Goal: Task Accomplishment & Management: Manage account settings

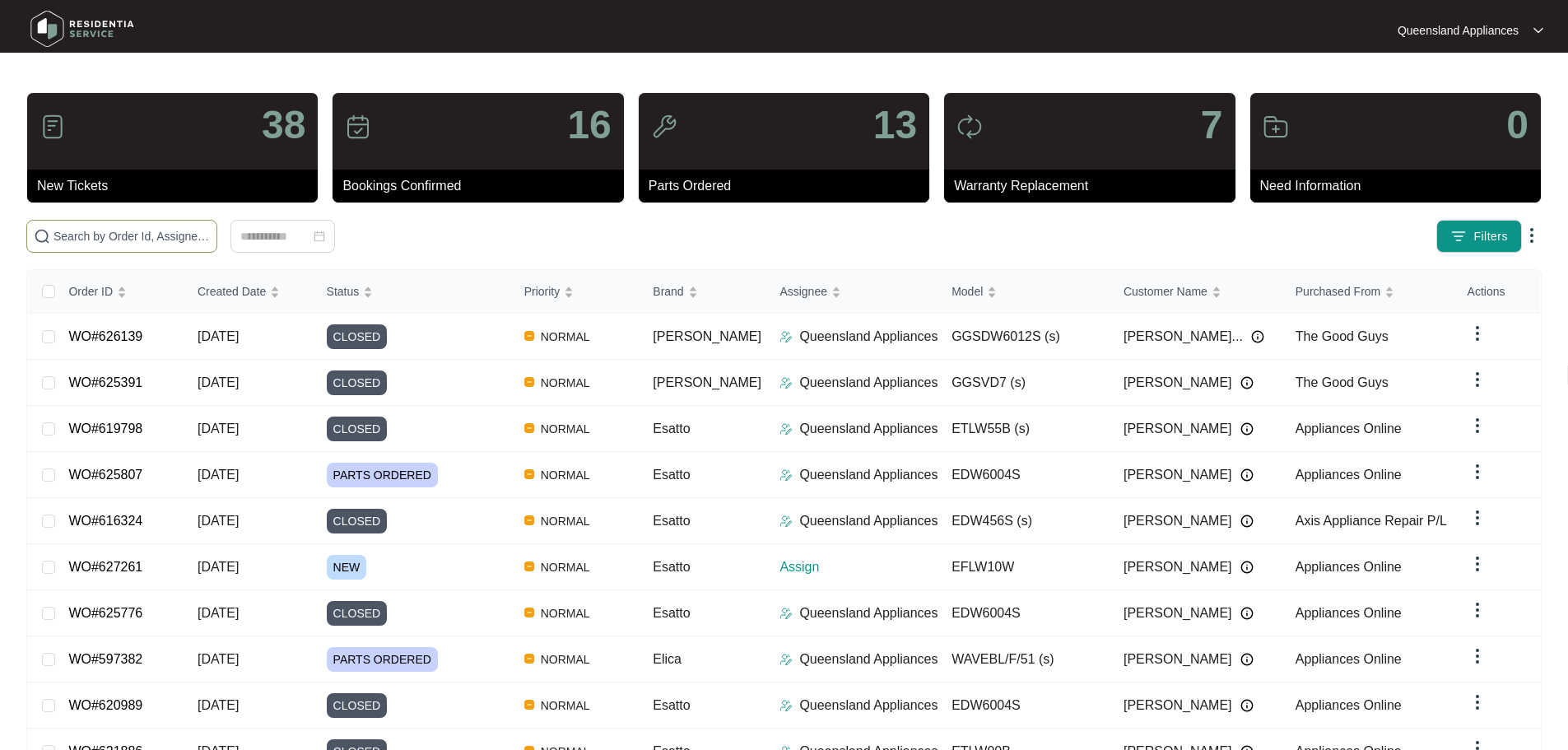
click at [210, 233] on input "text" at bounding box center [131, 236] width 157 height 18
paste input "627261"
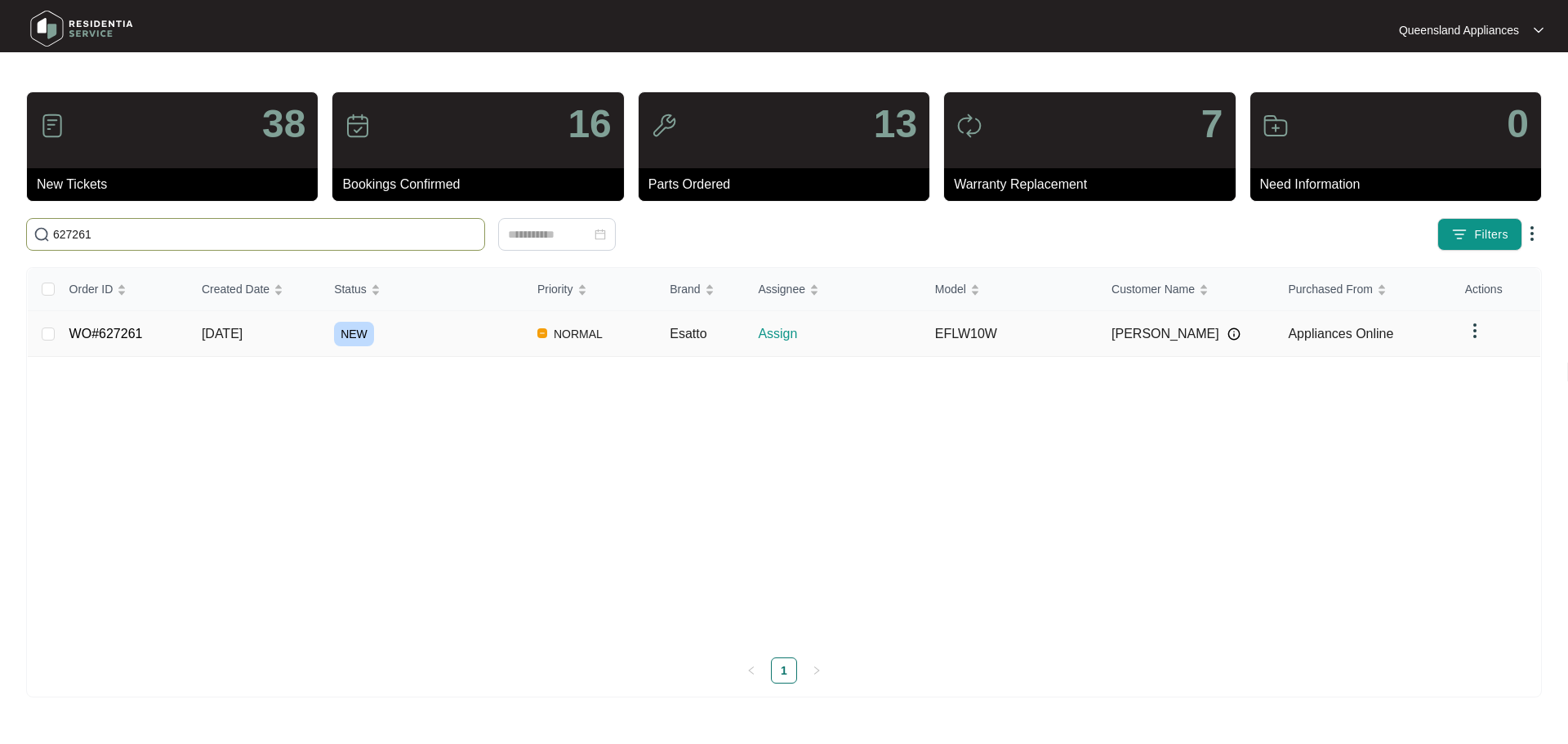
type input "627261"
click at [330, 343] on td "NEW" at bounding box center [423, 333] width 204 height 46
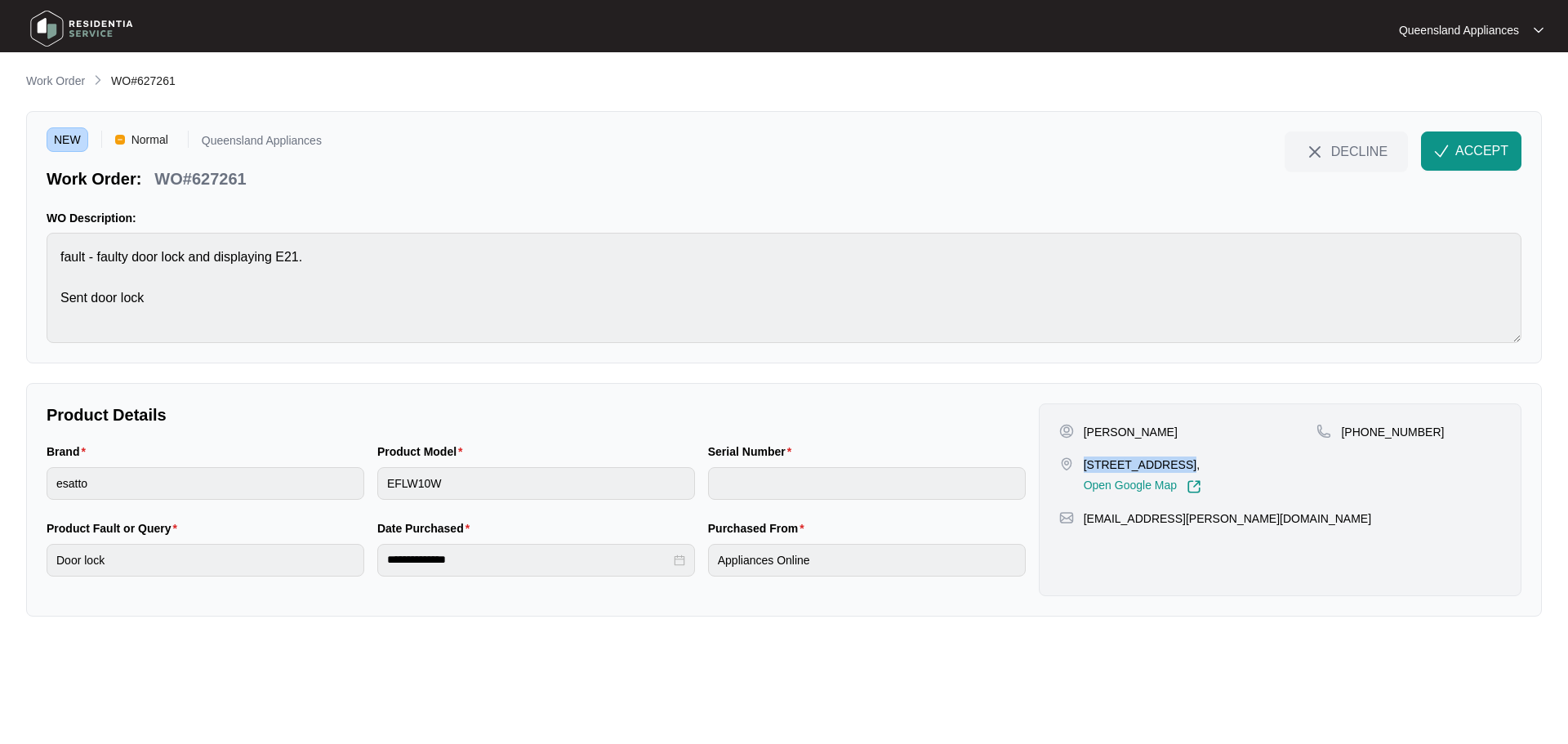
drag, startPoint x: 1086, startPoint y: 463, endPoint x: 1180, endPoint y: 447, distance: 95.4
click at [1179, 447] on div "[PERSON_NAME] [STREET_ADDRESS], Open Google Map" at bounding box center [1187, 458] width 258 height 71
copy p "66 Hemmant Tinga"
drag, startPoint x: 1499, startPoint y: 143, endPoint x: 1350, endPoint y: 197, distance: 158.5
click at [1499, 143] on span "ACCEPT" at bounding box center [1481, 151] width 53 height 20
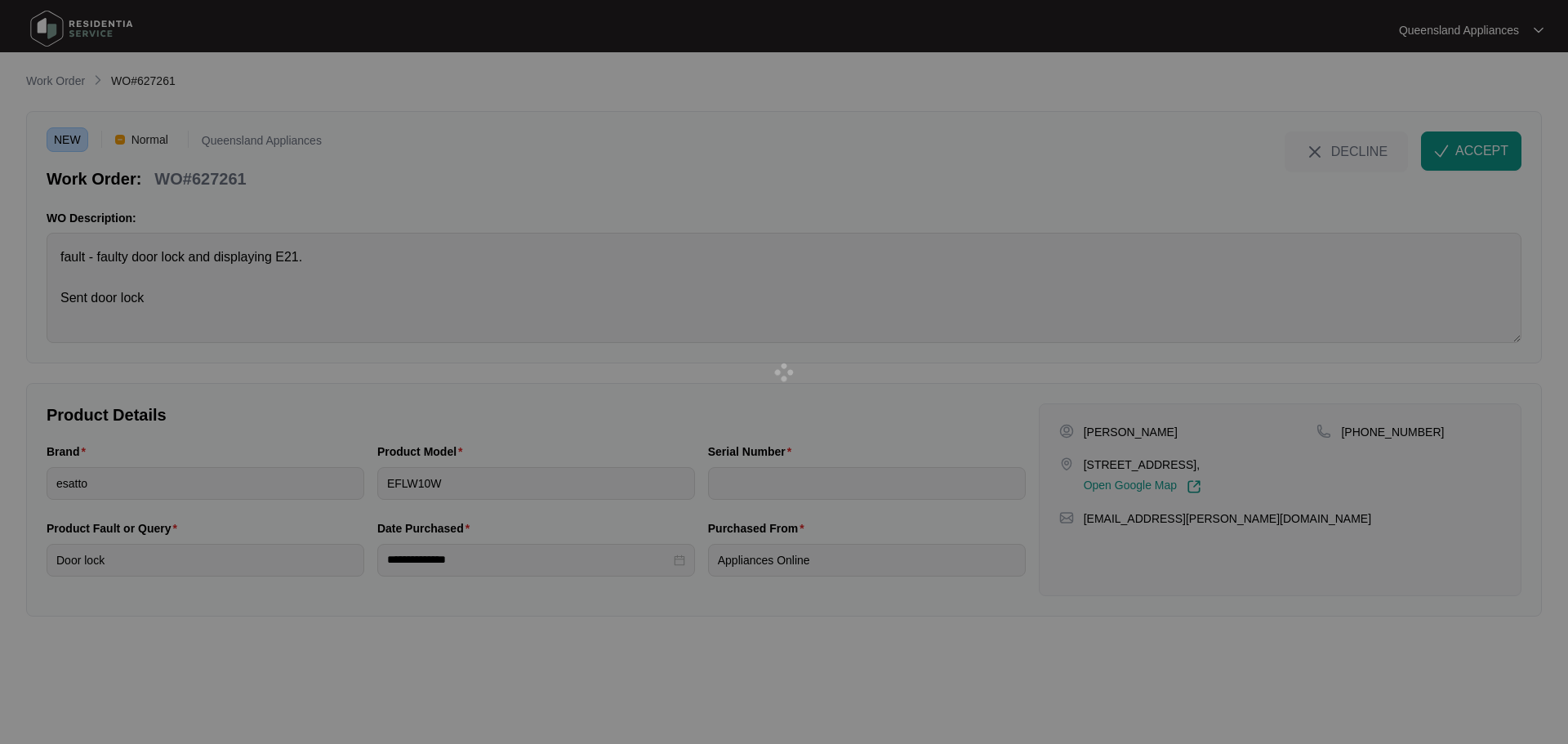
click at [517, 488] on div at bounding box center [784, 372] width 1568 height 744
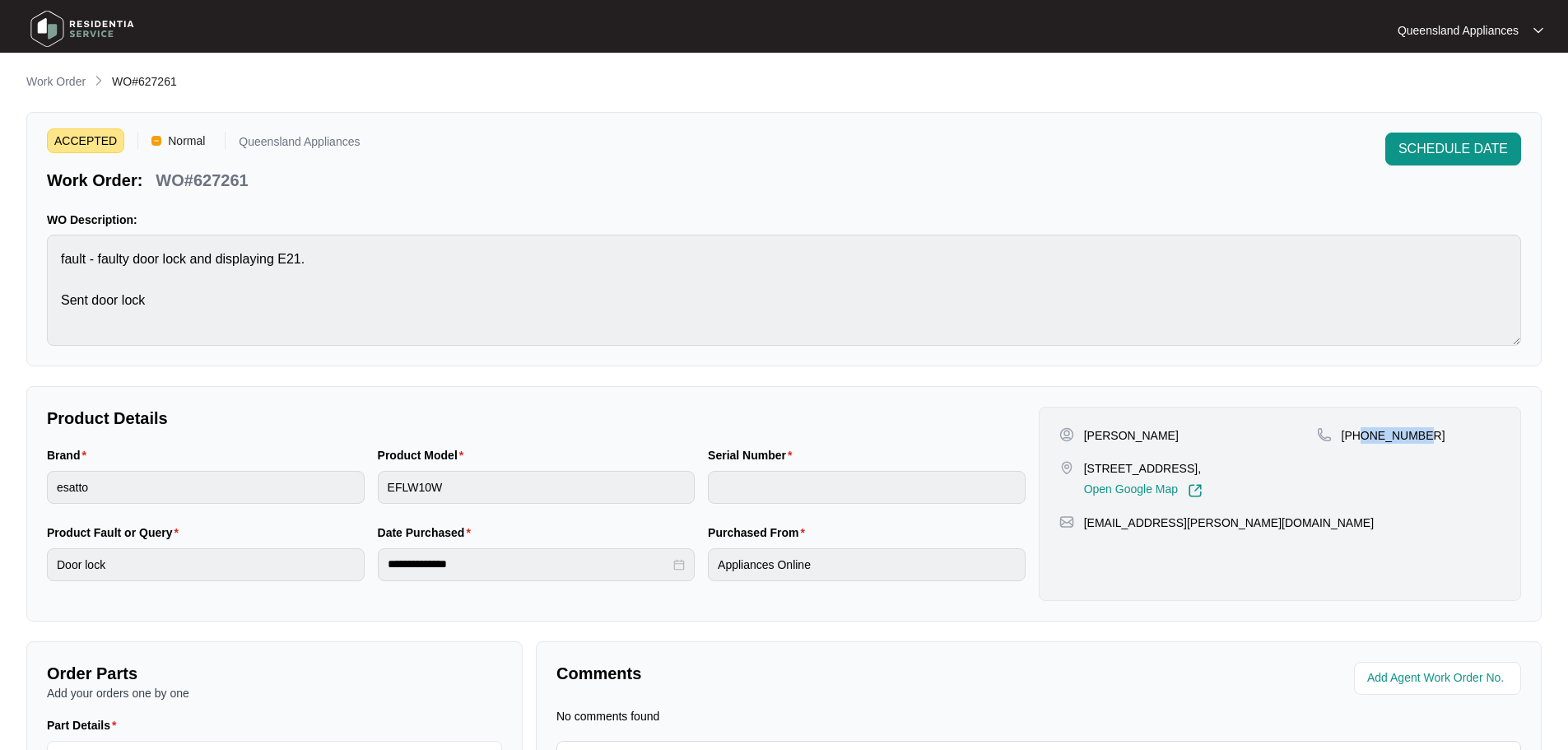
drag, startPoint x: 1359, startPoint y: 433, endPoint x: 1443, endPoint y: 431, distance: 84.0
click at [1443, 431] on div "[PHONE_NUMBER]" at bounding box center [1409, 435] width 184 height 16
copy p "418105192"
click at [73, 77] on p "Work Order" at bounding box center [56, 81] width 59 height 16
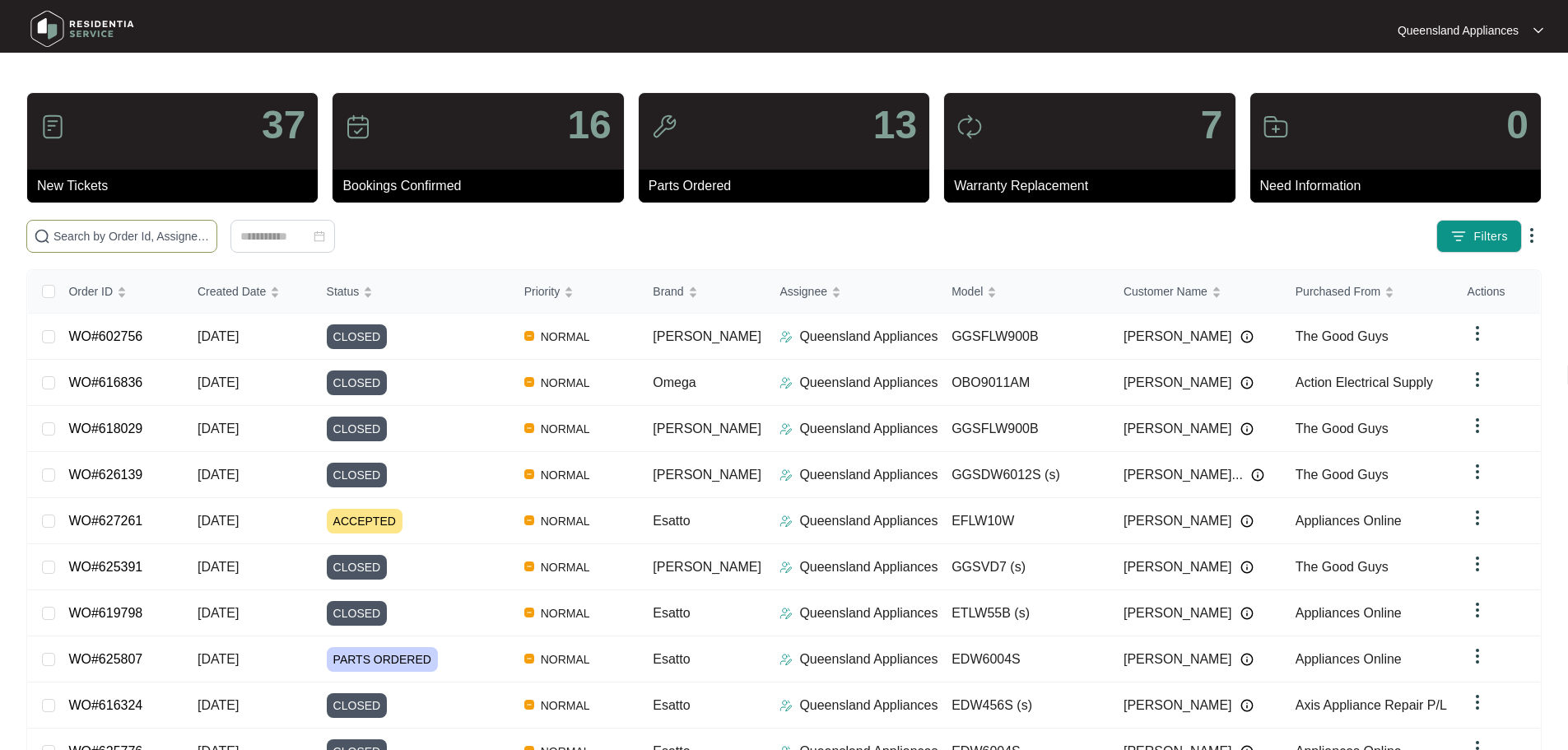
click at [210, 235] on input "text" at bounding box center [131, 236] width 157 height 18
paste input "627120"
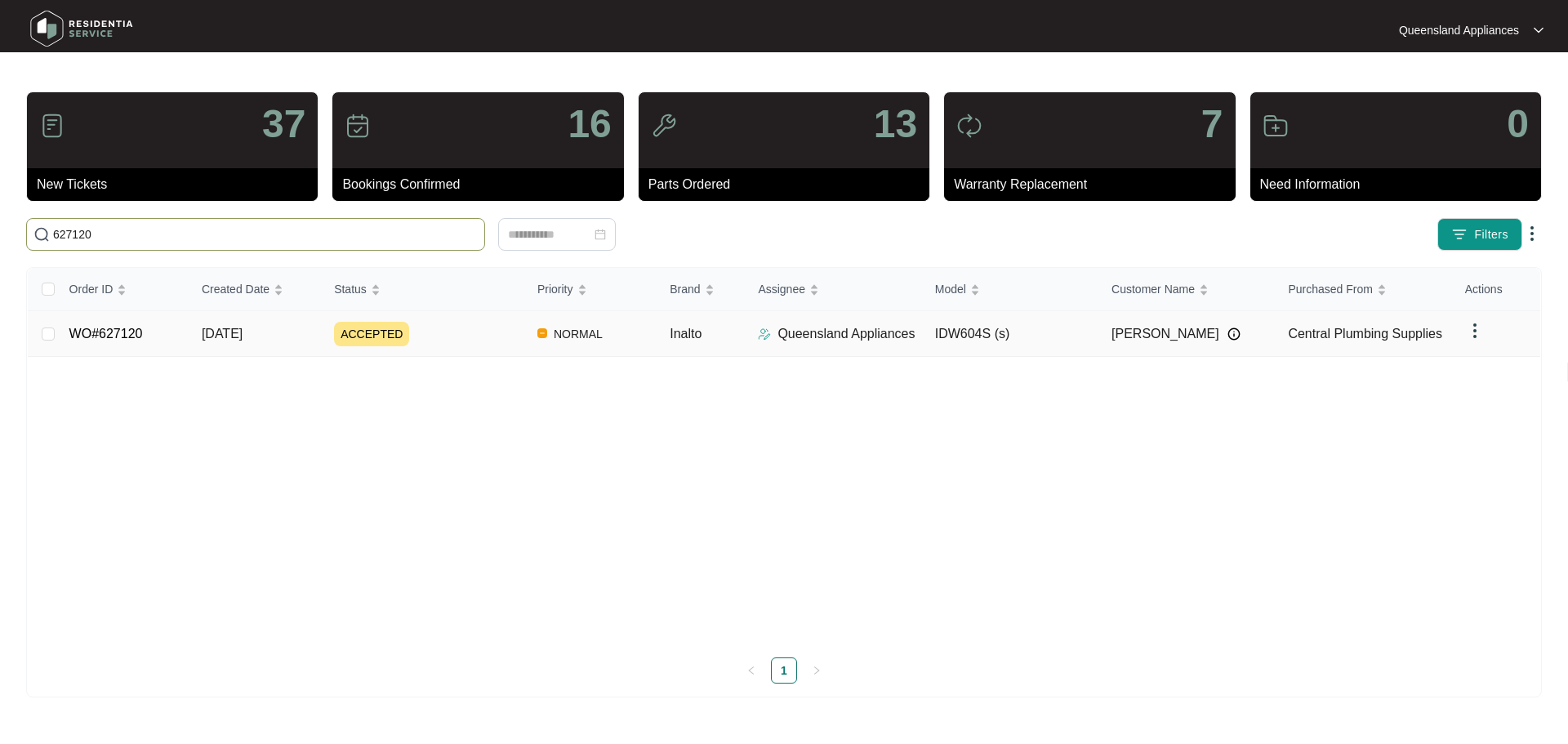
type input "627120"
click at [474, 342] on div "ACCEPTED" at bounding box center [429, 333] width 190 height 24
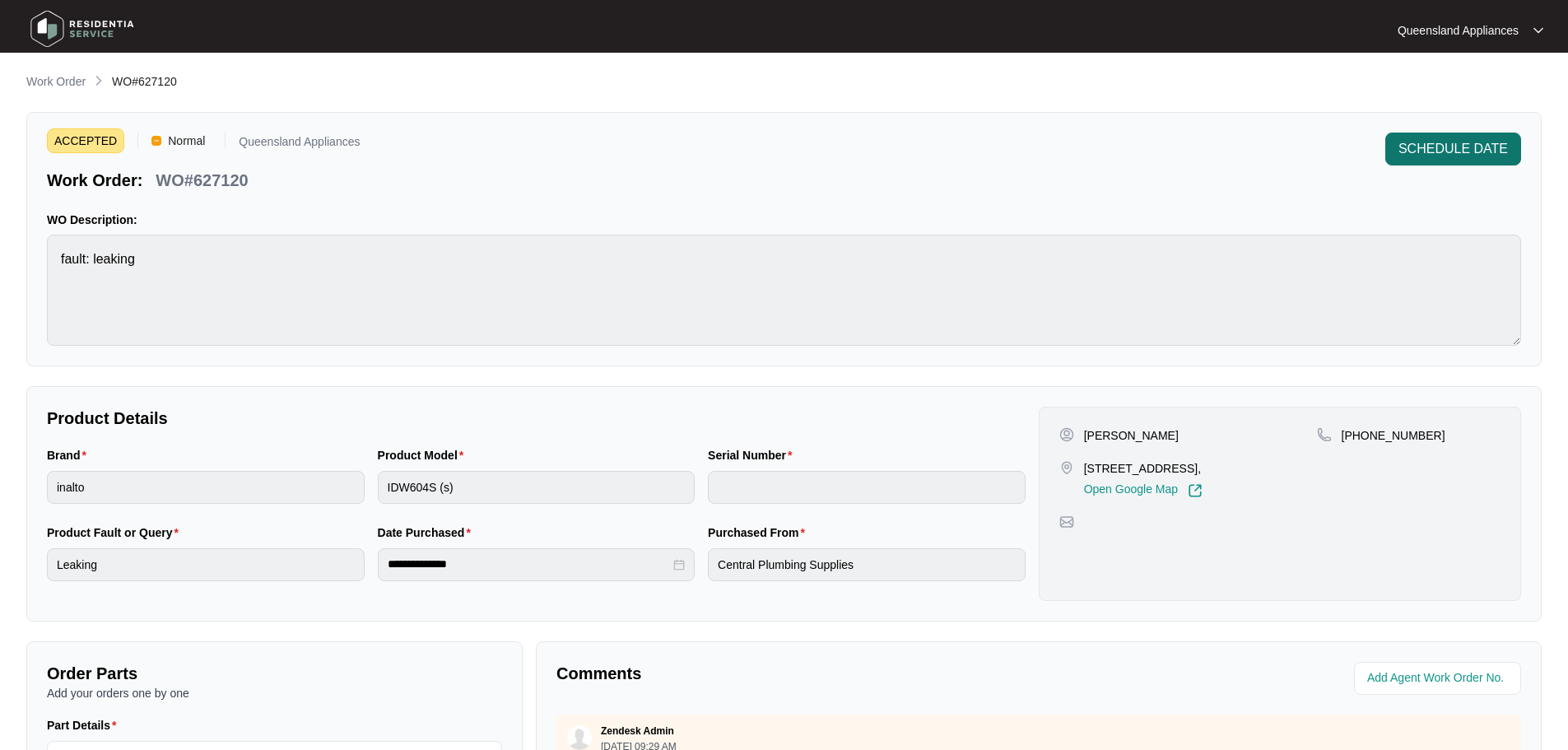
click at [1447, 144] on span "SCHEDULE DATE" at bounding box center [1454, 149] width 110 height 20
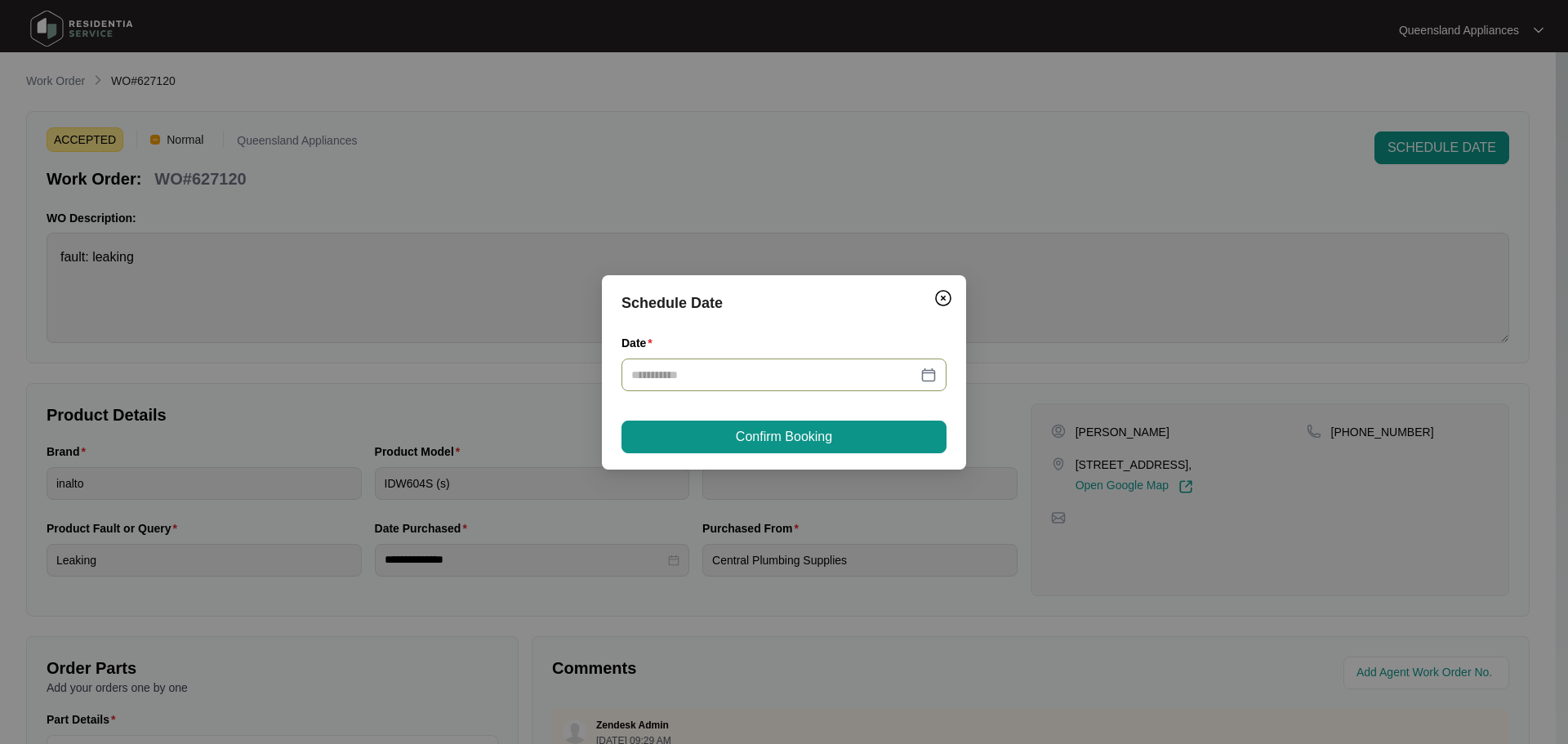
click at [925, 370] on div at bounding box center [784, 374] width 306 height 18
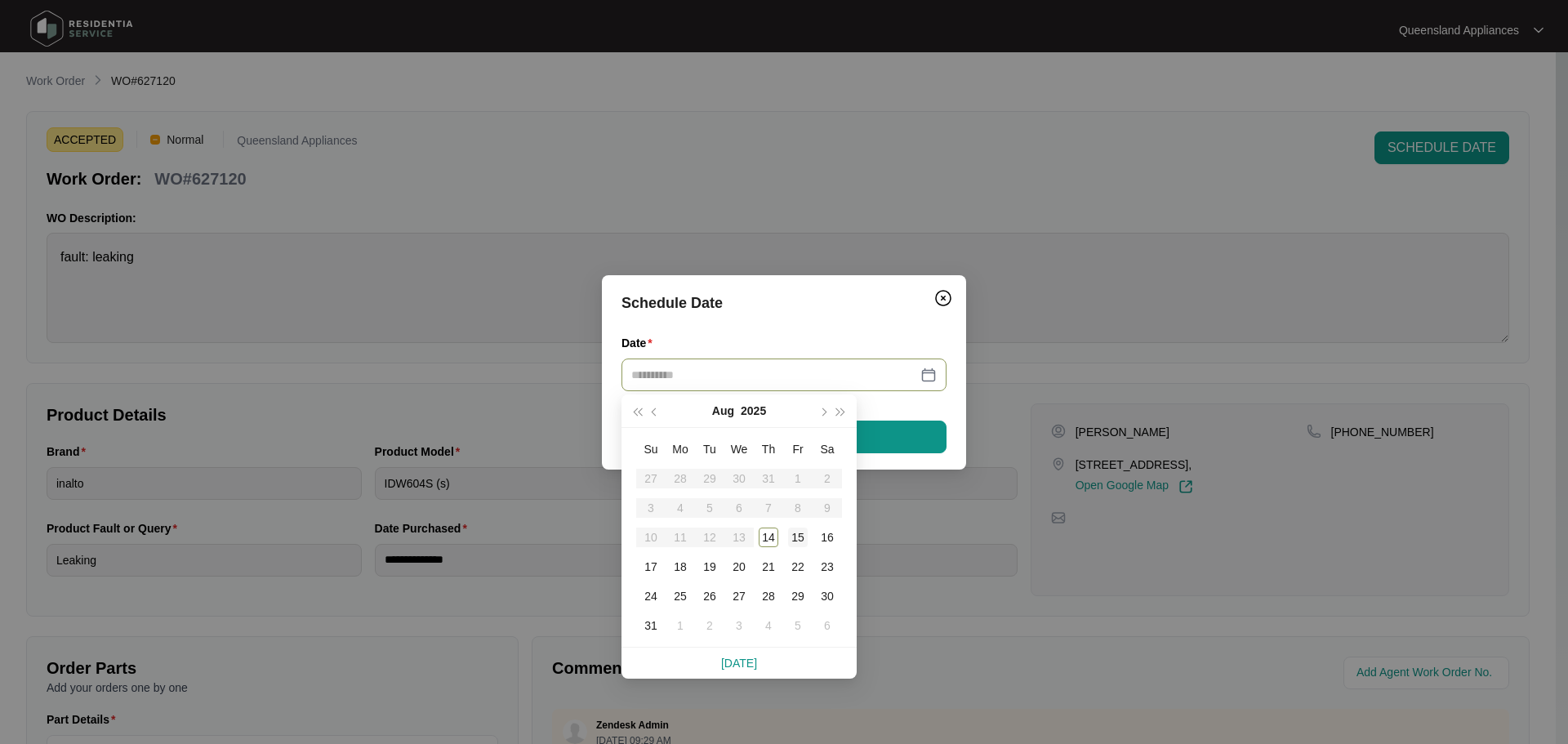
type input "**********"
click at [798, 527] on div "15" at bounding box center [798, 537] width 20 height 20
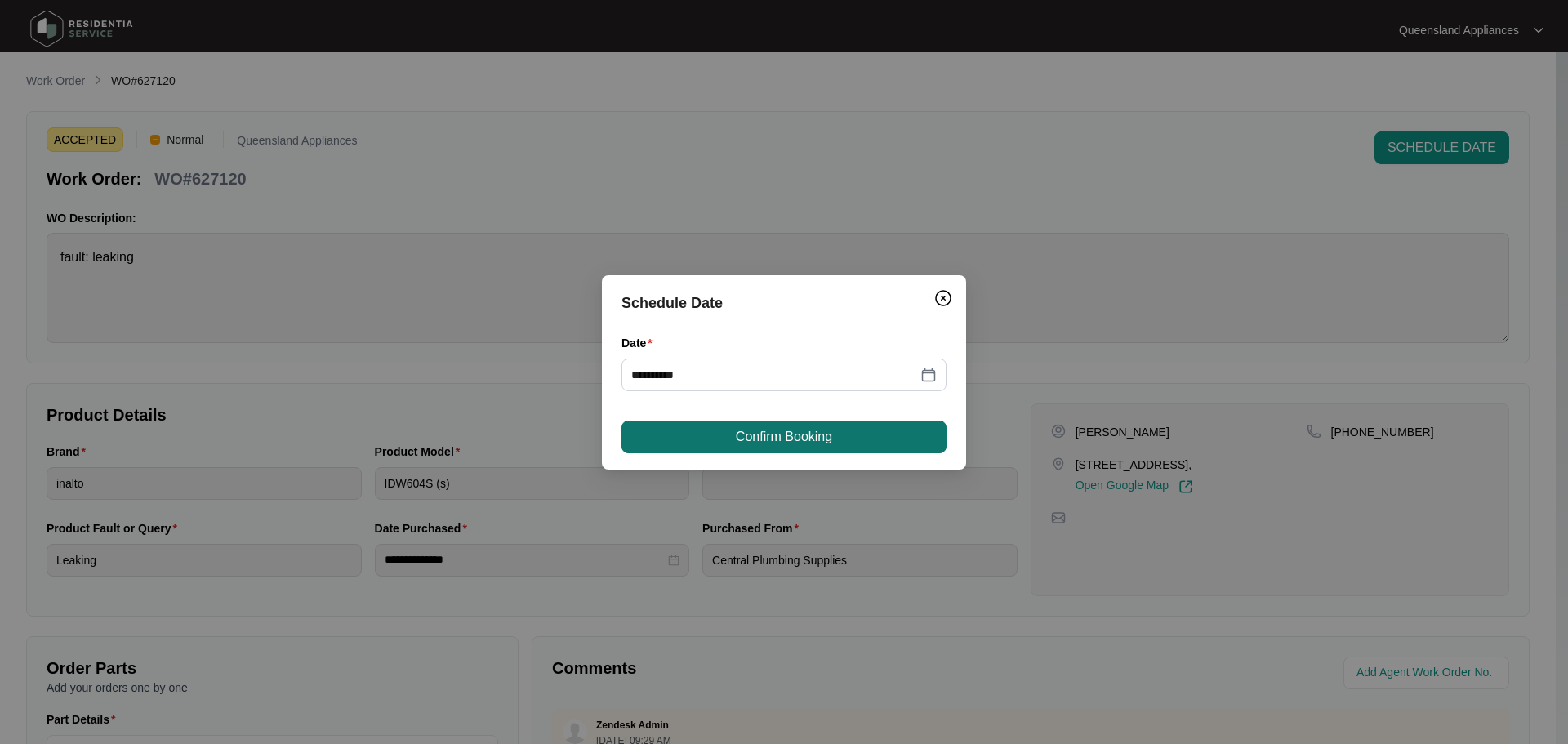
click at [807, 440] on span "Confirm Booking" at bounding box center [784, 437] width 96 height 20
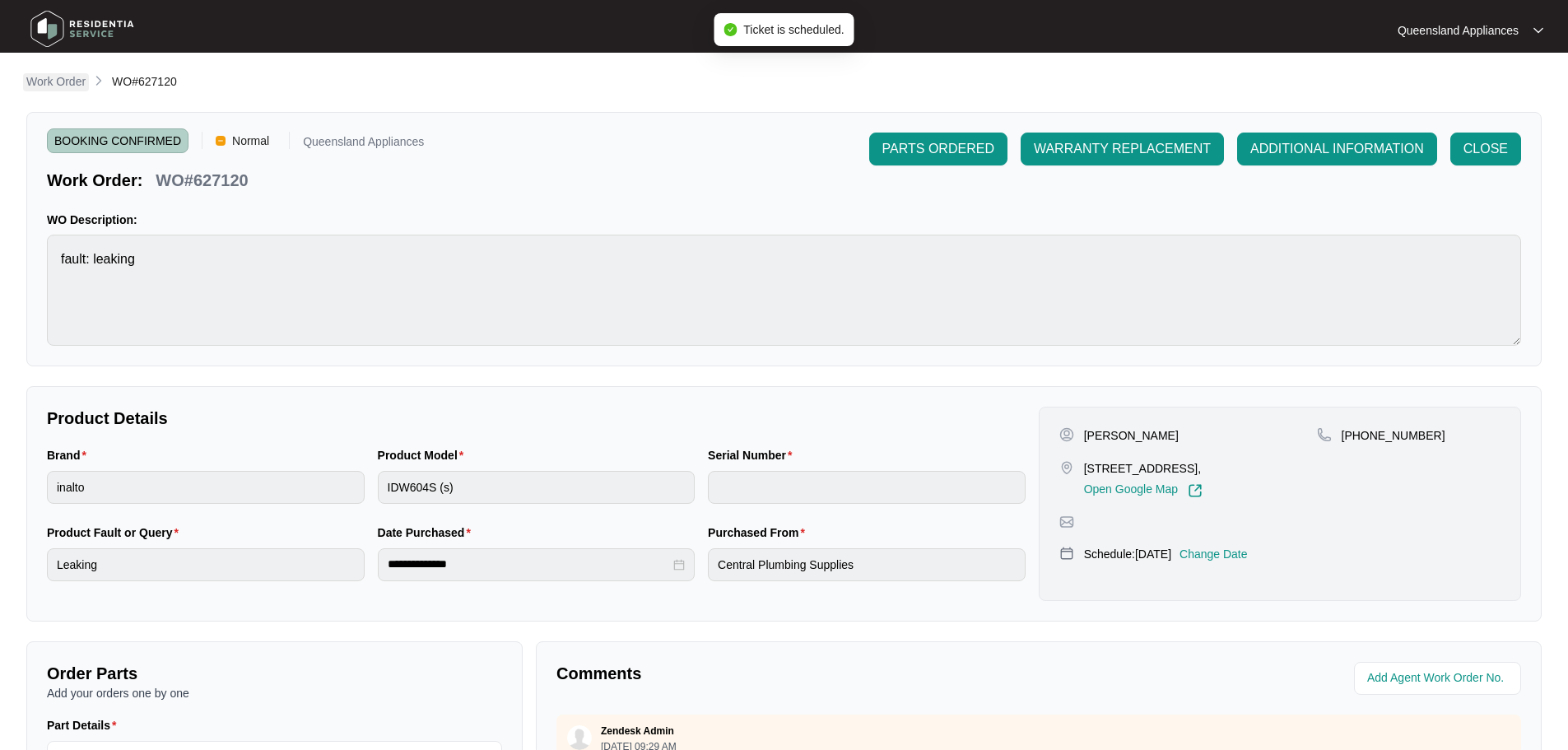
drag, startPoint x: 86, startPoint y: 68, endPoint x: 81, endPoint y: 75, distance: 8.6
click at [82, 73] on main "**********" at bounding box center [784, 546] width 1568 height 1091
click at [71, 80] on p "Work Order" at bounding box center [56, 81] width 59 height 16
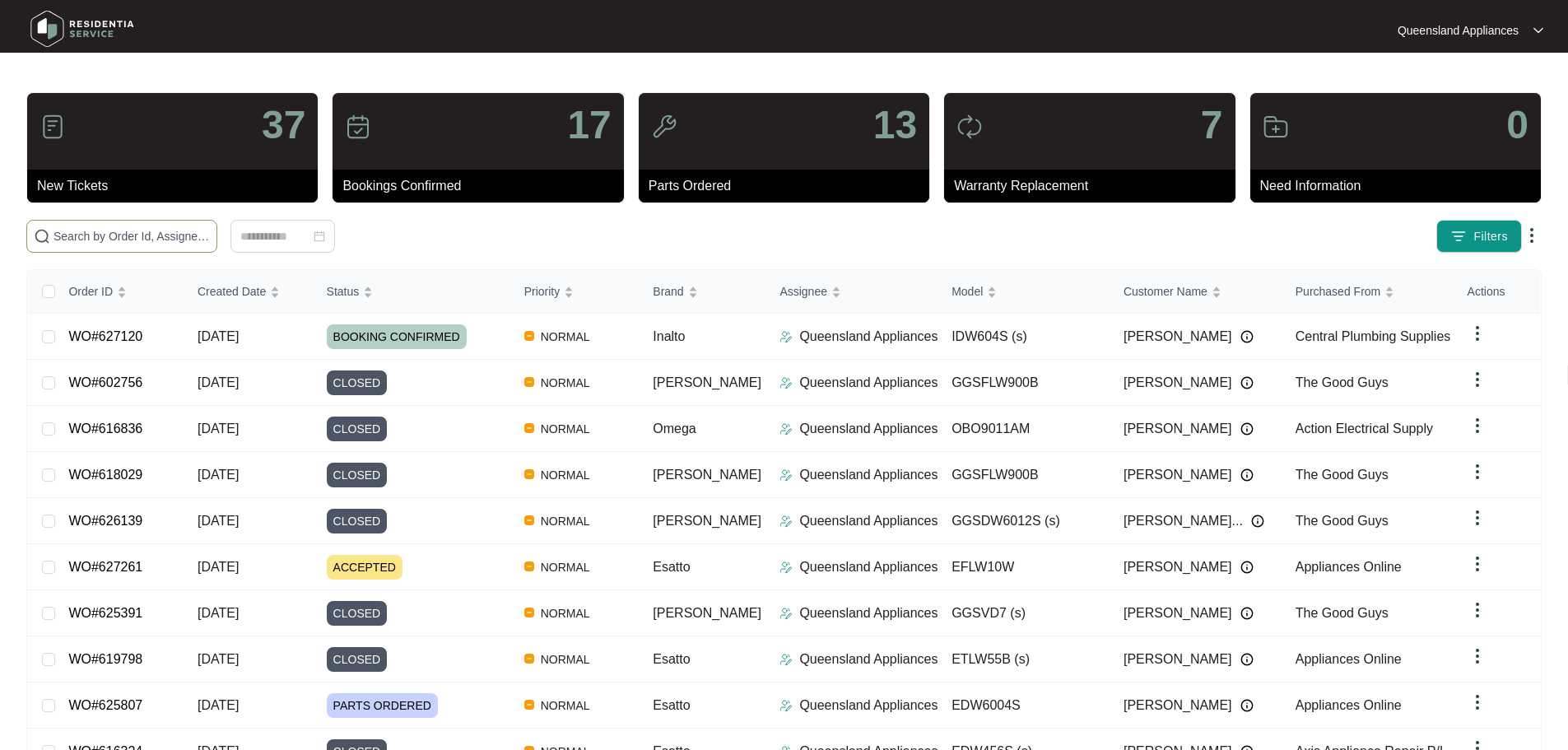
click at [210, 240] on input "text" at bounding box center [131, 236] width 157 height 18
paste input "627093"
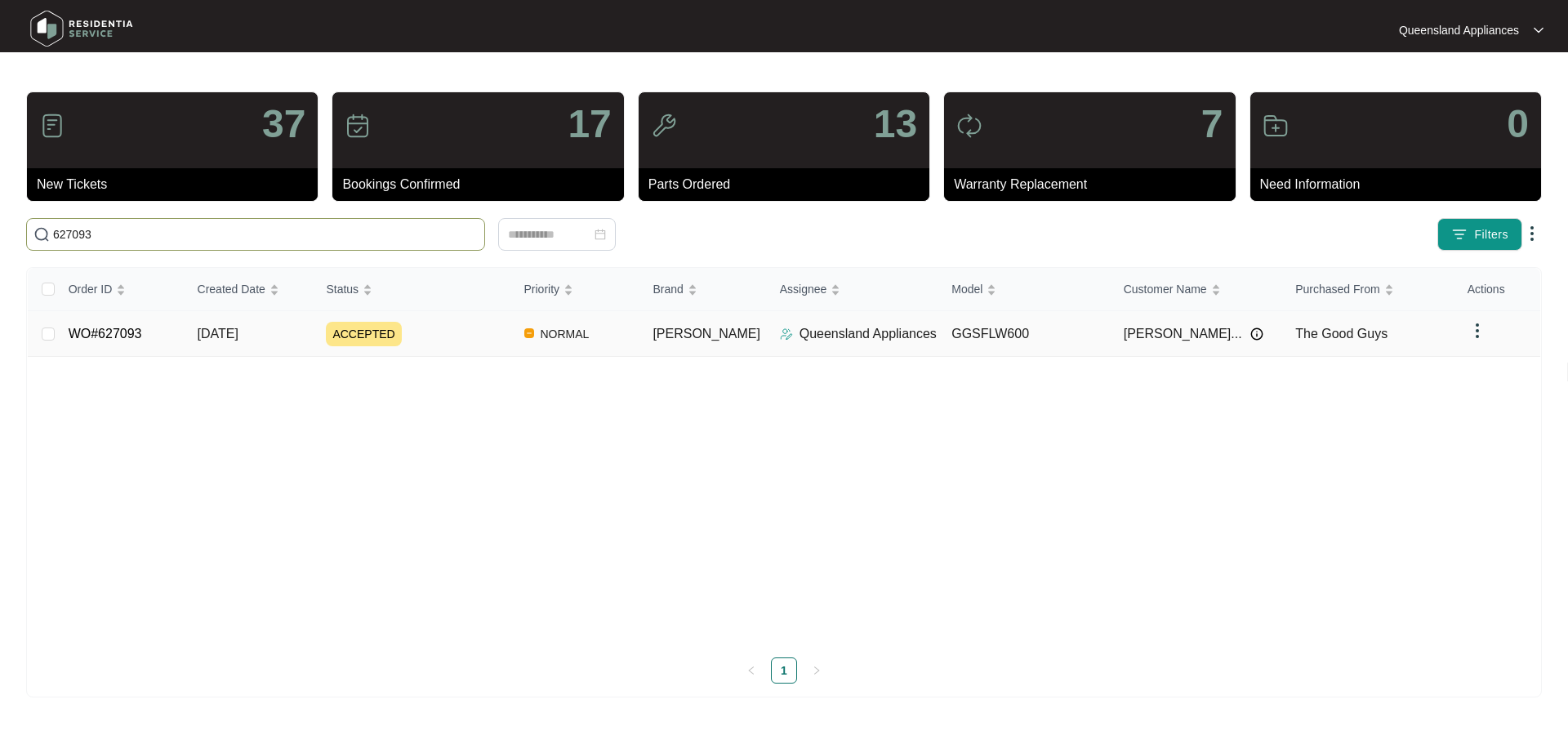
type input "627093"
click at [491, 347] on td "ACCEPTED" at bounding box center [411, 333] width 197 height 46
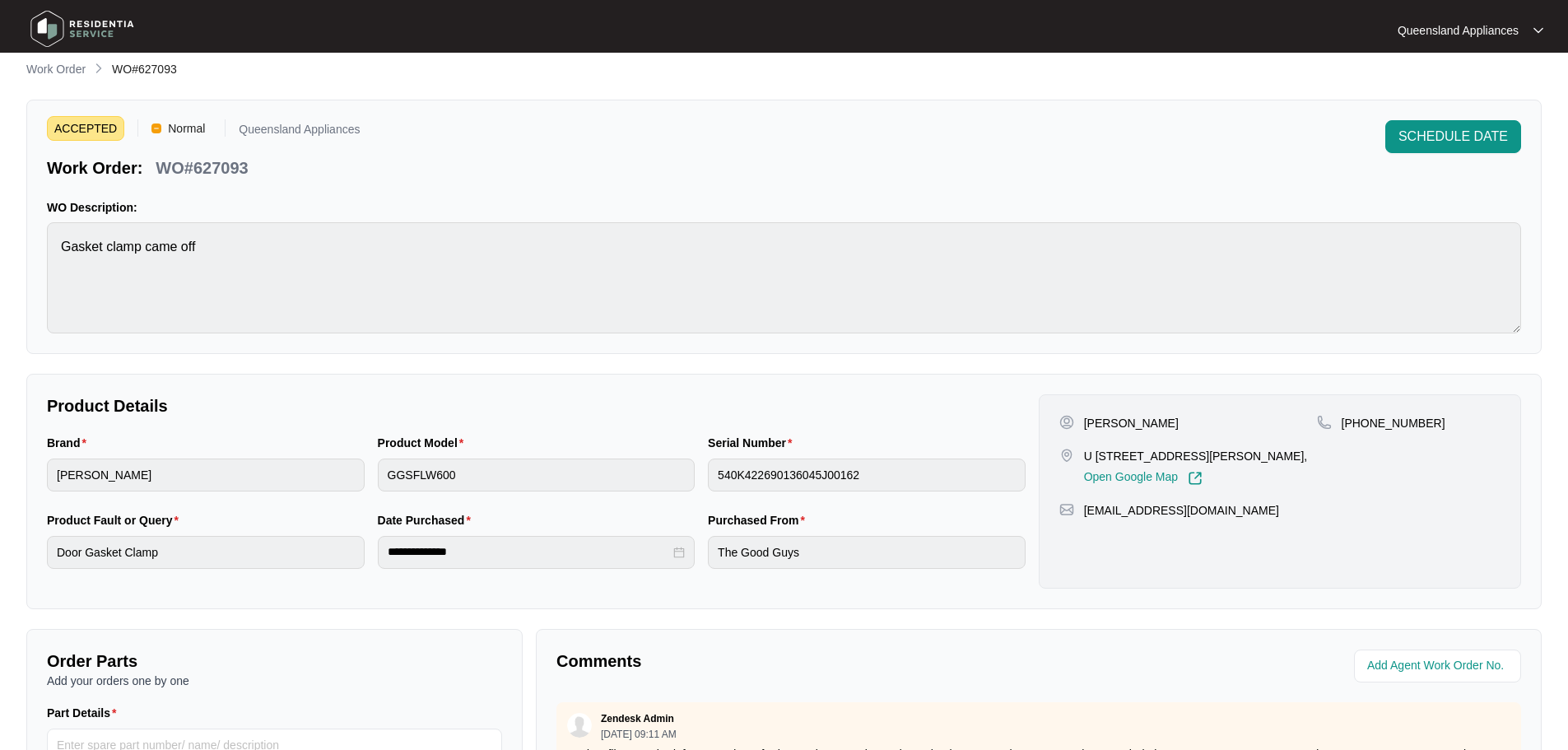
scroll to position [247, 0]
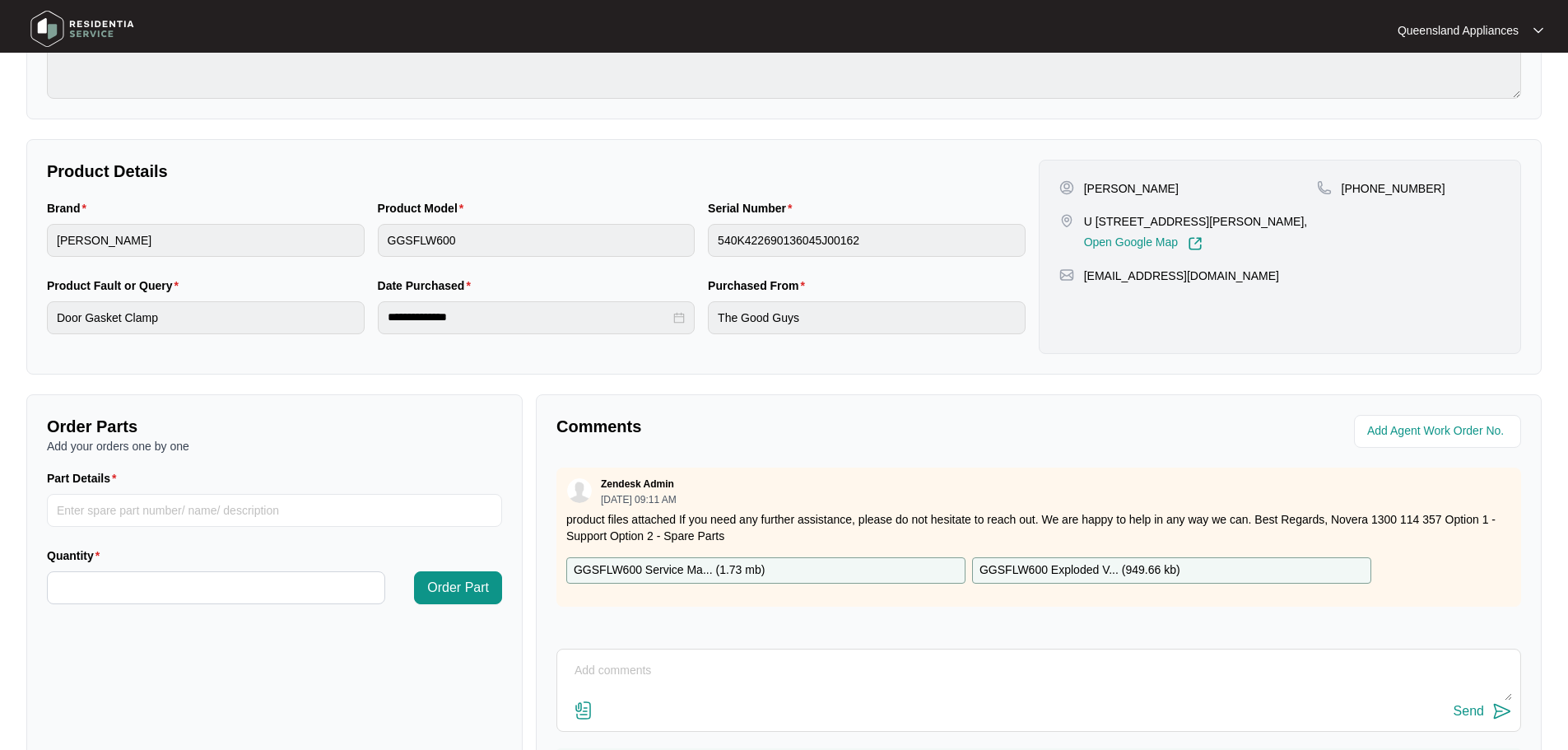
click at [693, 662] on textarea at bounding box center [1038, 679] width 947 height 43
click at [848, 669] on textarea "Hi Team, Client has requested [DATE]" at bounding box center [1038, 679] width 947 height 43
type textarea "Hi Team, Client has requested [DATE] or [DATE]."
click at [1486, 713] on button "Send" at bounding box center [1482, 711] width 59 height 23
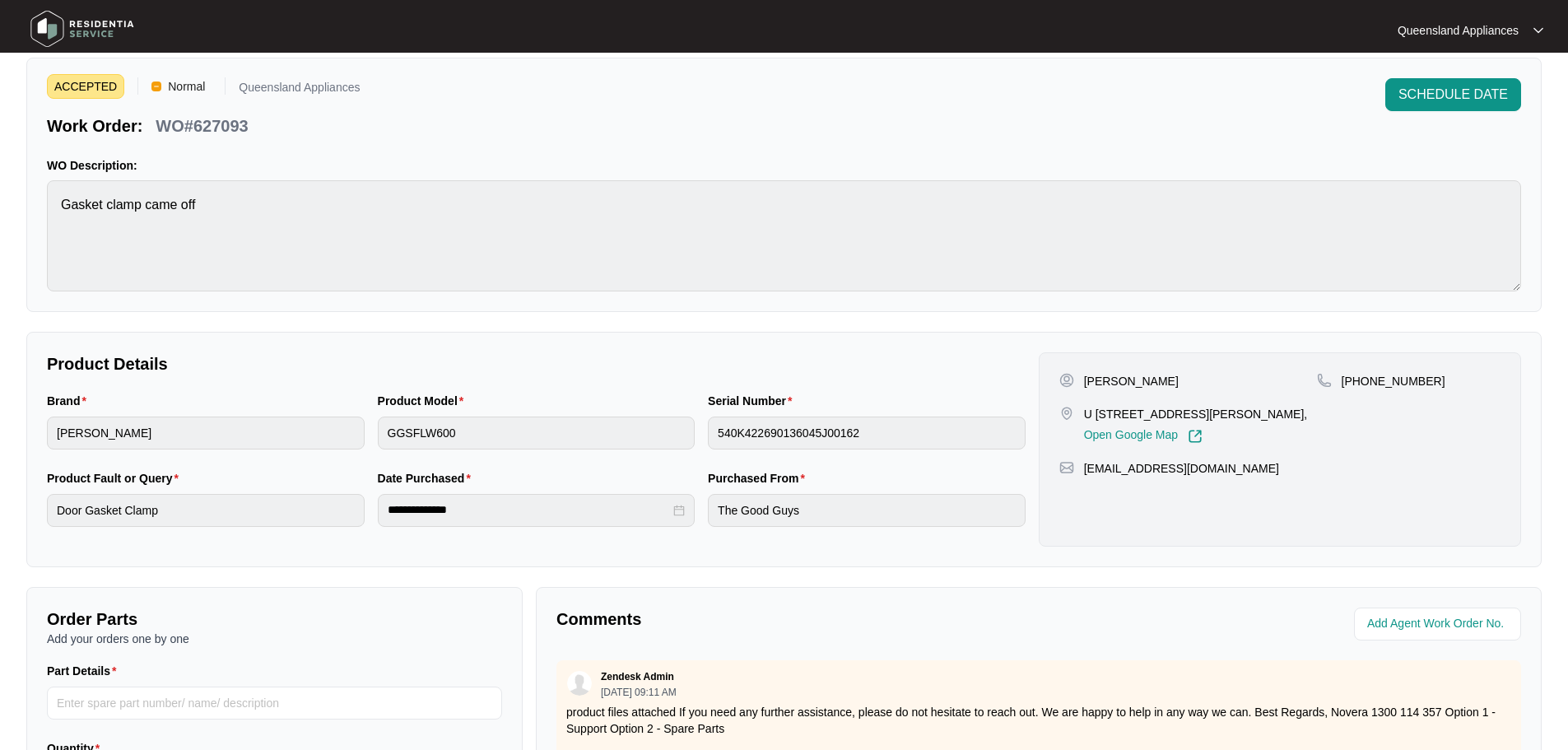
scroll to position [0, 0]
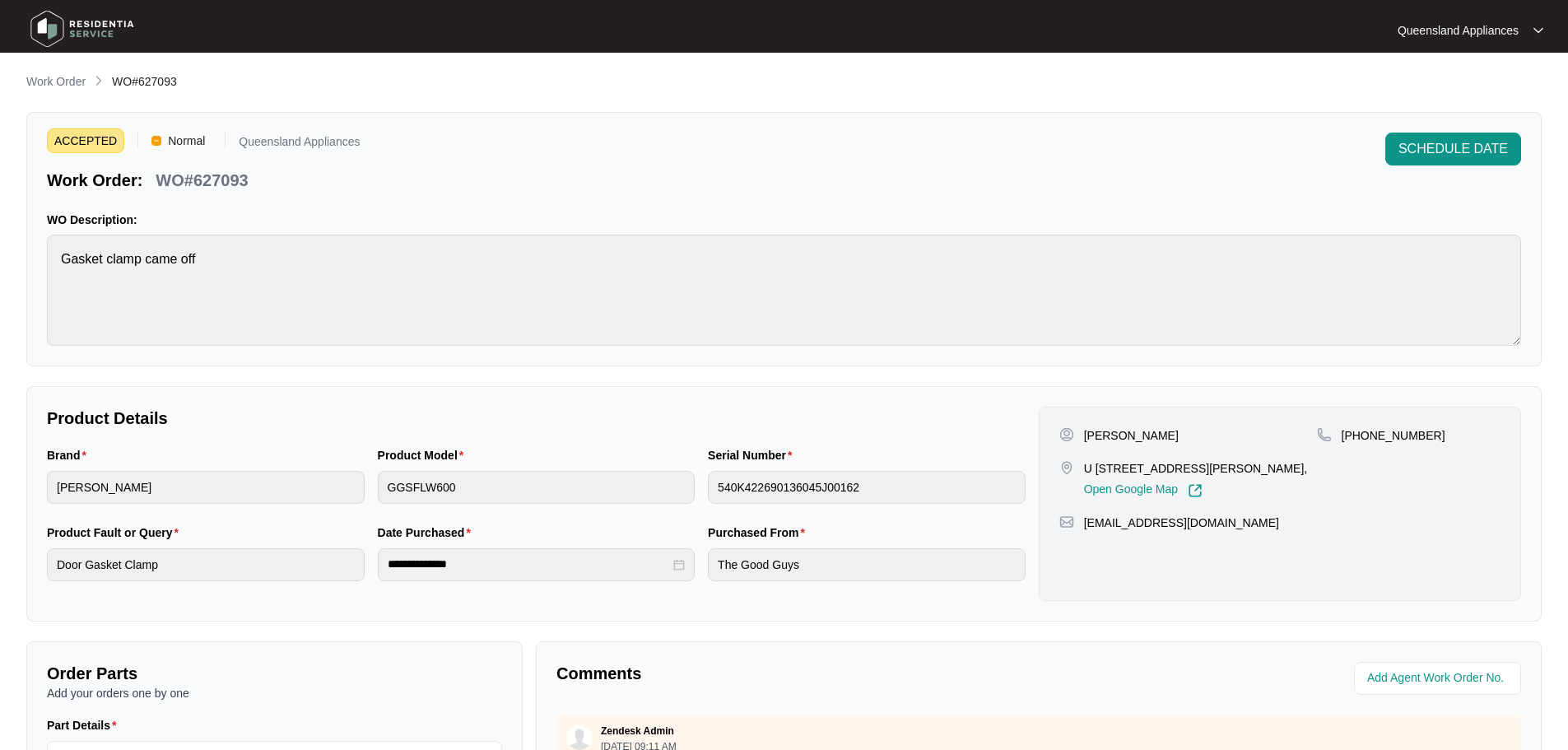
click at [81, 82] on p "Work Order" at bounding box center [56, 81] width 59 height 16
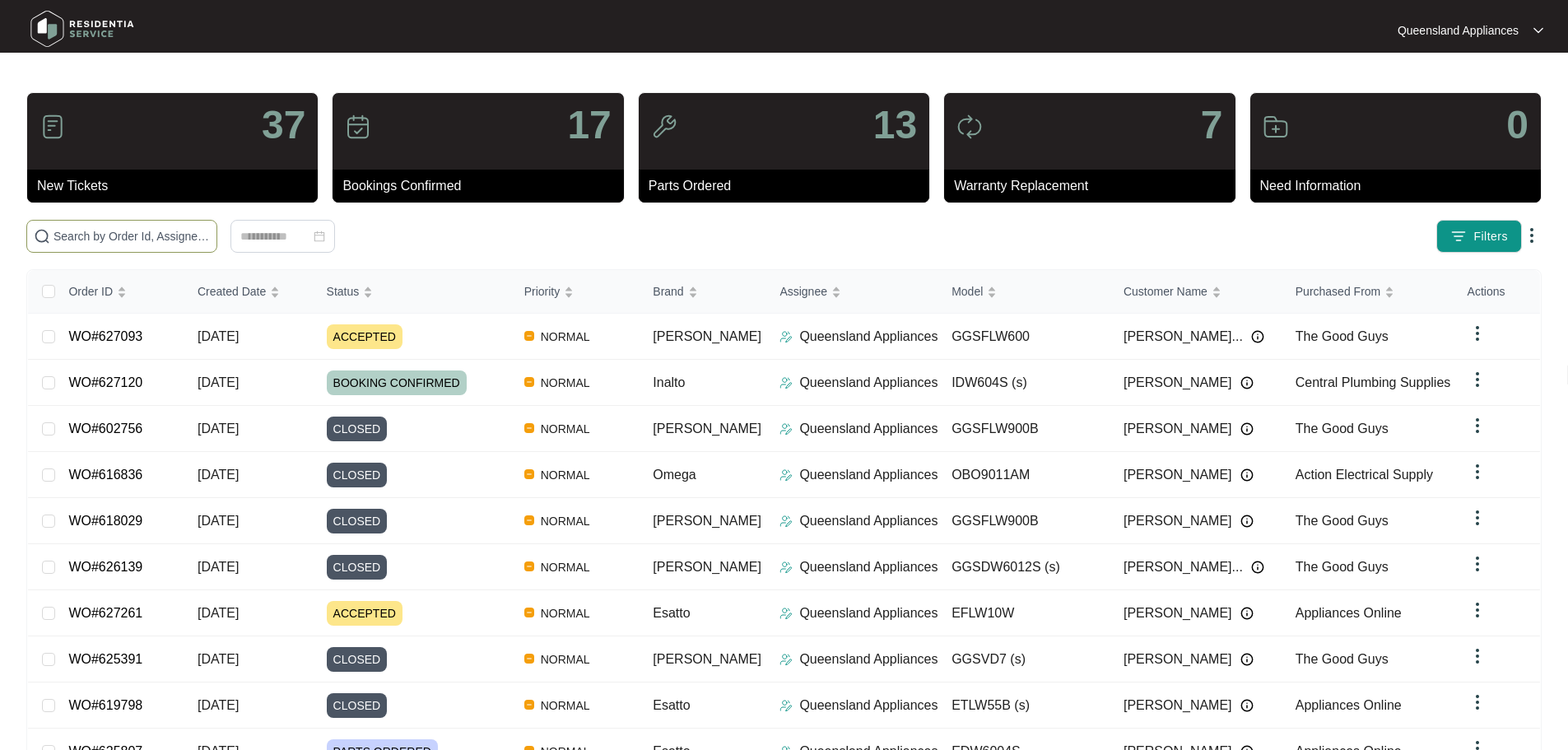
click at [217, 221] on span at bounding box center [122, 236] width 191 height 33
paste input "626742"
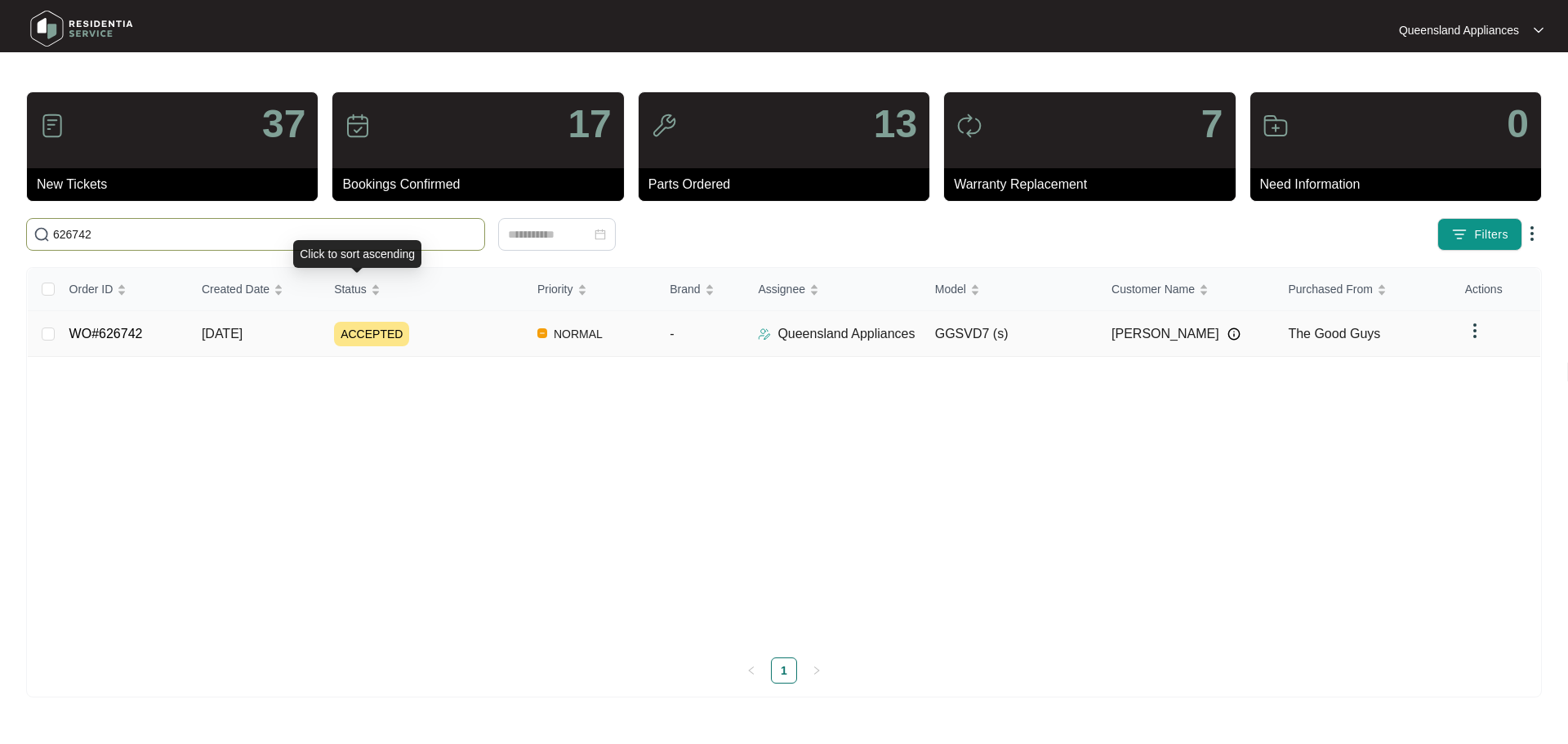
type input "626742"
click at [457, 327] on div "ACCEPTED" at bounding box center [429, 333] width 190 height 24
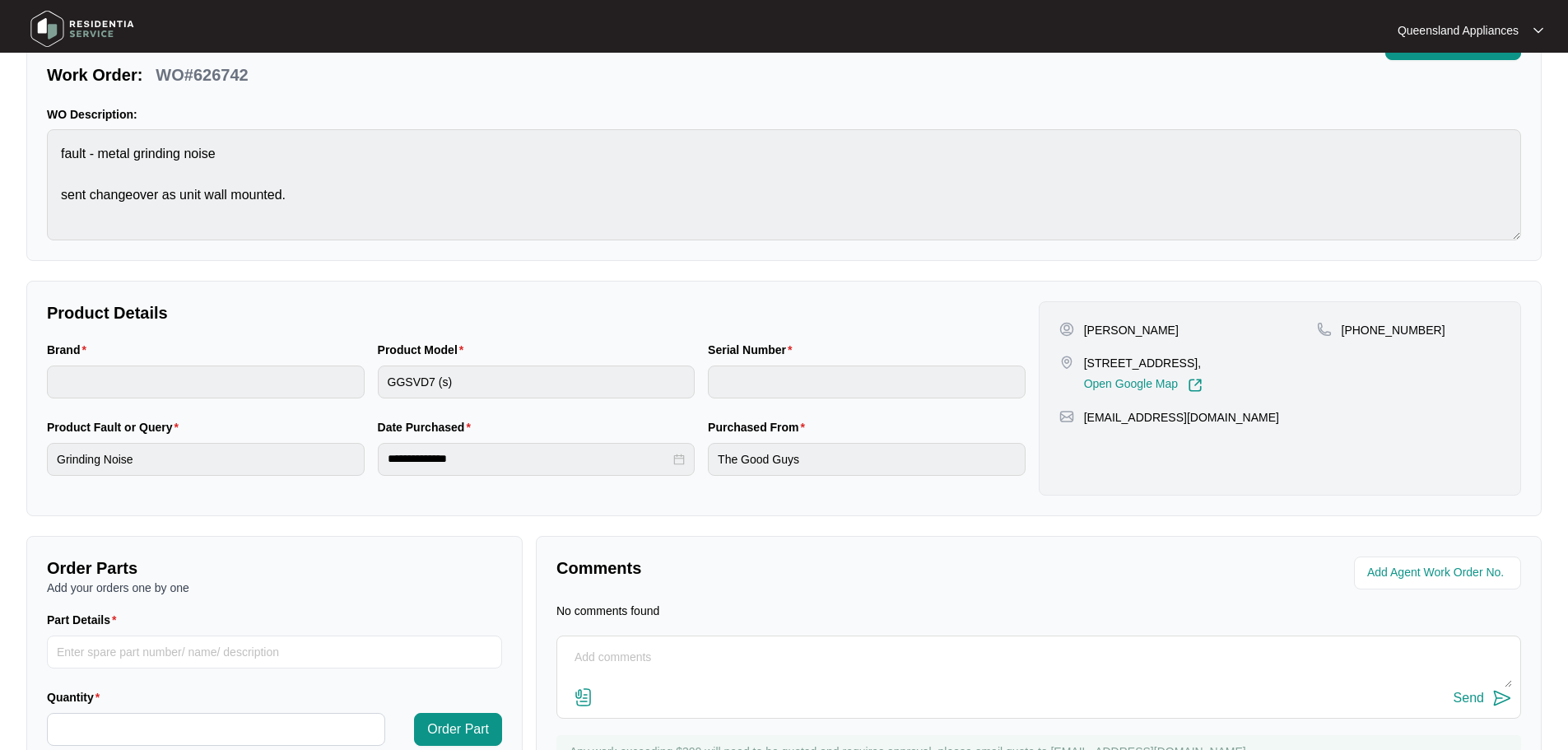
scroll to position [187, 0]
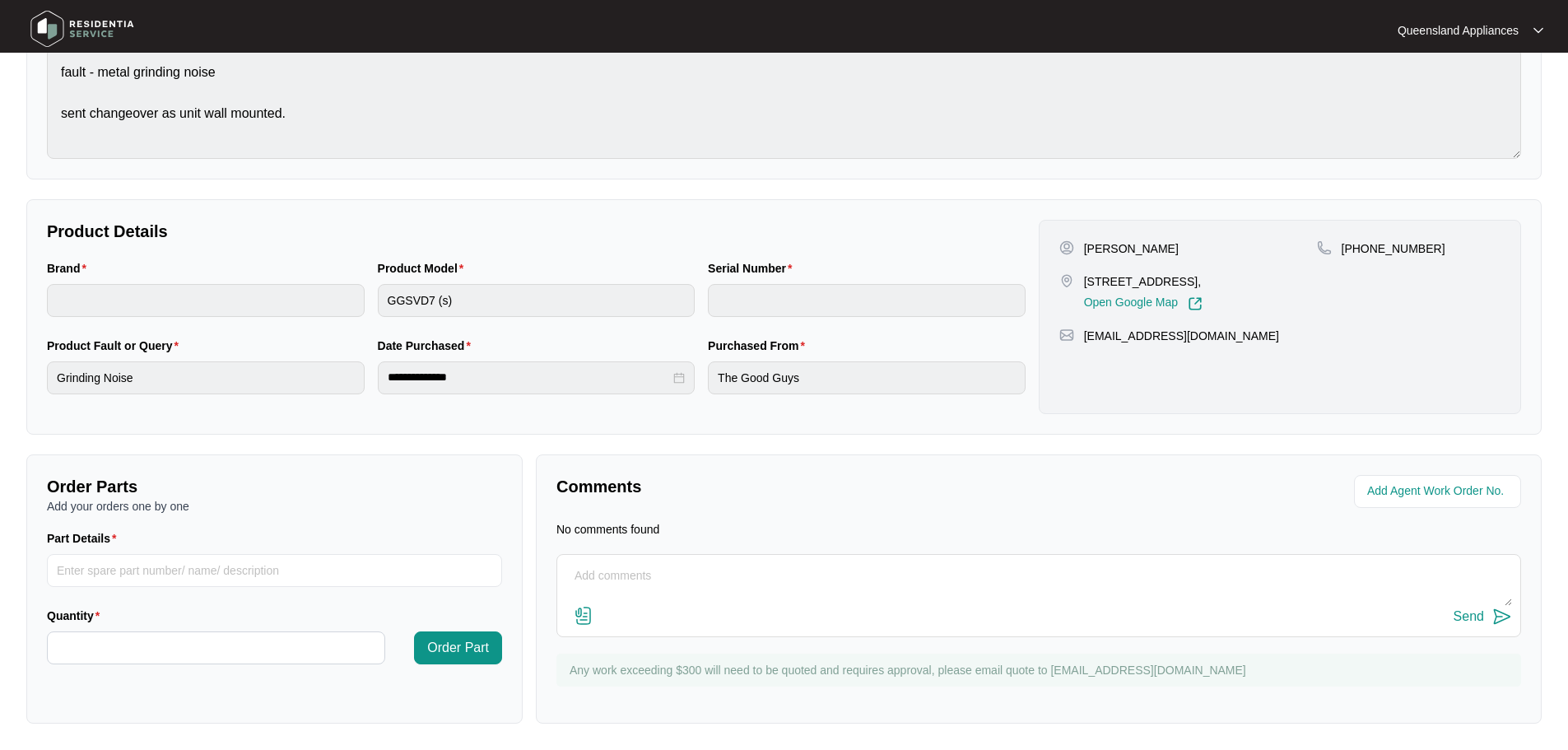
click at [781, 589] on textarea at bounding box center [1038, 584] width 947 height 43
type textarea "h"
type textarea "Hi Team, we have recieved the changeover unit and we are organising with the cl…"
click at [1497, 618] on img at bounding box center [1502, 617] width 20 height 20
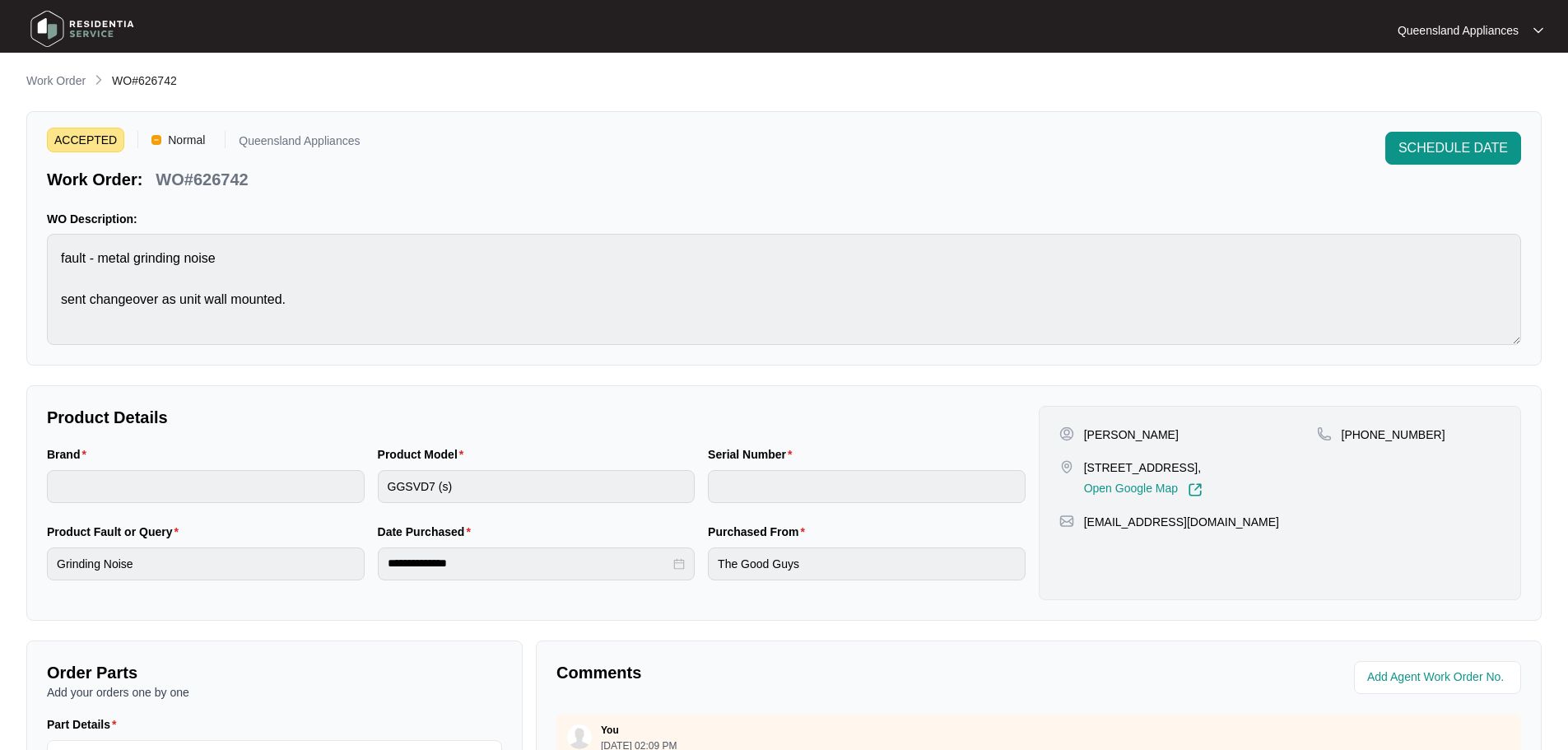
scroll to position [0, 0]
drag, startPoint x: 67, startPoint y: 76, endPoint x: 94, endPoint y: 91, distance: 30.9
click at [66, 76] on p "Work Order" at bounding box center [56, 81] width 59 height 16
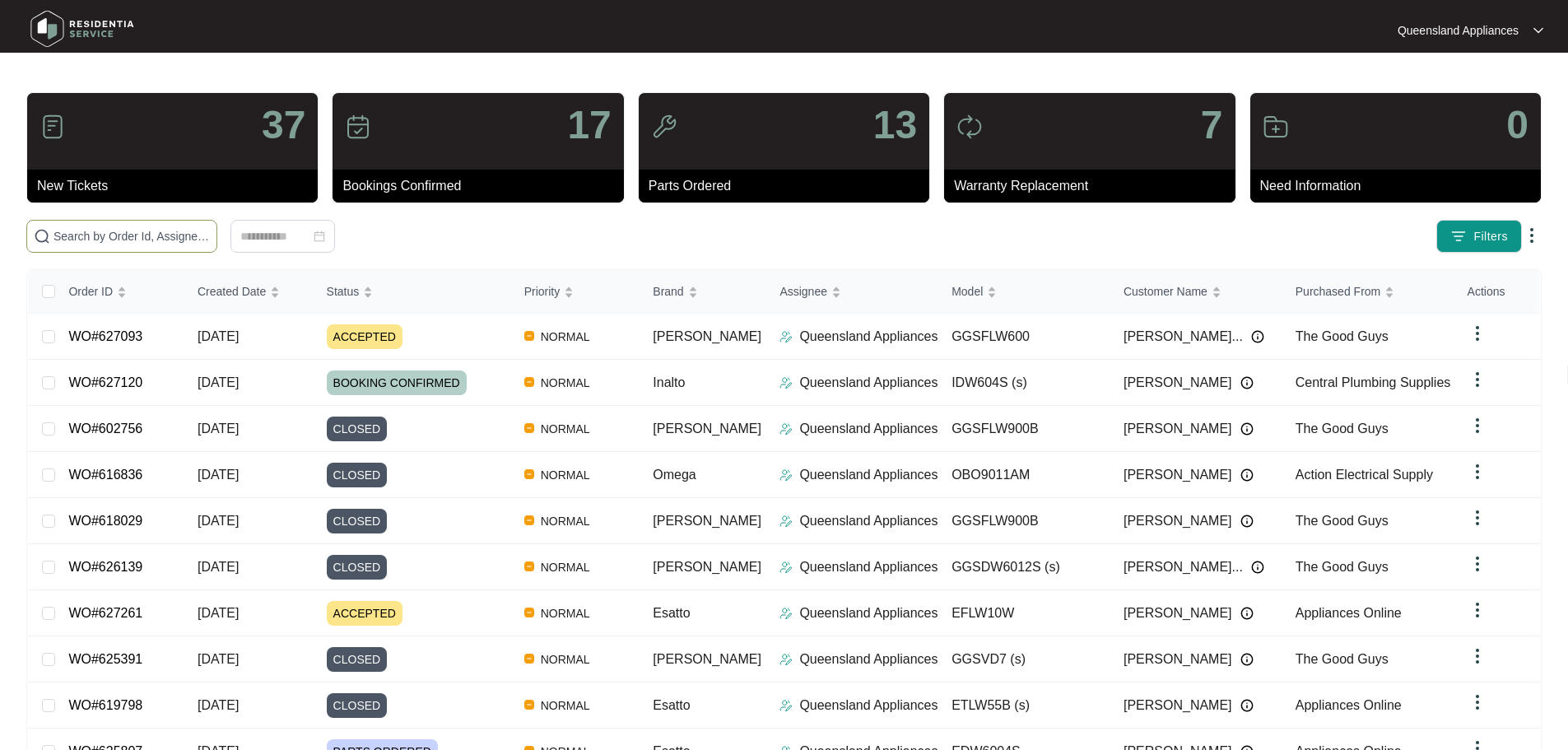
click at [210, 243] on input "text" at bounding box center [131, 236] width 157 height 18
paste input "626671"
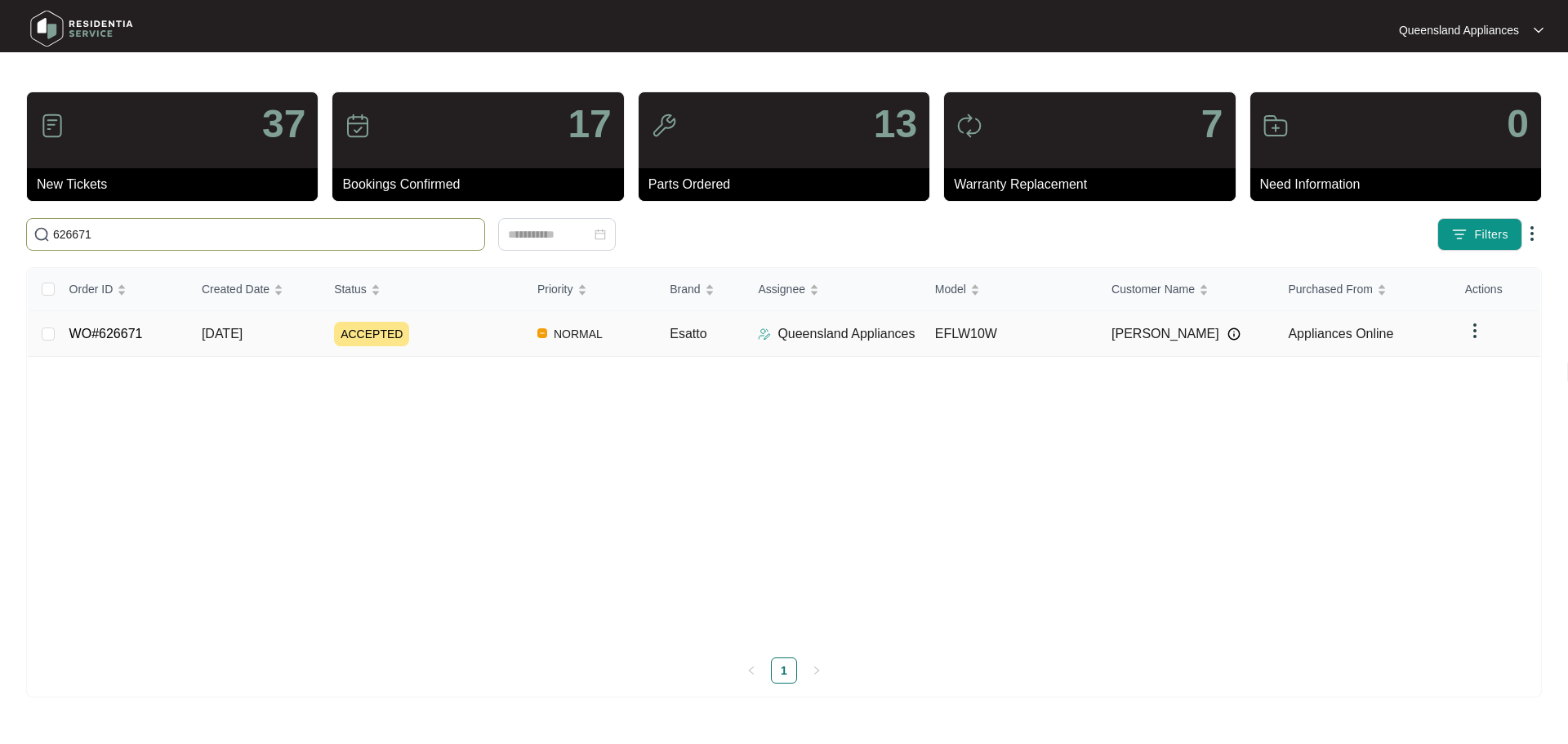
type input "626671"
click at [479, 325] on div "ACCEPTED" at bounding box center [429, 333] width 190 height 24
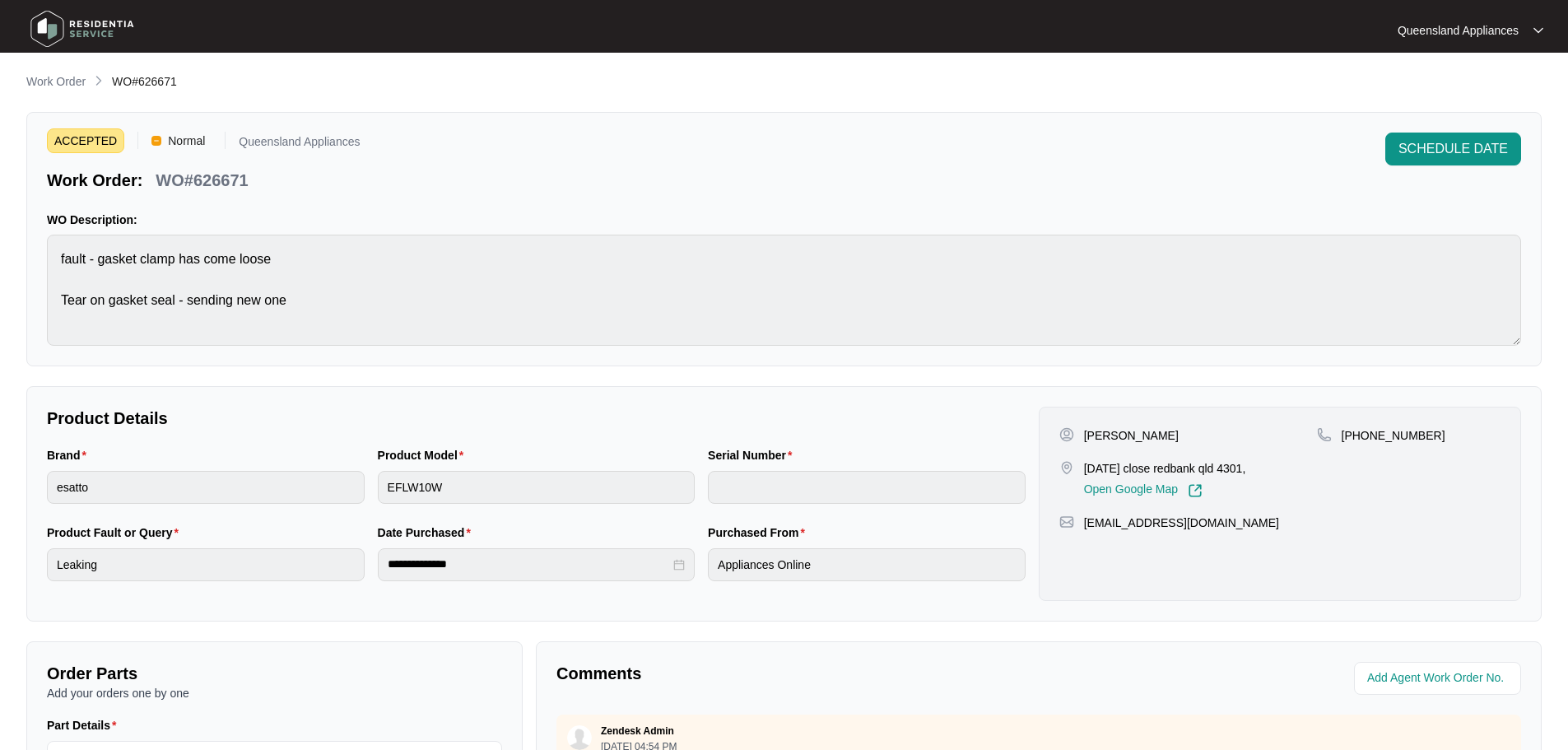
scroll to position [342, 0]
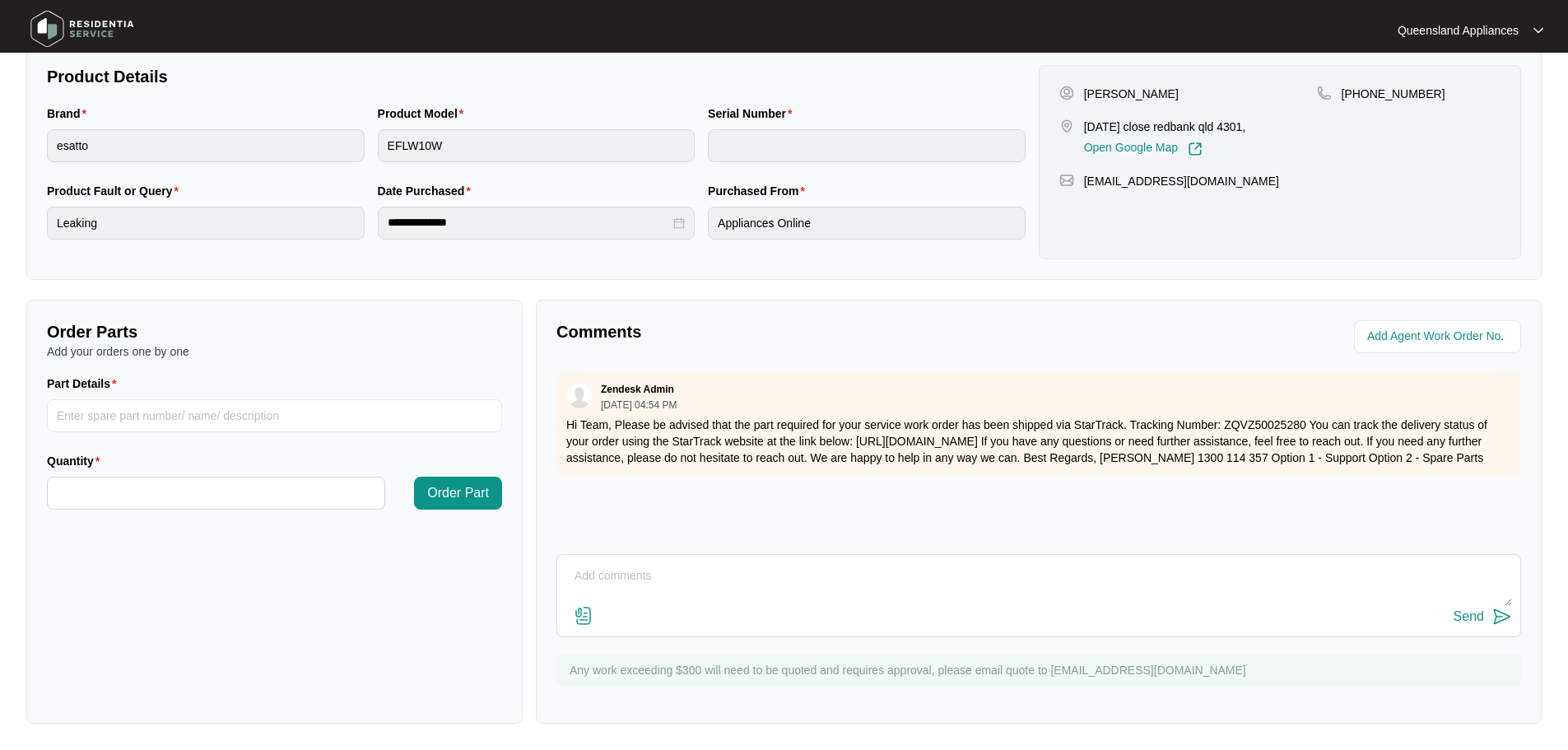
click at [899, 565] on textarea at bounding box center [1038, 584] width 947 height 43
click at [904, 578] on textarea at bounding box center [1038, 584] width 947 height 43
type textarea "Hi Team, Parts have been recieved. We are organsing with the client a suitable …"
click at [1492, 612] on img at bounding box center [1502, 617] width 20 height 20
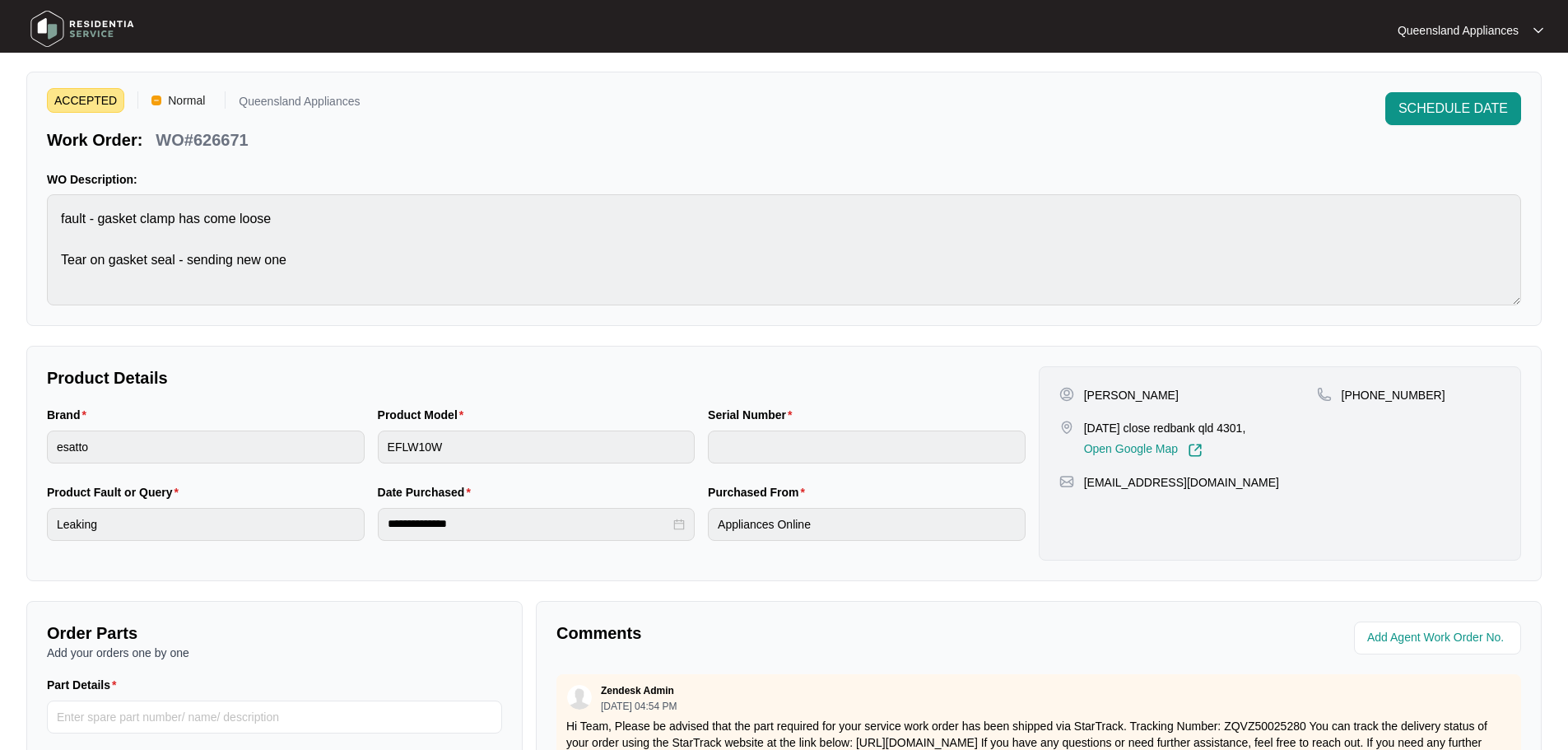
scroll to position [14, 0]
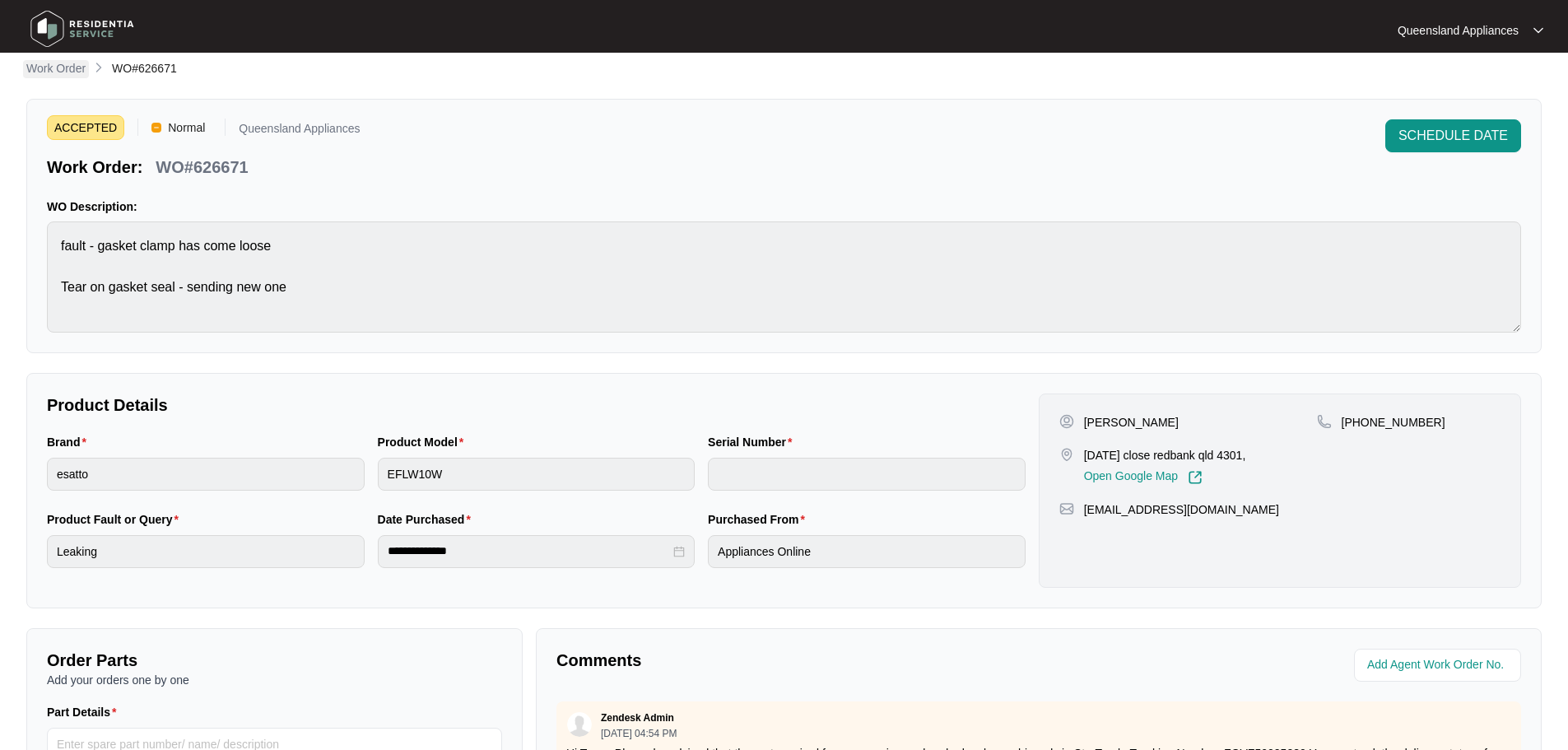
click at [76, 77] on div "**********" at bounding box center [784, 556] width 1516 height 992
click at [77, 76] on p "Work Order" at bounding box center [56, 68] width 59 height 16
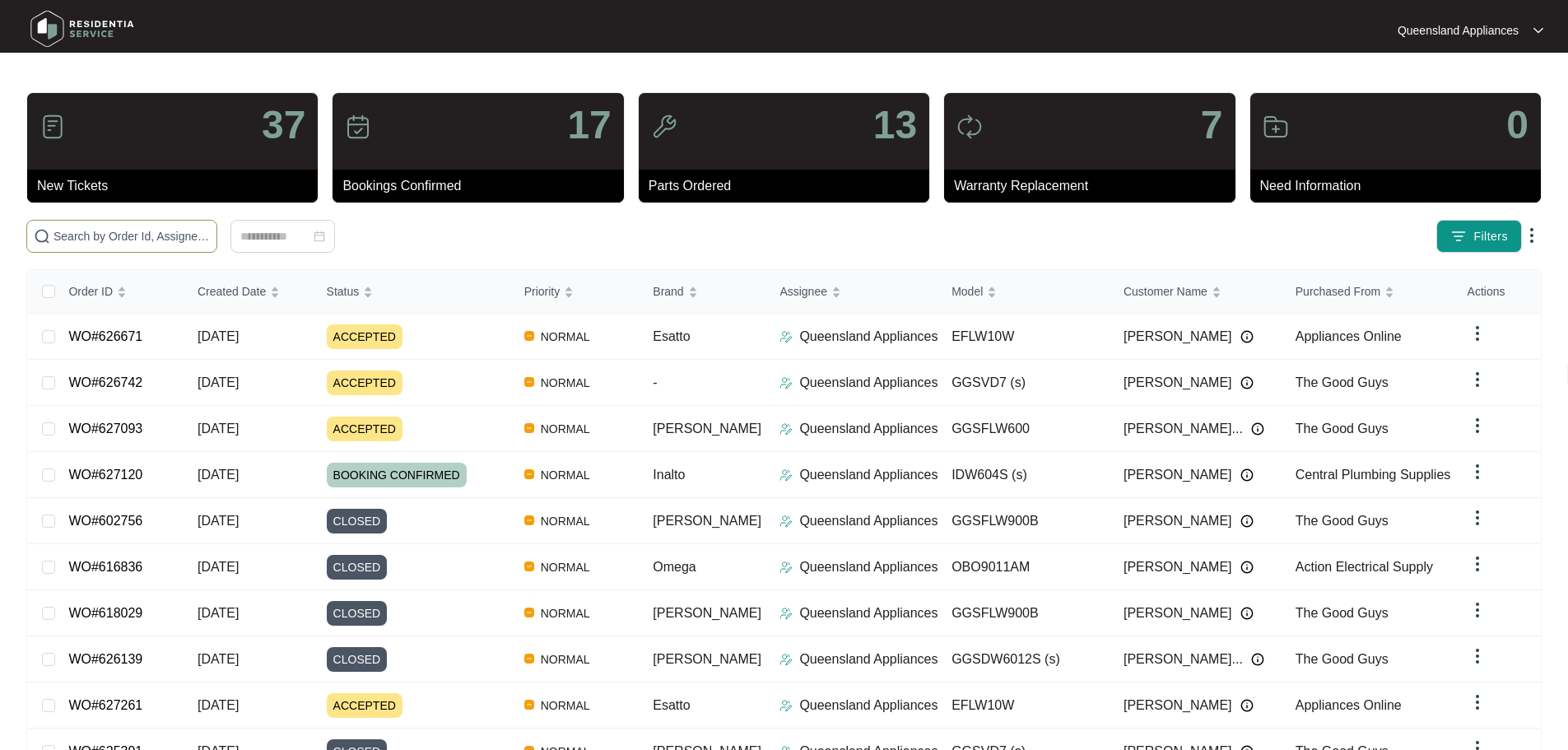
paste input "626125"
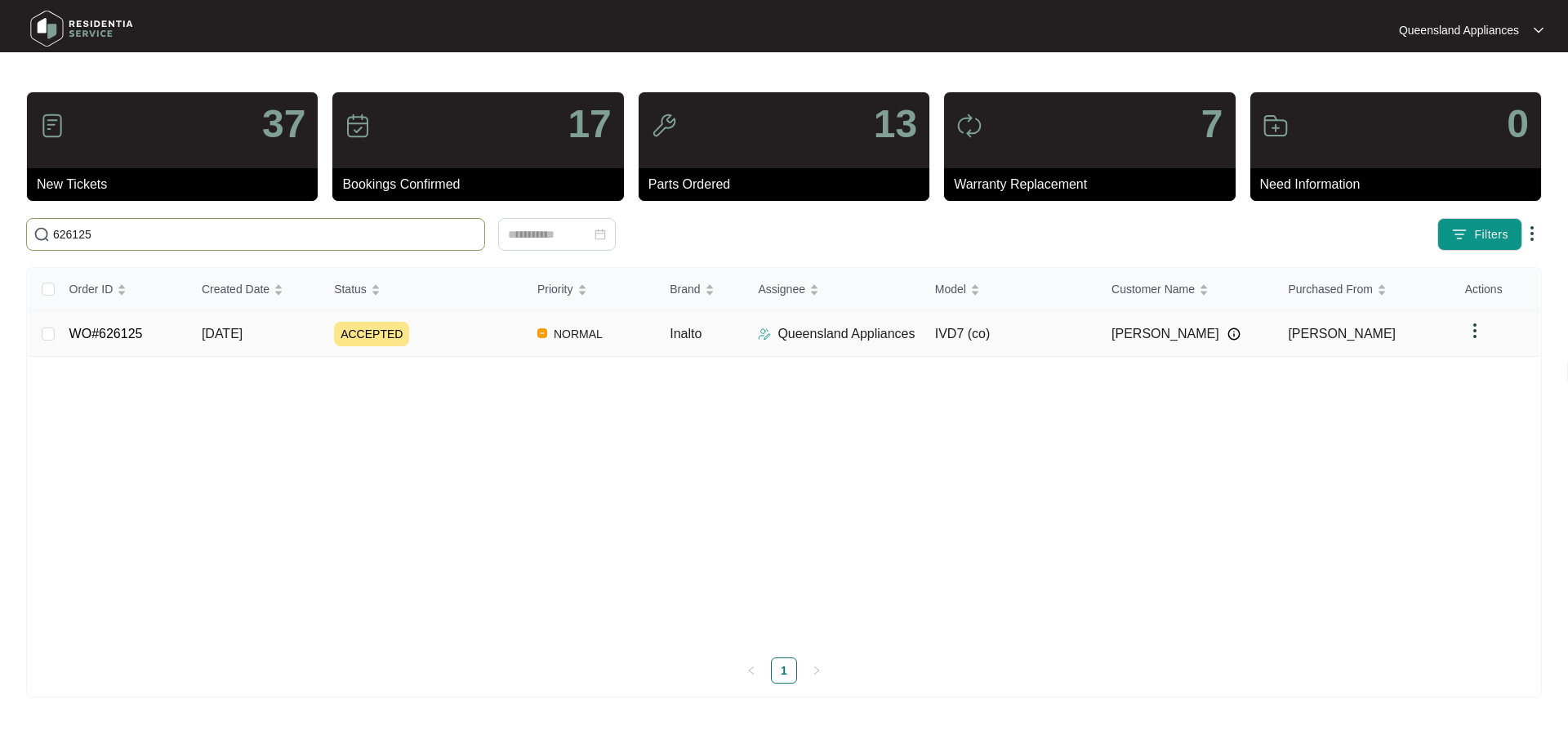
type input "626125"
click at [453, 346] on td "ACCEPTED" at bounding box center [423, 333] width 204 height 46
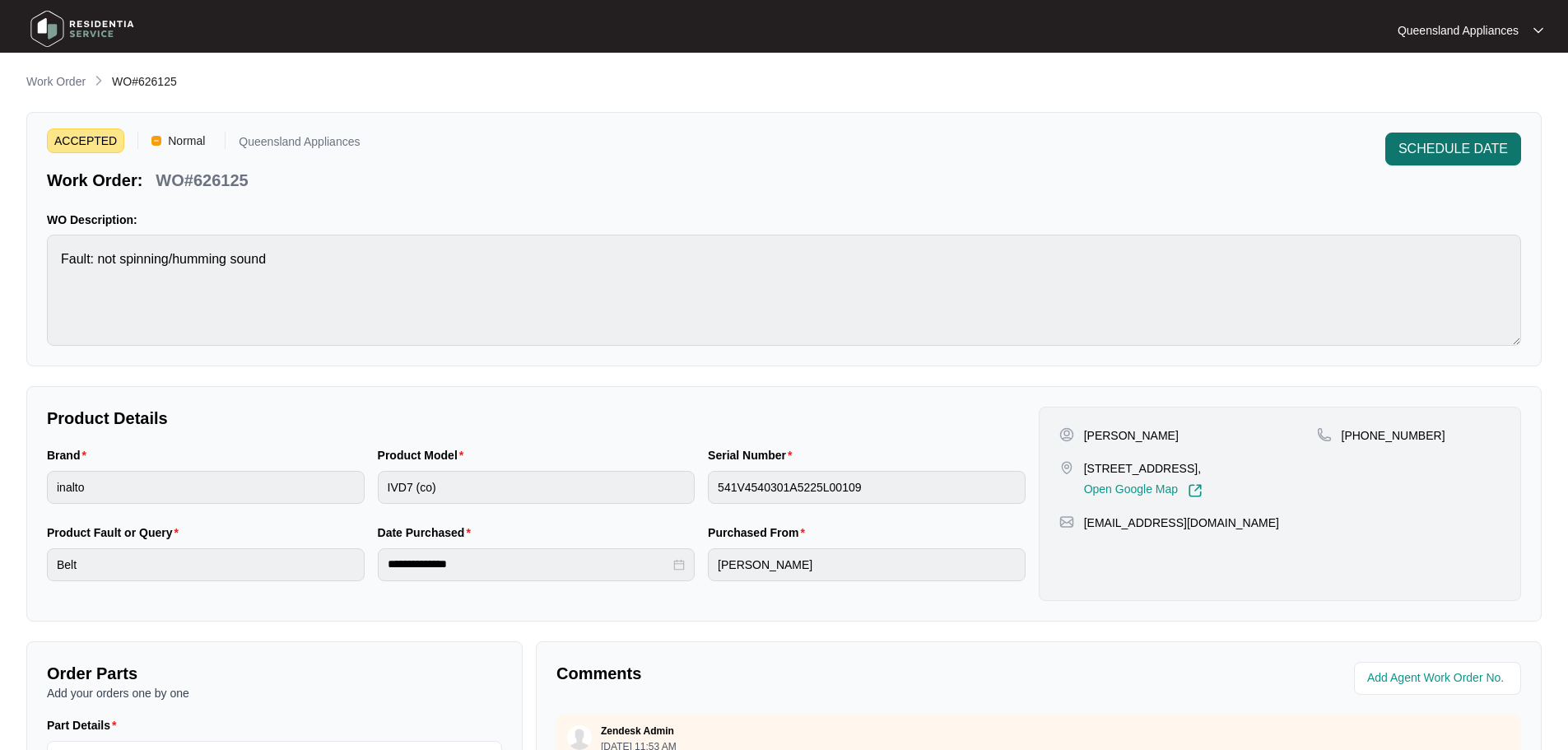
click at [1458, 158] on span "SCHEDULE DATE" at bounding box center [1454, 149] width 110 height 20
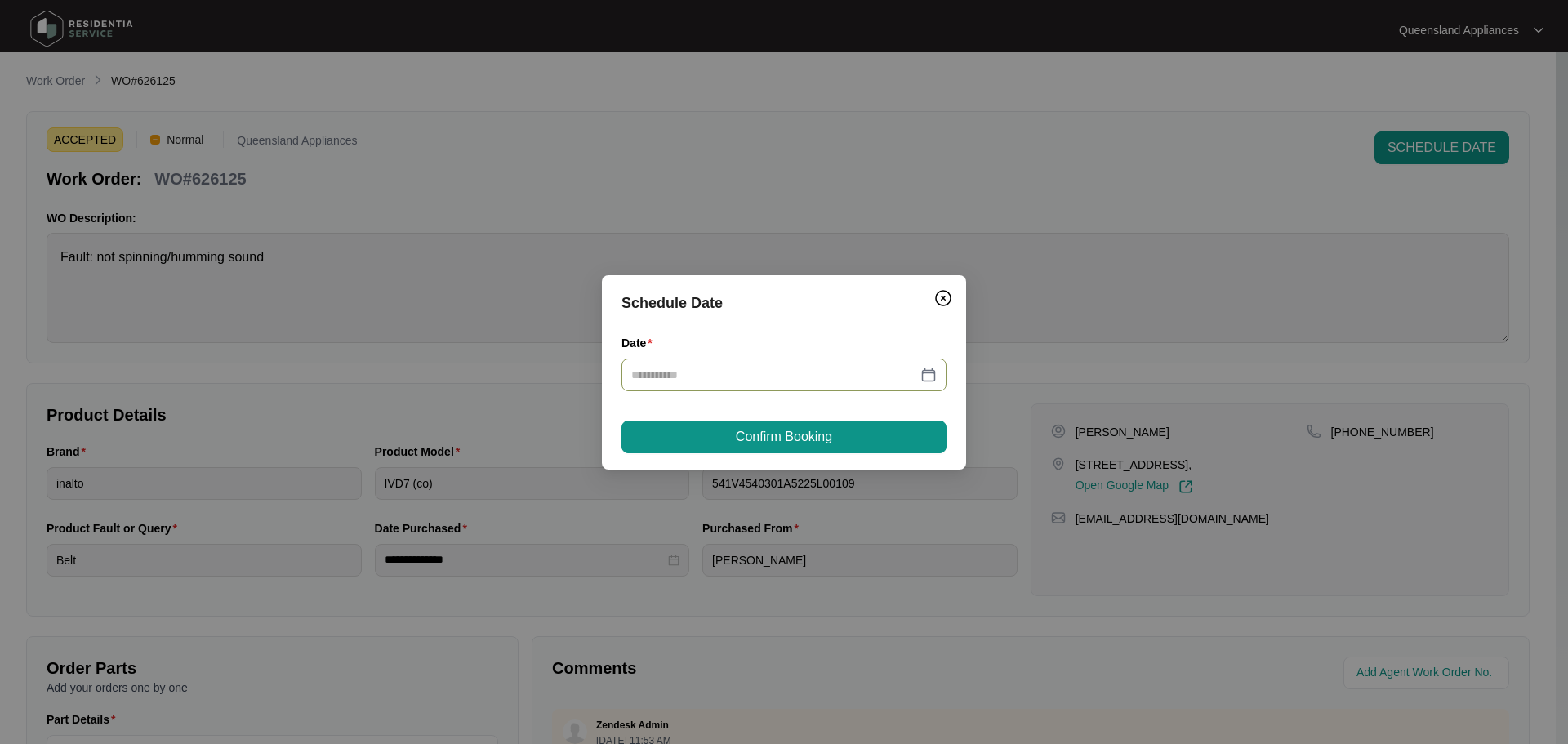
click at [935, 373] on div at bounding box center [784, 374] width 306 height 18
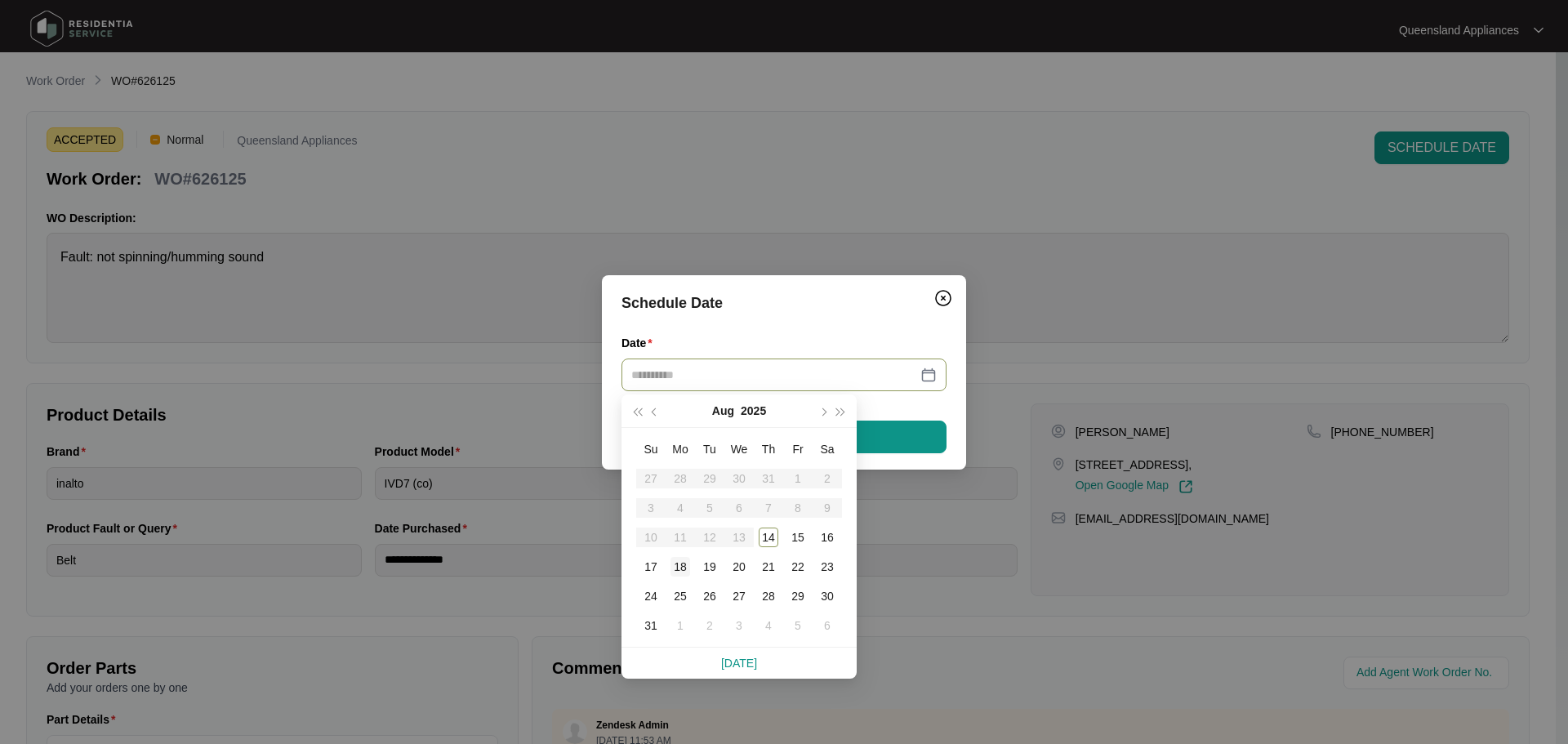
click at [692, 565] on td "18" at bounding box center [680, 566] width 29 height 29
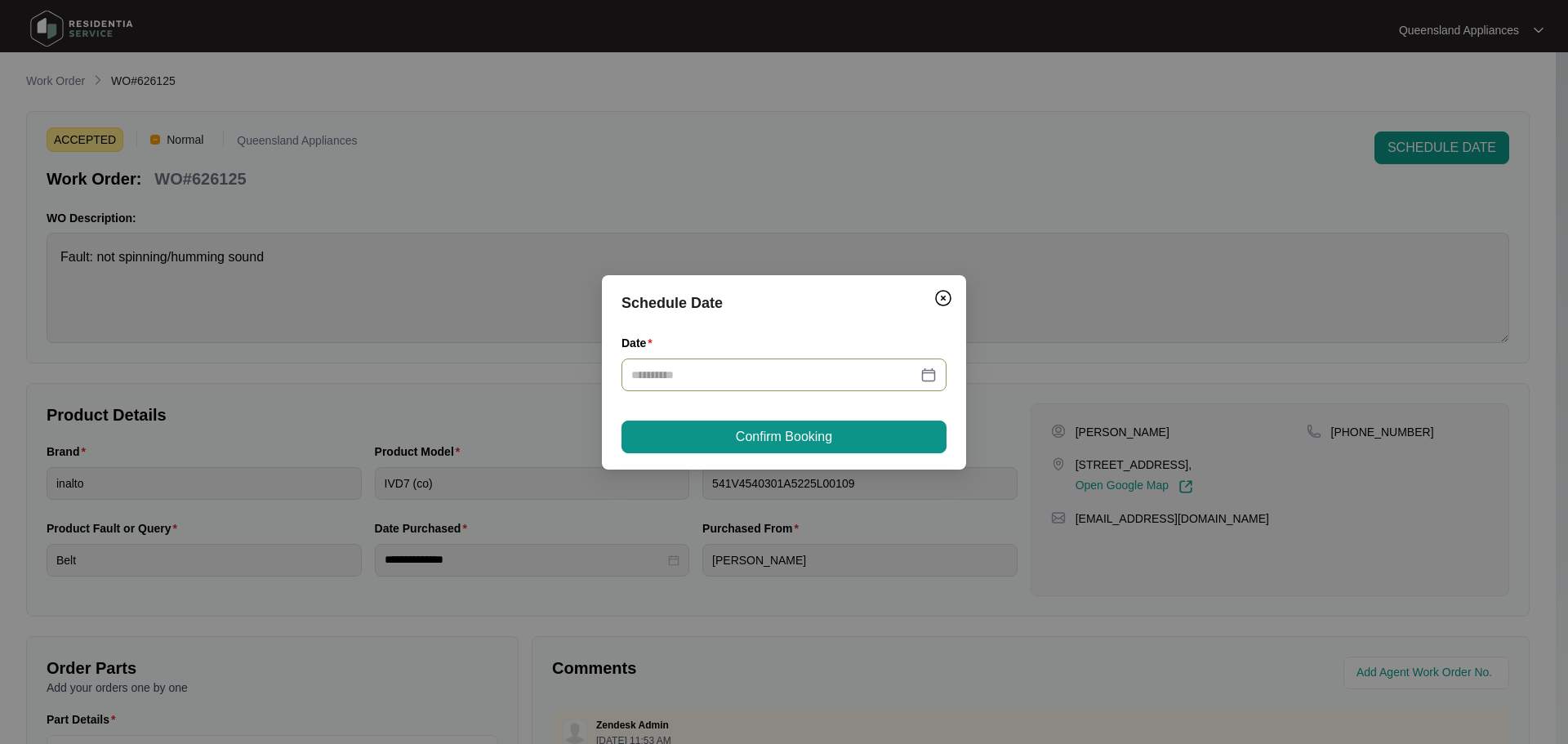
type input "**********"
drag, startPoint x: 744, startPoint y: 437, endPoint x: 774, endPoint y: 431, distance: 30.6
click at [744, 436] on span "Confirm Booking" at bounding box center [784, 437] width 96 height 20
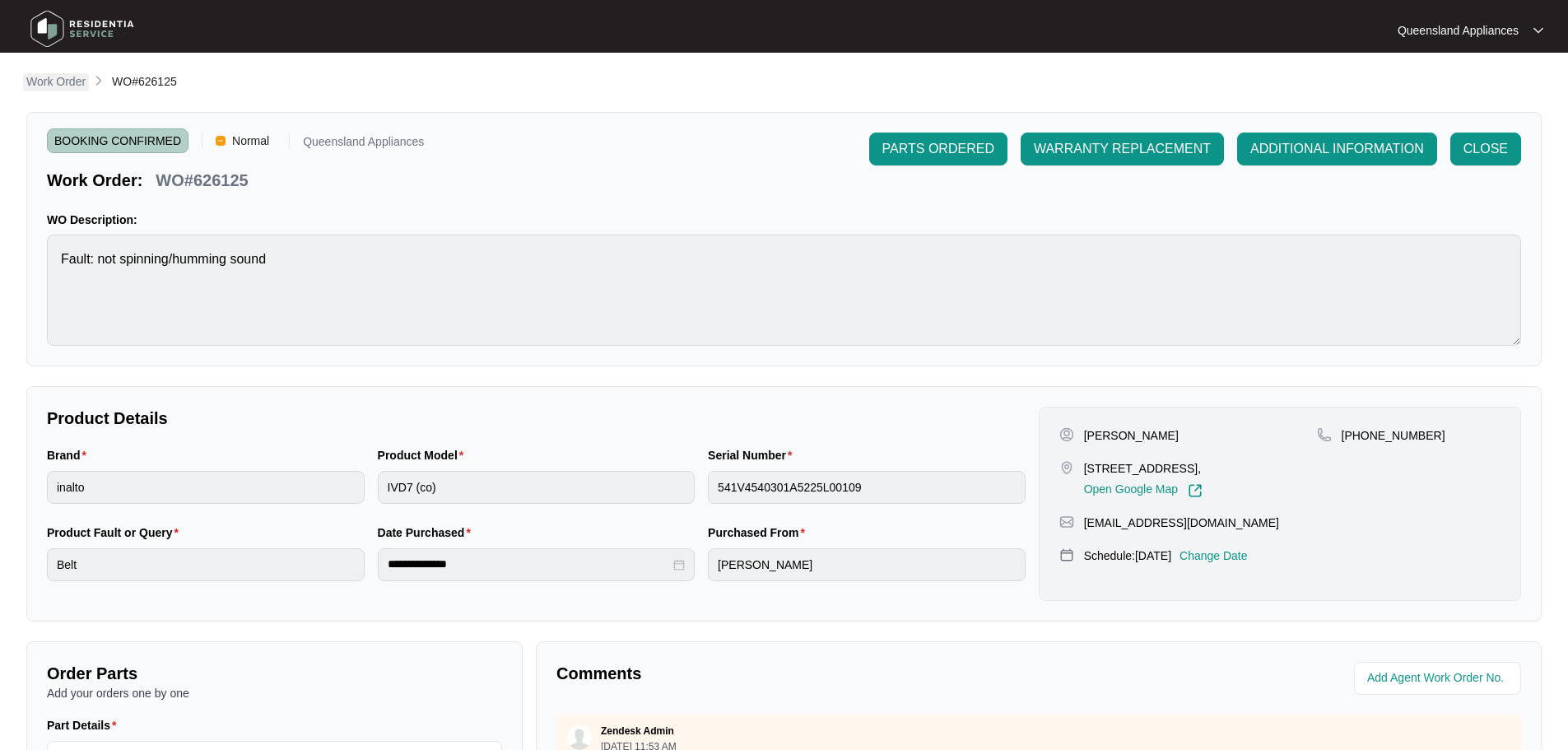
click at [41, 86] on p "Work Order" at bounding box center [56, 81] width 59 height 16
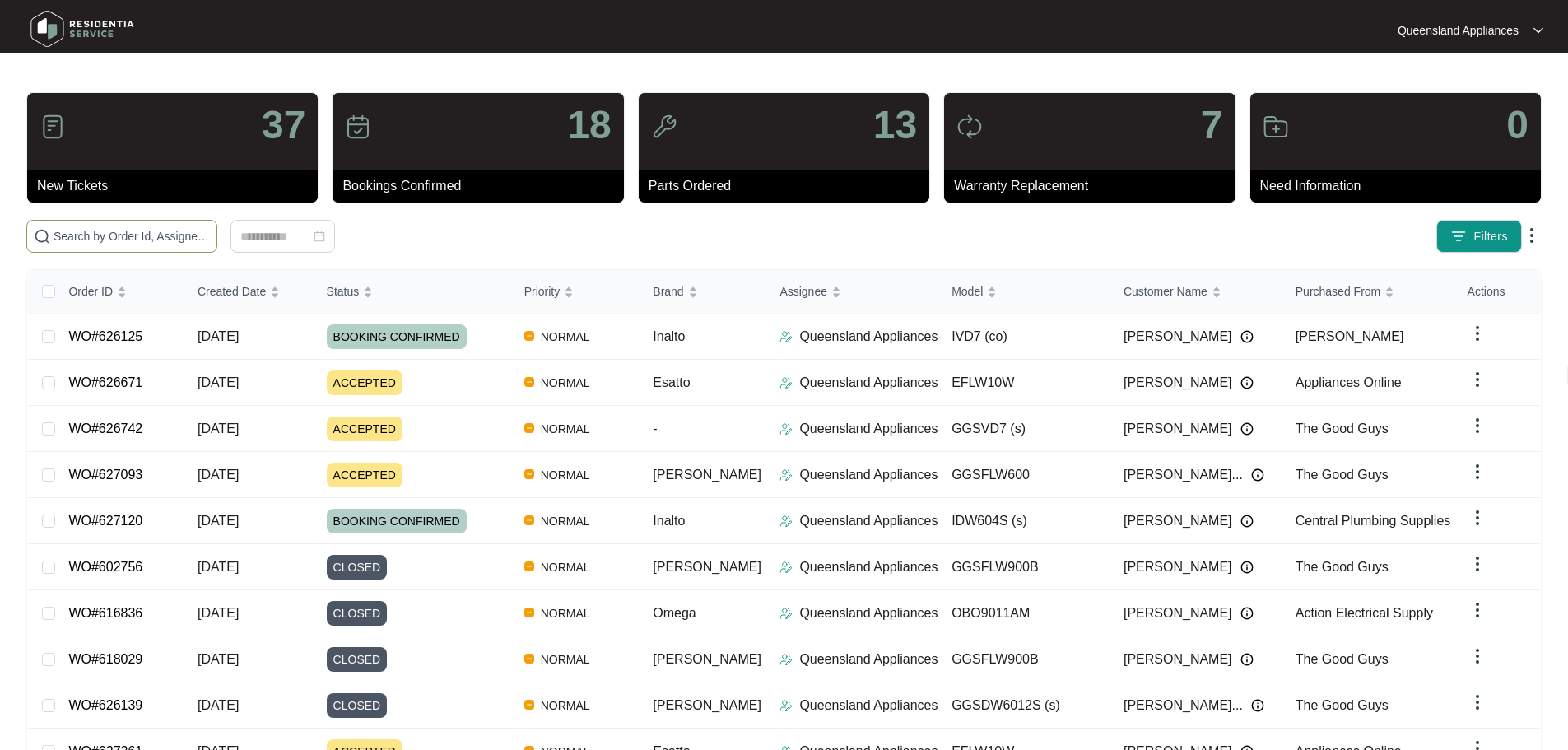
click at [182, 223] on span at bounding box center [122, 236] width 191 height 33
paste input "626042"
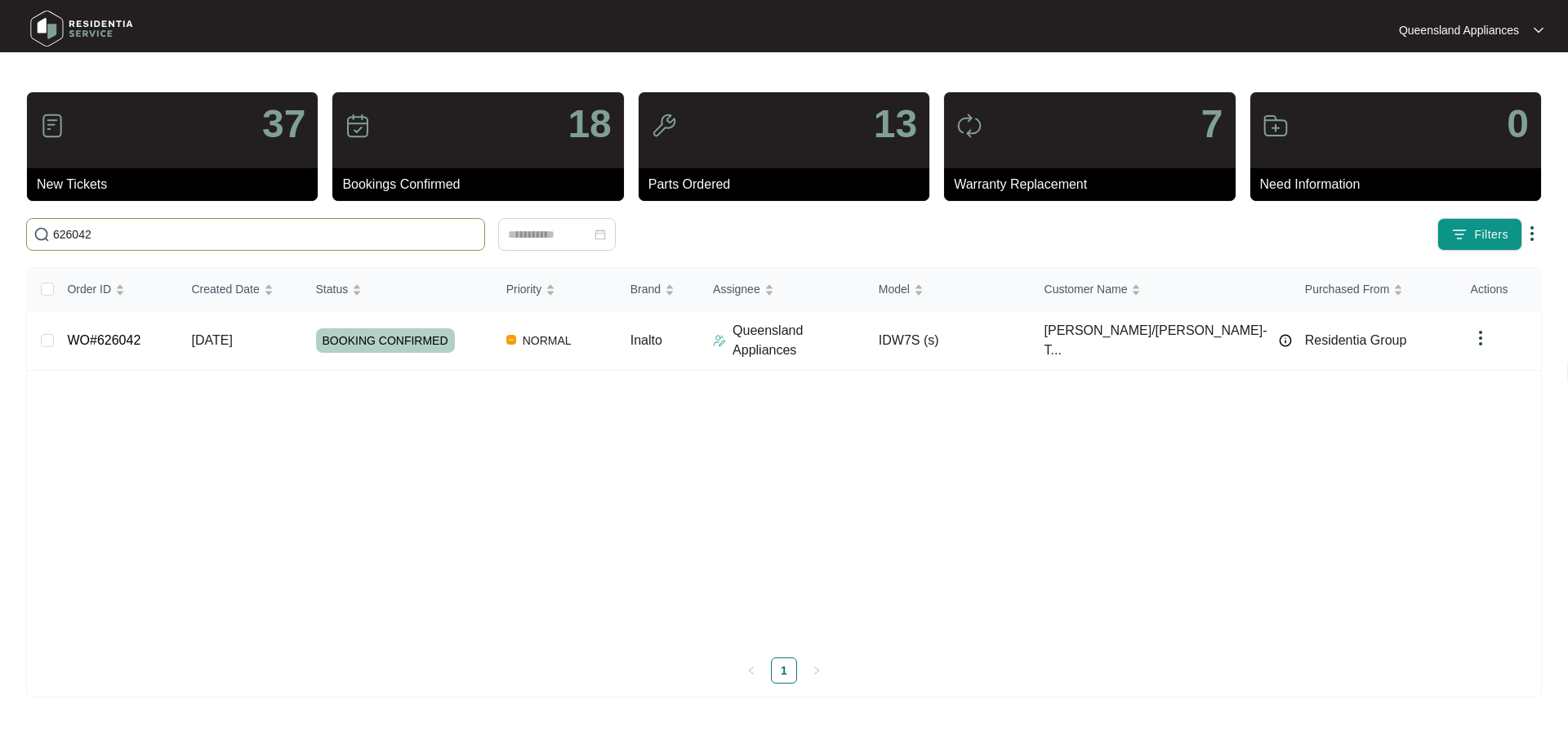
drag, startPoint x: 242, startPoint y: 238, endPoint x: 55, endPoint y: 232, distance: 187.1
click at [17, 238] on body "Queensland Appliances [GEOGRAPHIC_DATA]... 37 New Tickets 18 Bookings Confirmed…" at bounding box center [784, 372] width 1568 height 744
click at [84, 230] on input "626042" at bounding box center [264, 234] width 424 height 18
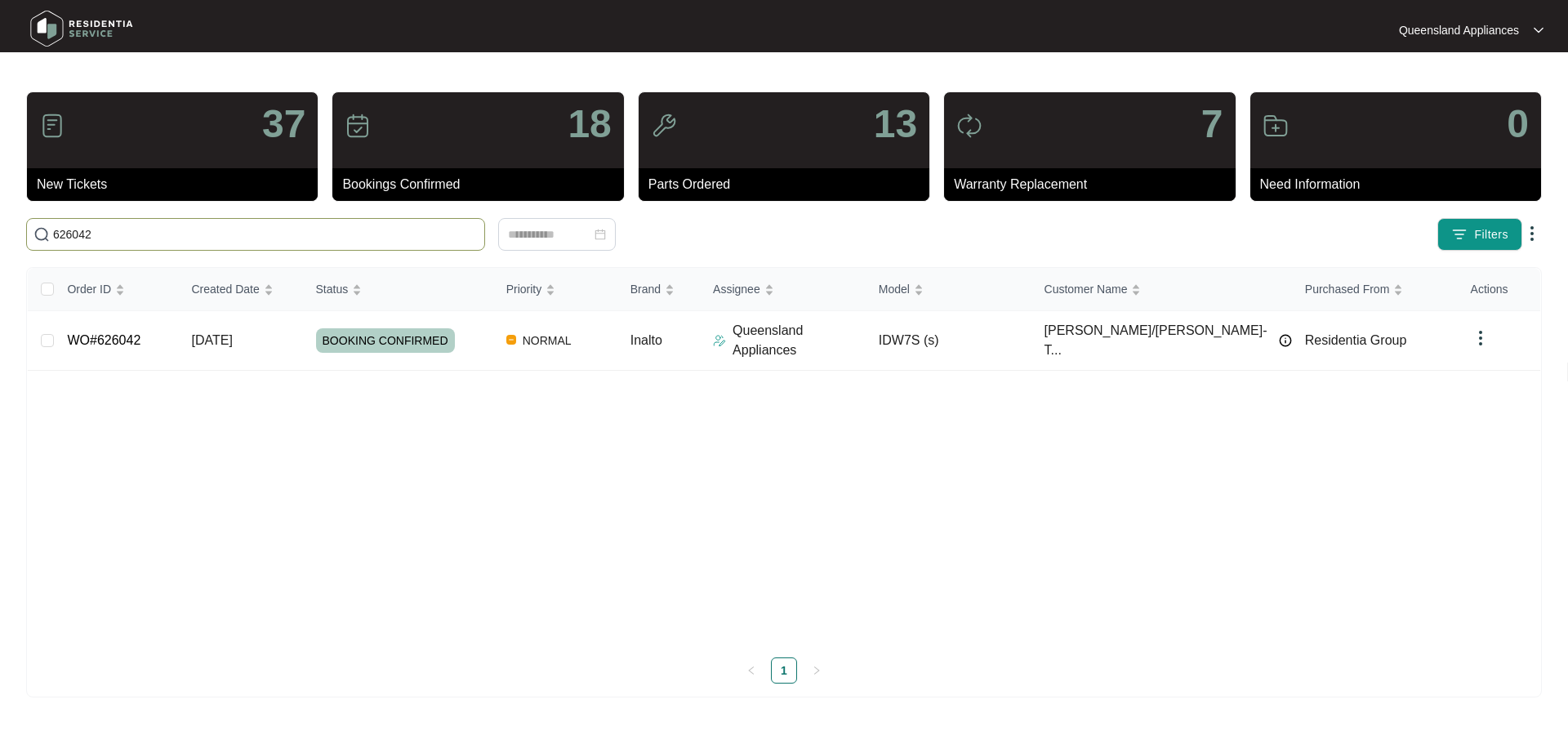
paste input "5897"
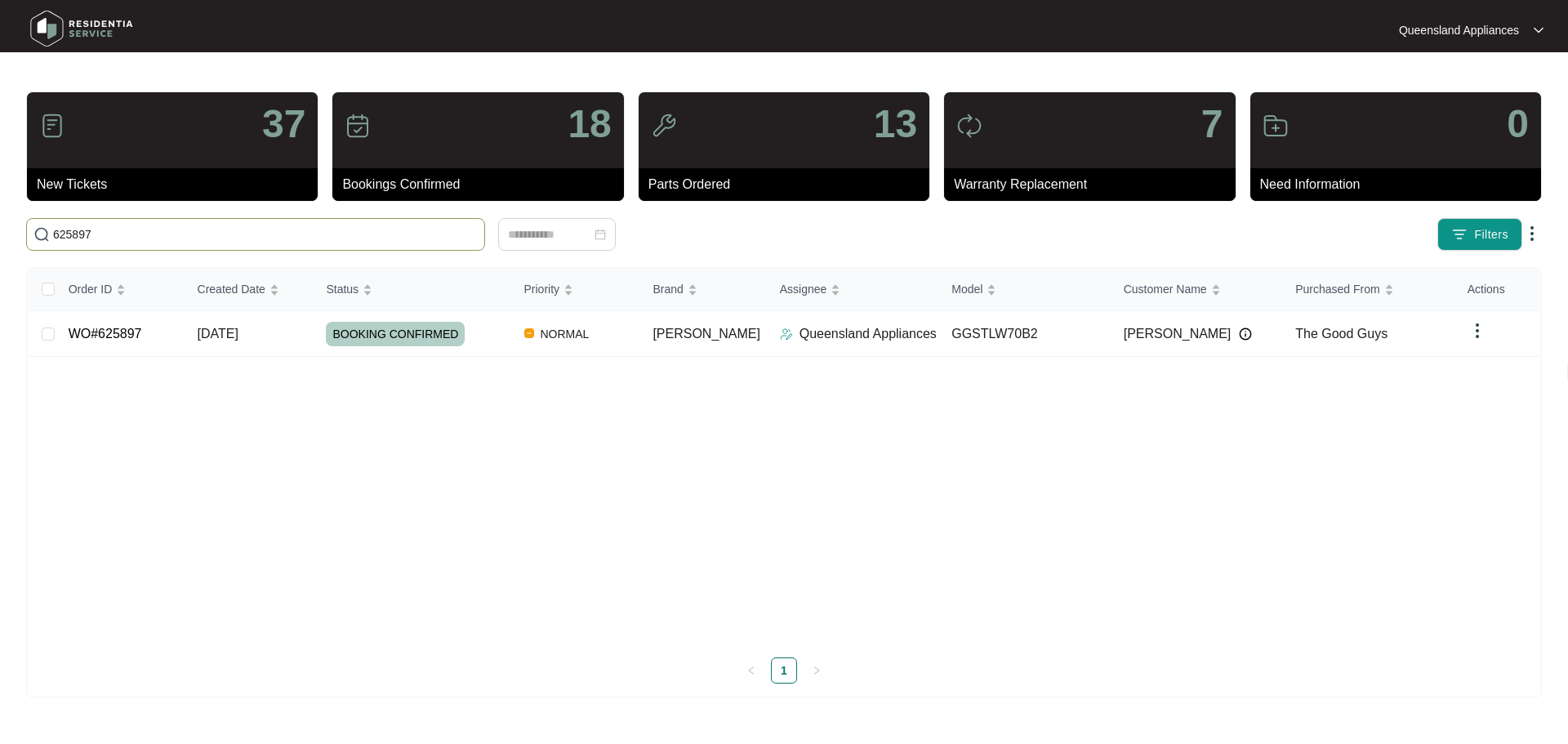
drag, startPoint x: 317, startPoint y: 236, endPoint x: 28, endPoint y: 243, distance: 289.1
click at [30, 243] on span "625897" at bounding box center [256, 234] width 459 height 33
paste input "124"
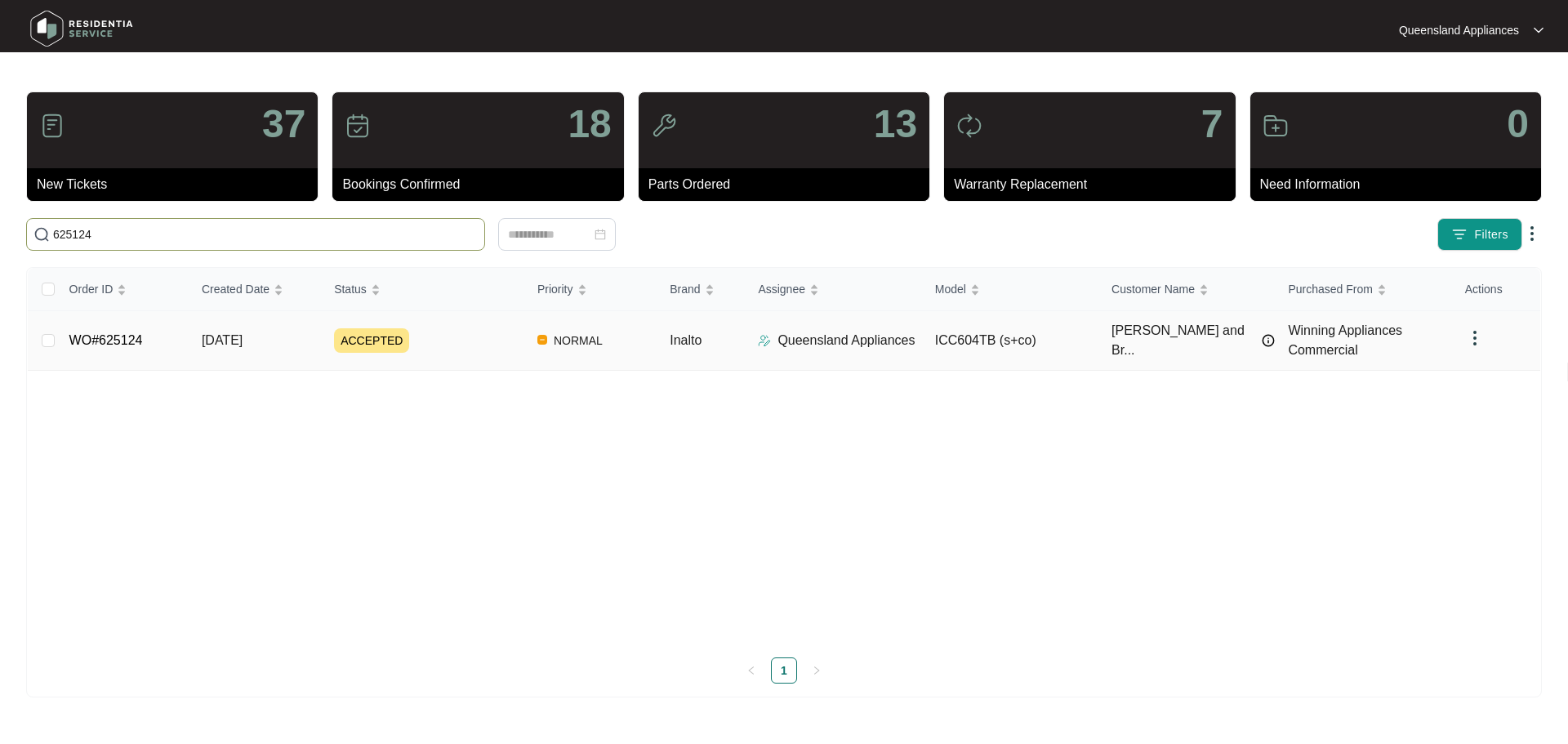
type input "625124"
click at [307, 329] on td "[DATE]" at bounding box center [255, 340] width 132 height 60
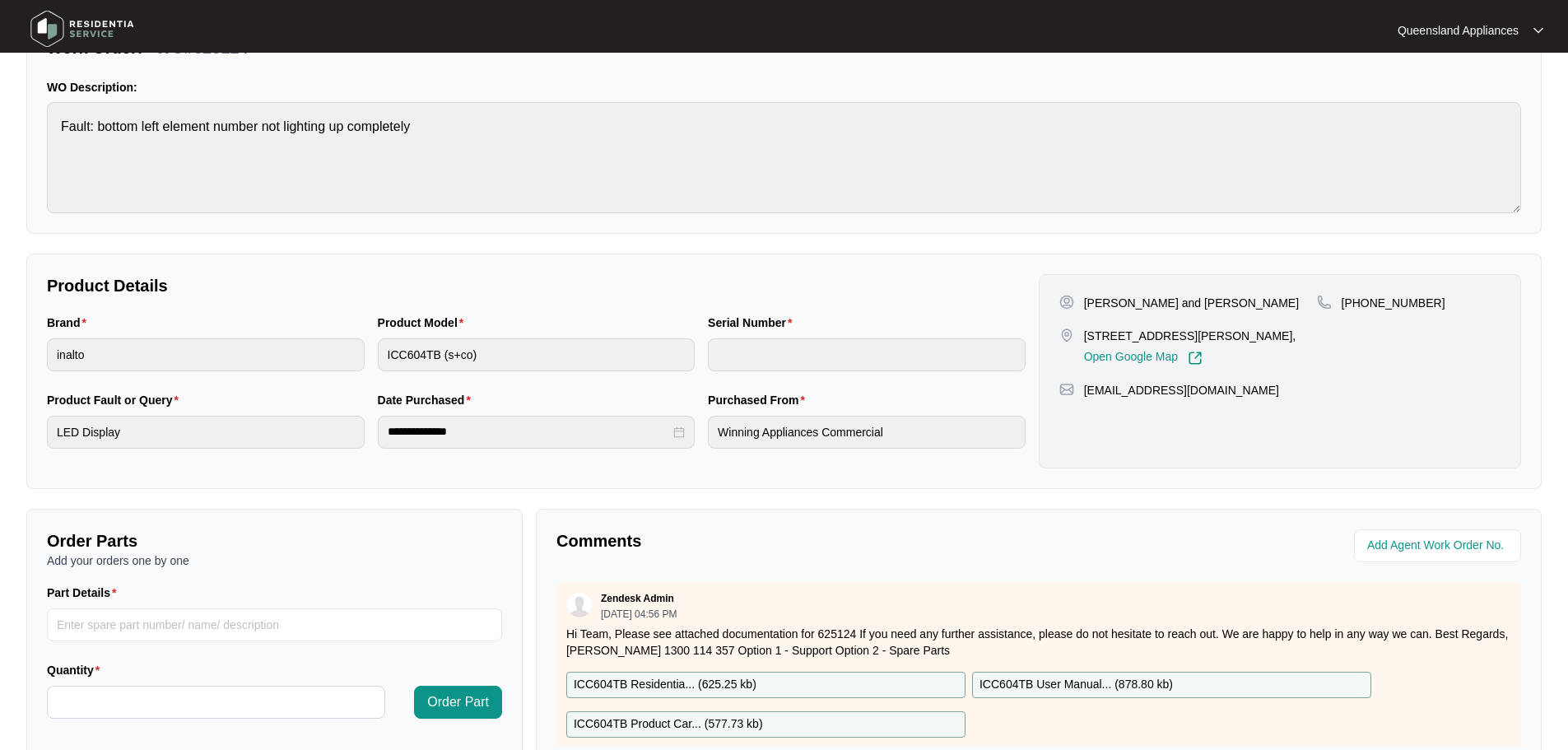
scroll to position [330, 0]
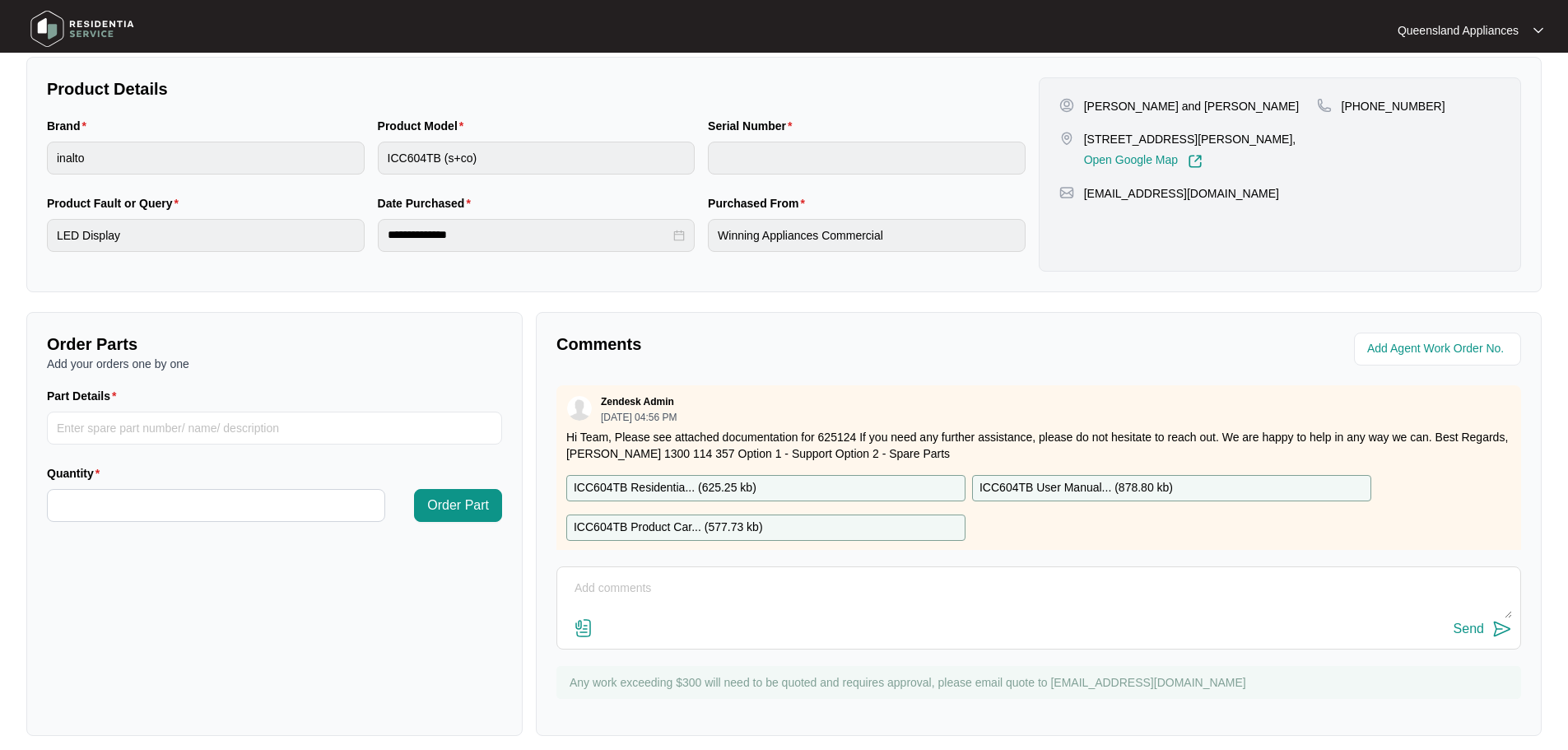
drag, startPoint x: 847, startPoint y: 580, endPoint x: 1220, endPoint y: 559, distance: 373.6
click at [847, 580] on textarea at bounding box center [1038, 597] width 947 height 43
click at [1023, 586] on textarea at bounding box center [1038, 597] width 947 height 43
paste textarea "20/8 OR 23/8"
click at [743, 587] on textarea "Hi Team, Client has requested wqe book this service for 20/8 OR 23/8" at bounding box center [1038, 597] width 947 height 43
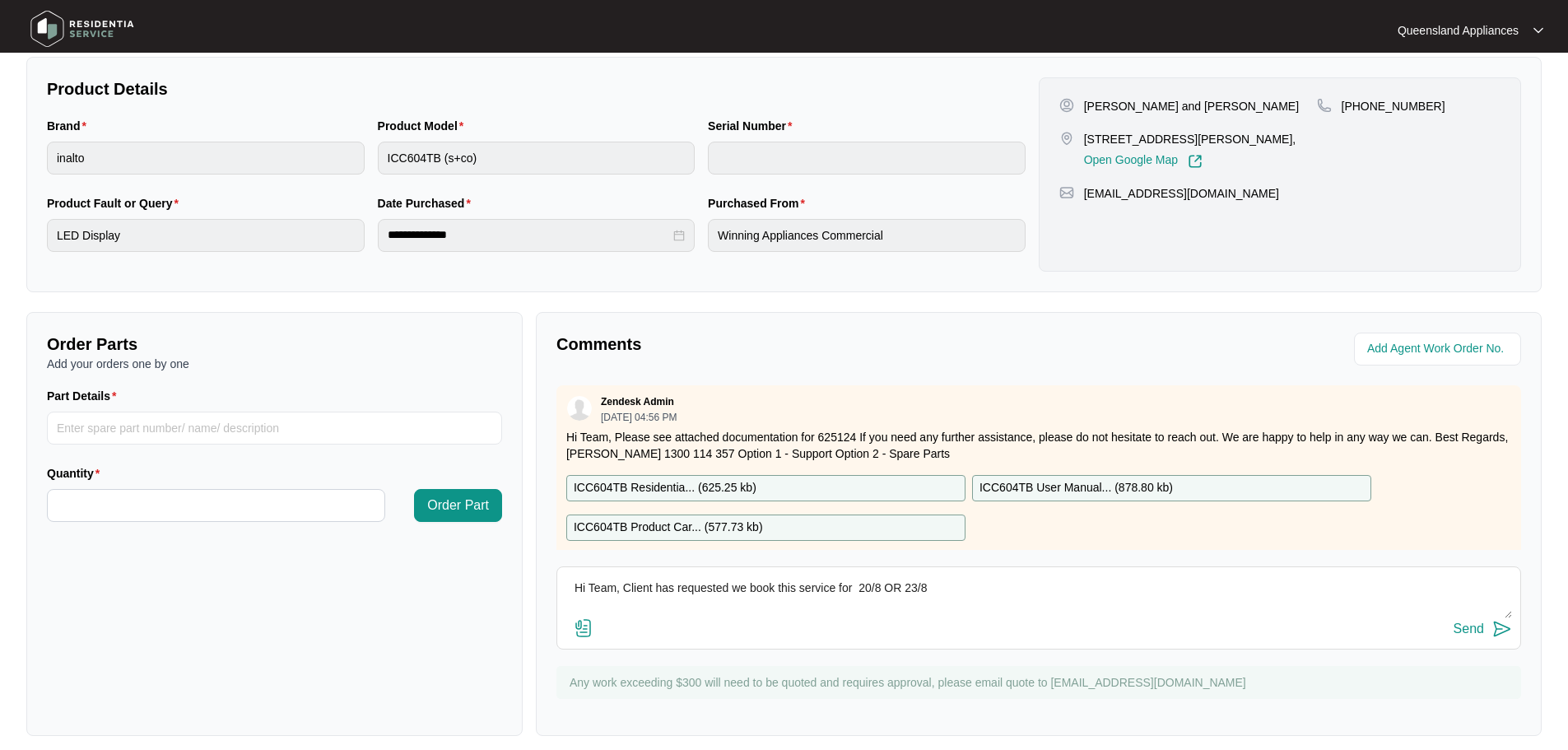
type textarea "Hi Team, Client has requested we book this service for 20/8 OR 23/8"
click at [1501, 635] on img at bounding box center [1502, 628] width 20 height 20
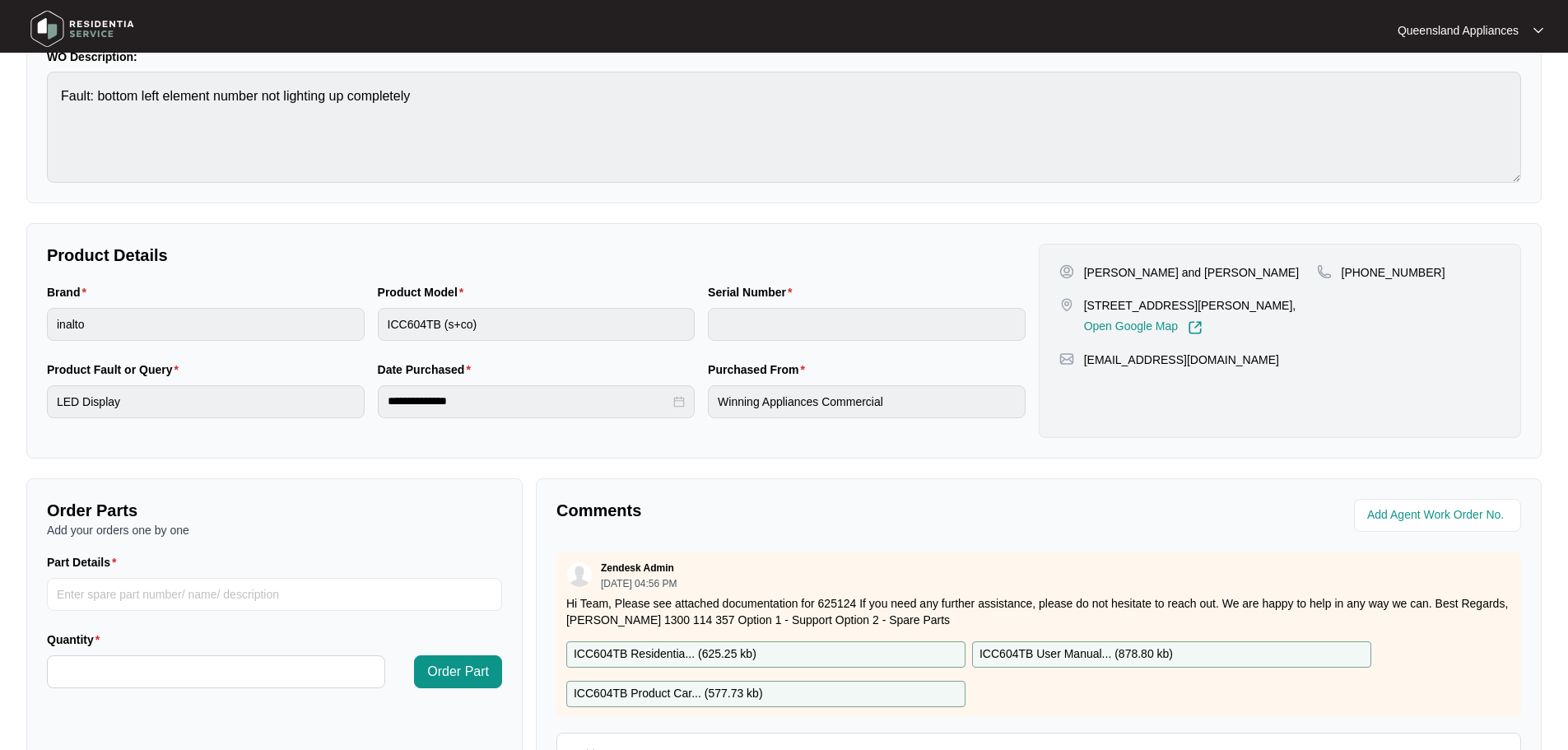
scroll to position [0, 0]
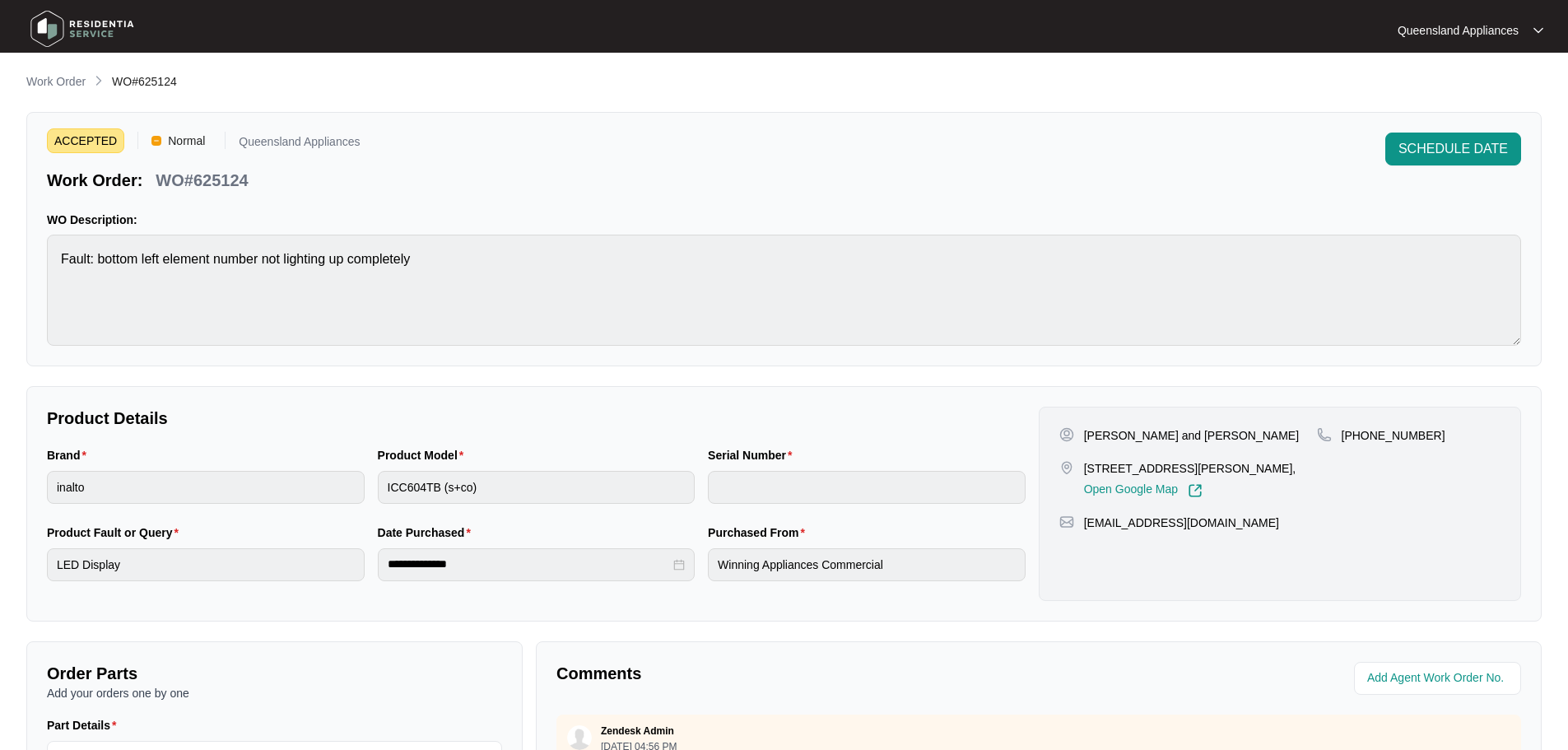
click at [82, 83] on p "Work Order" at bounding box center [56, 81] width 59 height 16
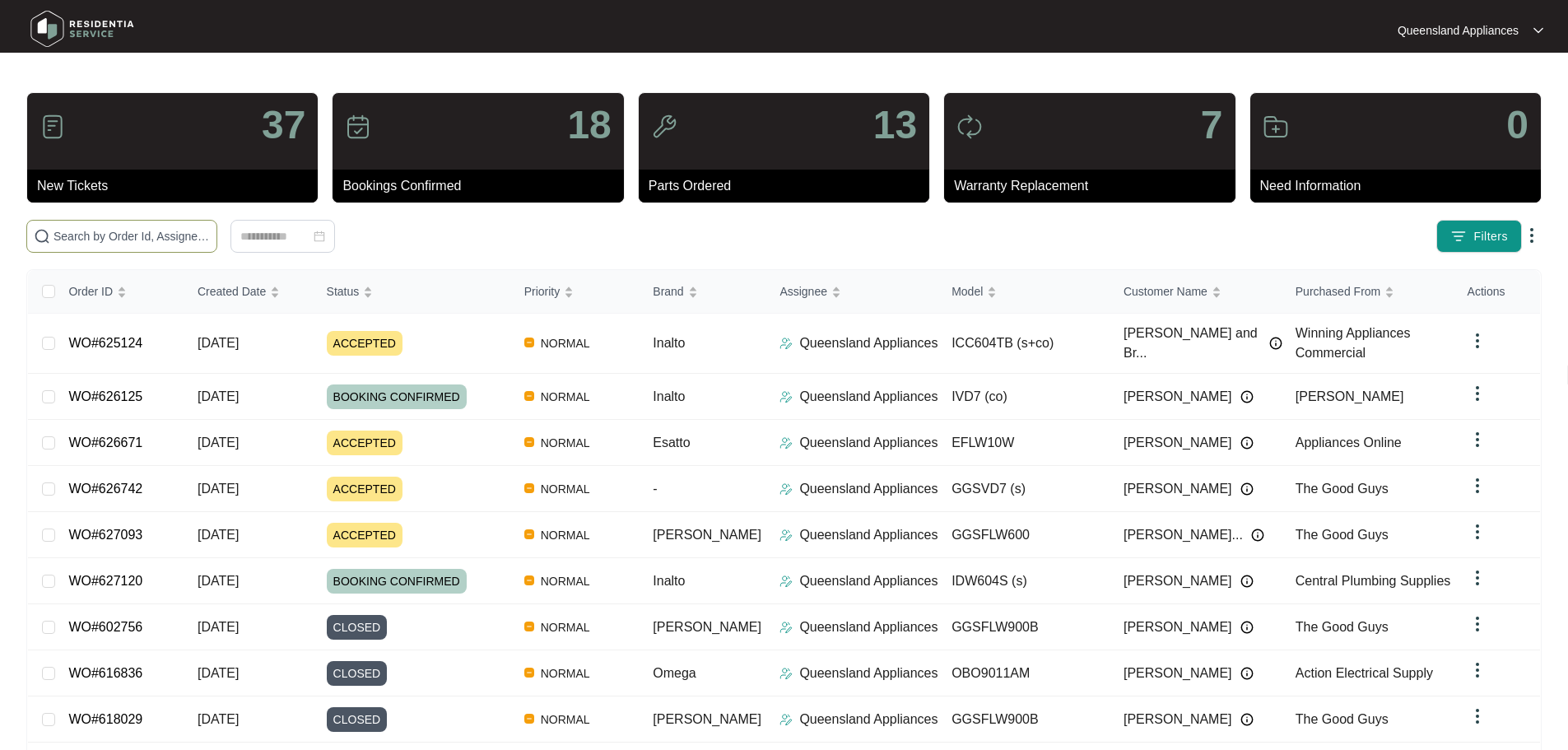
drag, startPoint x: 220, startPoint y: 245, endPoint x: 230, endPoint y: 240, distance: 11.2
click at [217, 244] on span at bounding box center [122, 236] width 191 height 33
paste input "625705"
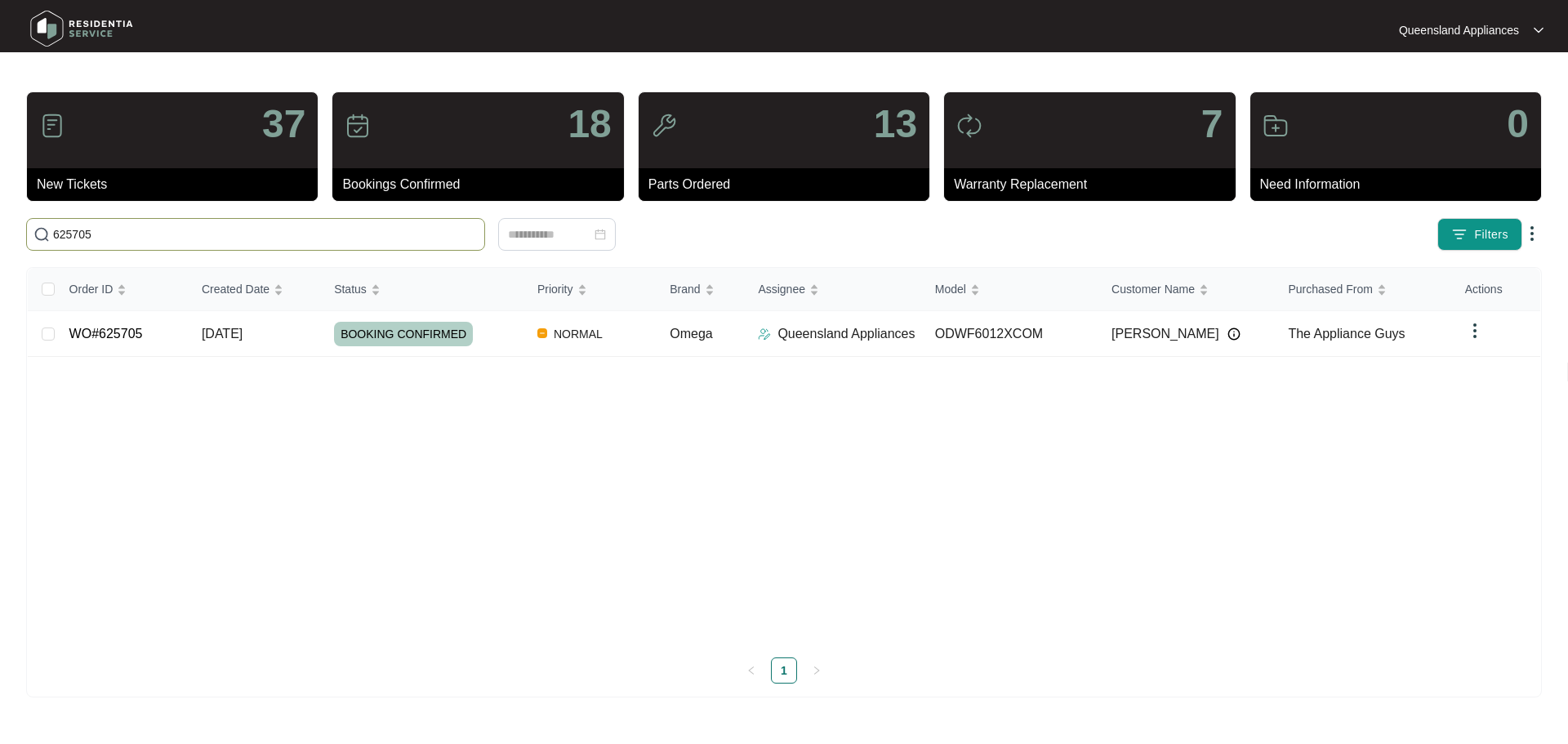
drag, startPoint x: 373, startPoint y: 228, endPoint x: 0, endPoint y: 221, distance: 373.1
click at [0, 221] on main "37 New Tickets 18 Bookings Confirmed 13 Parts Ordered 7 Warranty Replacement 0 …" at bounding box center [784, 372] width 1568 height 744
paste input "3404"
drag, startPoint x: 239, startPoint y: 242, endPoint x: 0, endPoint y: 209, distance: 241.3
click at [0, 209] on main "37 New Tickets 18 Bookings Confirmed 13 Parts Ordered 7 Warranty Replacement 0 …" at bounding box center [784, 372] width 1568 height 744
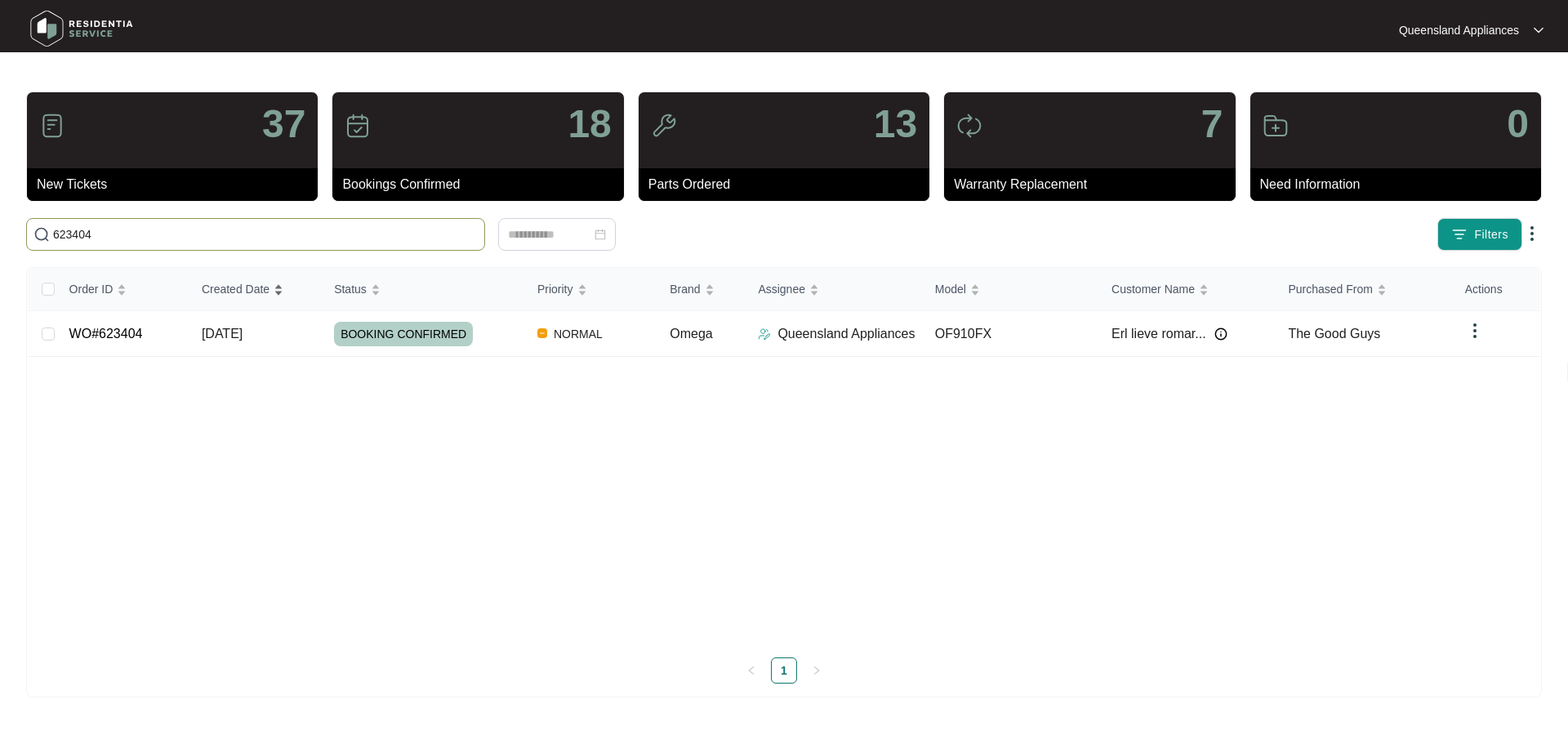
paste input "193"
click at [235, 222] on span "621934" at bounding box center [256, 234] width 459 height 33
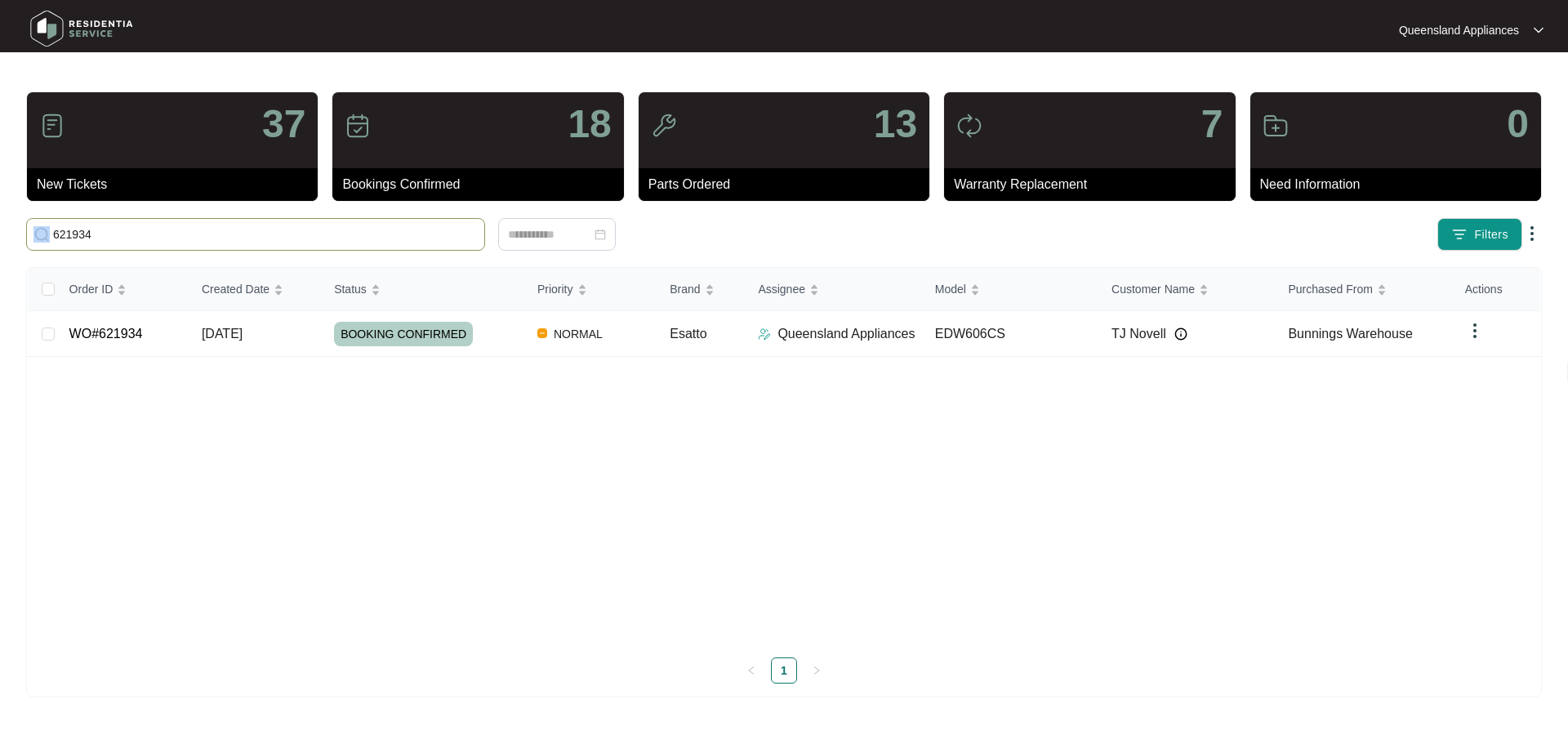
click at [235, 222] on span "621934" at bounding box center [256, 234] width 459 height 33
drag, startPoint x: 151, startPoint y: 237, endPoint x: 0, endPoint y: 230, distance: 151.2
click at [0, 230] on main "37 New Tickets 18 Bookings Confirmed 13 Parts Ordered 7 Warranty Replacement 0 …" at bounding box center [784, 372] width 1568 height 744
paste input "870"
type input "621870"
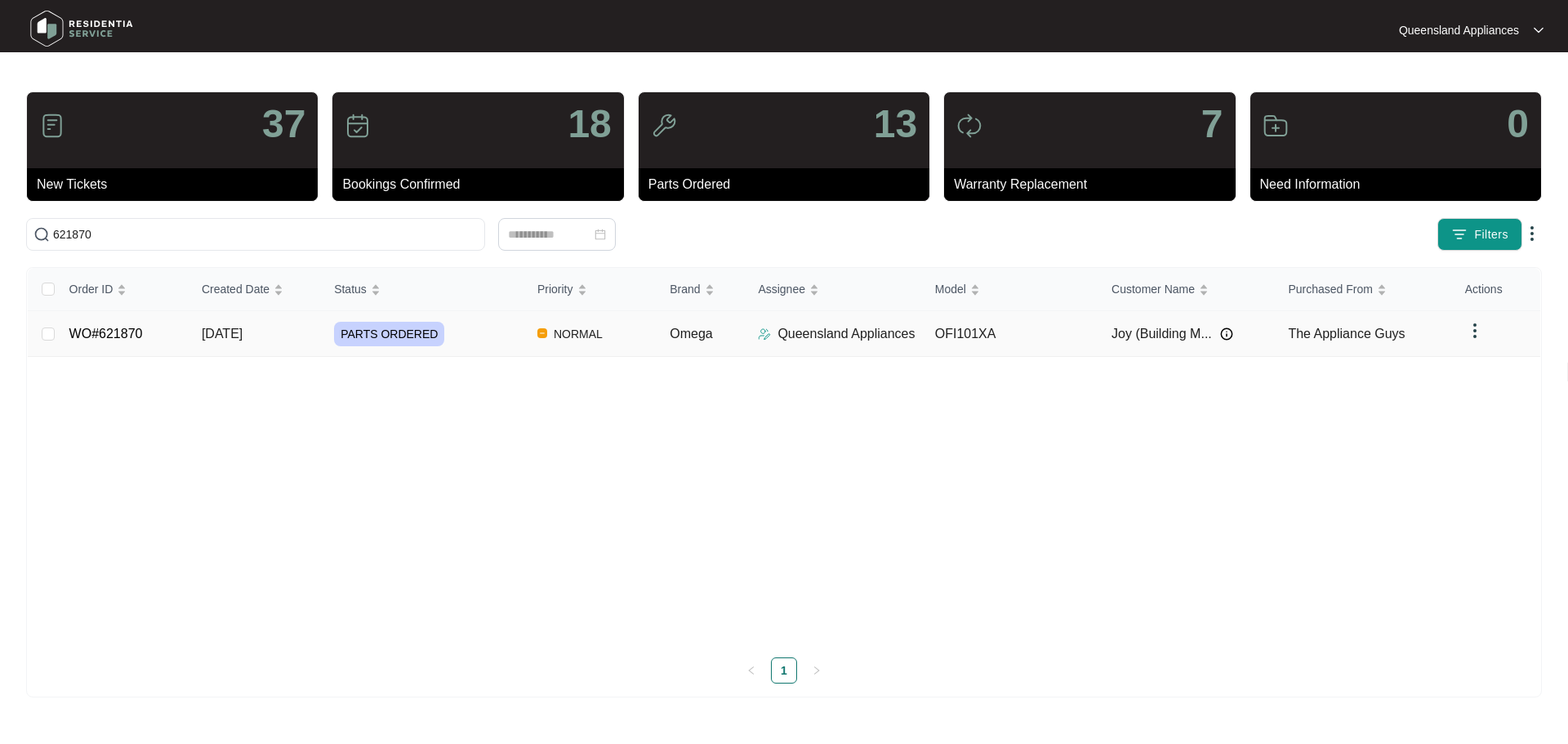
click at [305, 354] on td "[DATE]" at bounding box center [255, 333] width 132 height 46
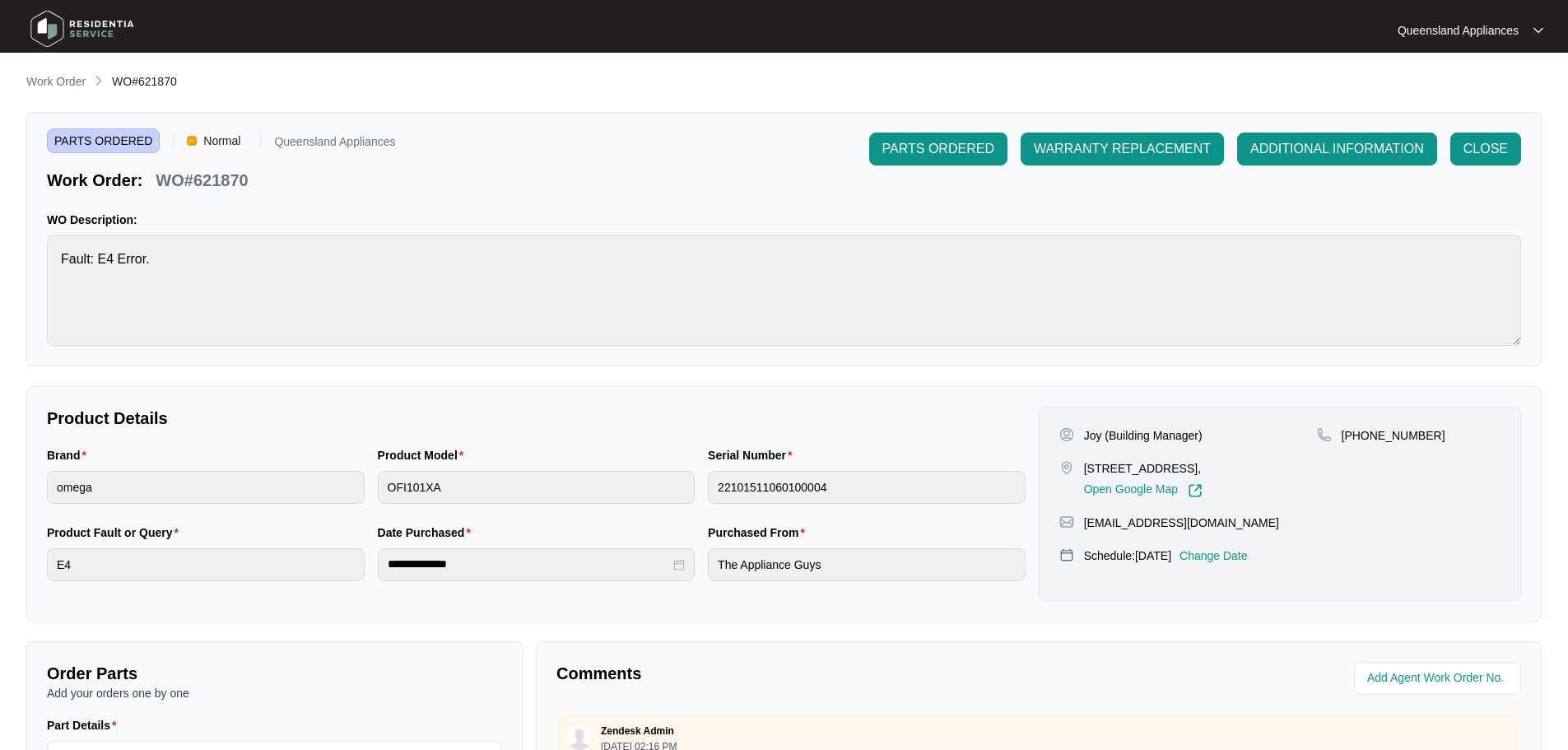
click at [0, 273] on main "**********" at bounding box center [784, 546] width 1568 height 1091
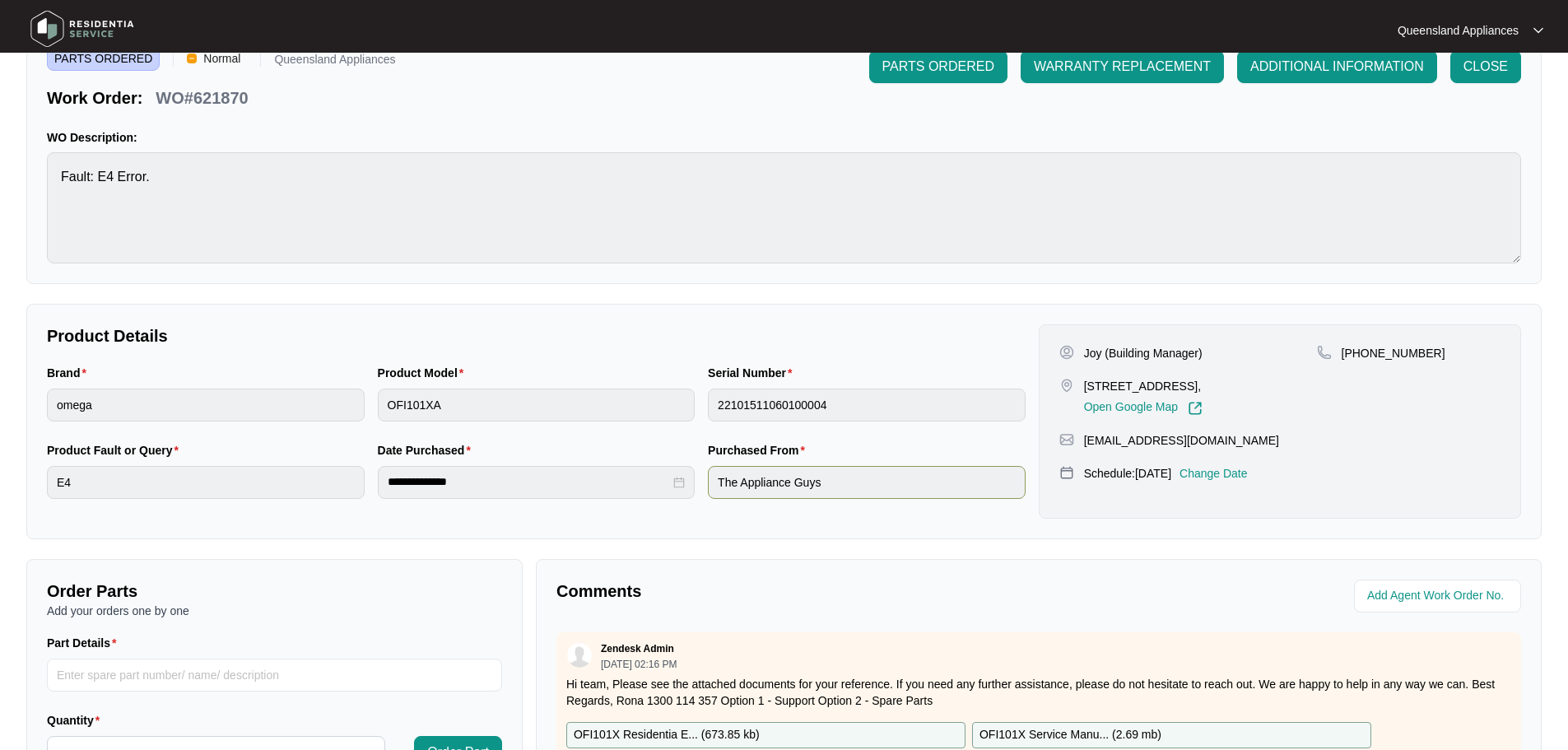
scroll to position [342, 0]
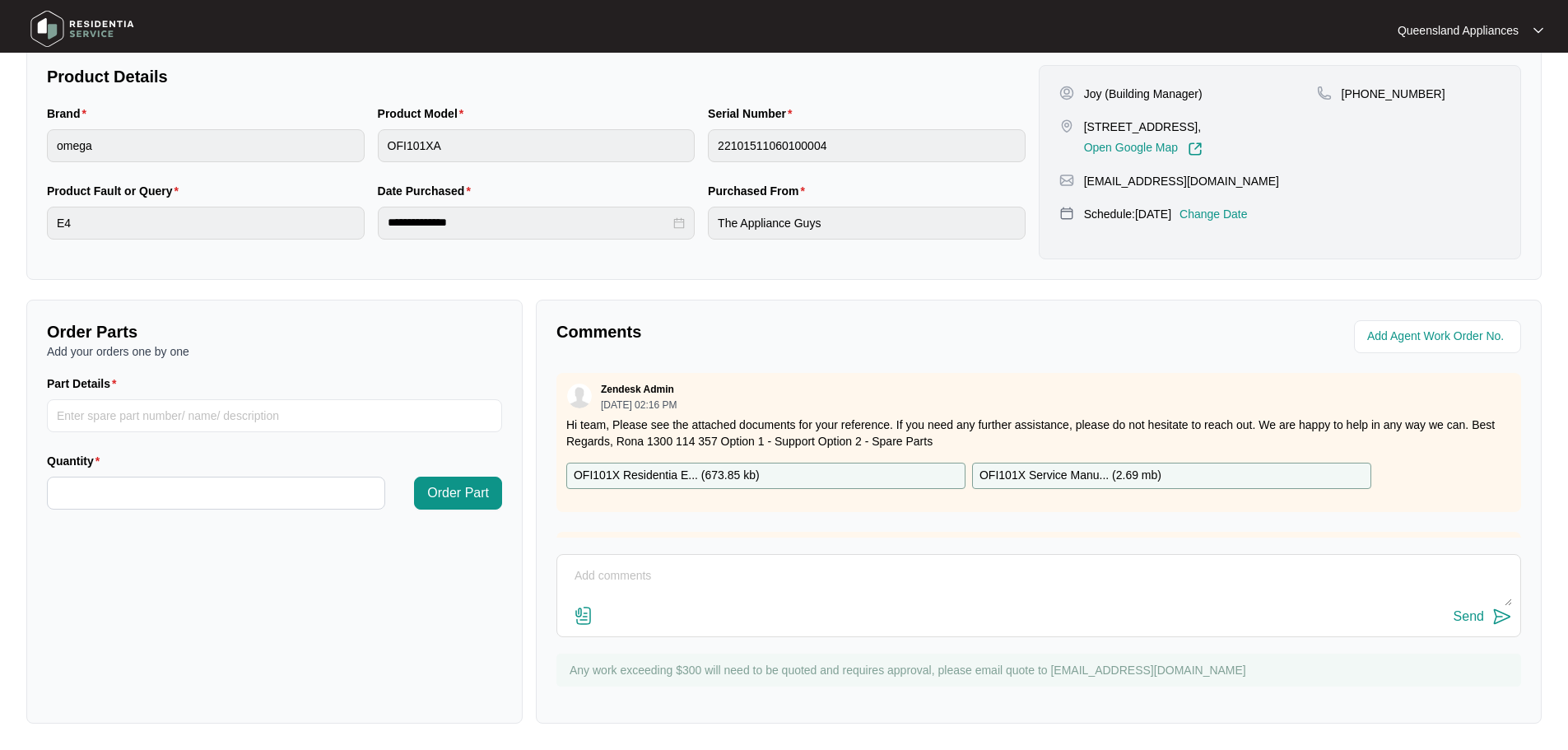
click at [872, 560] on div "Send" at bounding box center [1038, 595] width 965 height 83
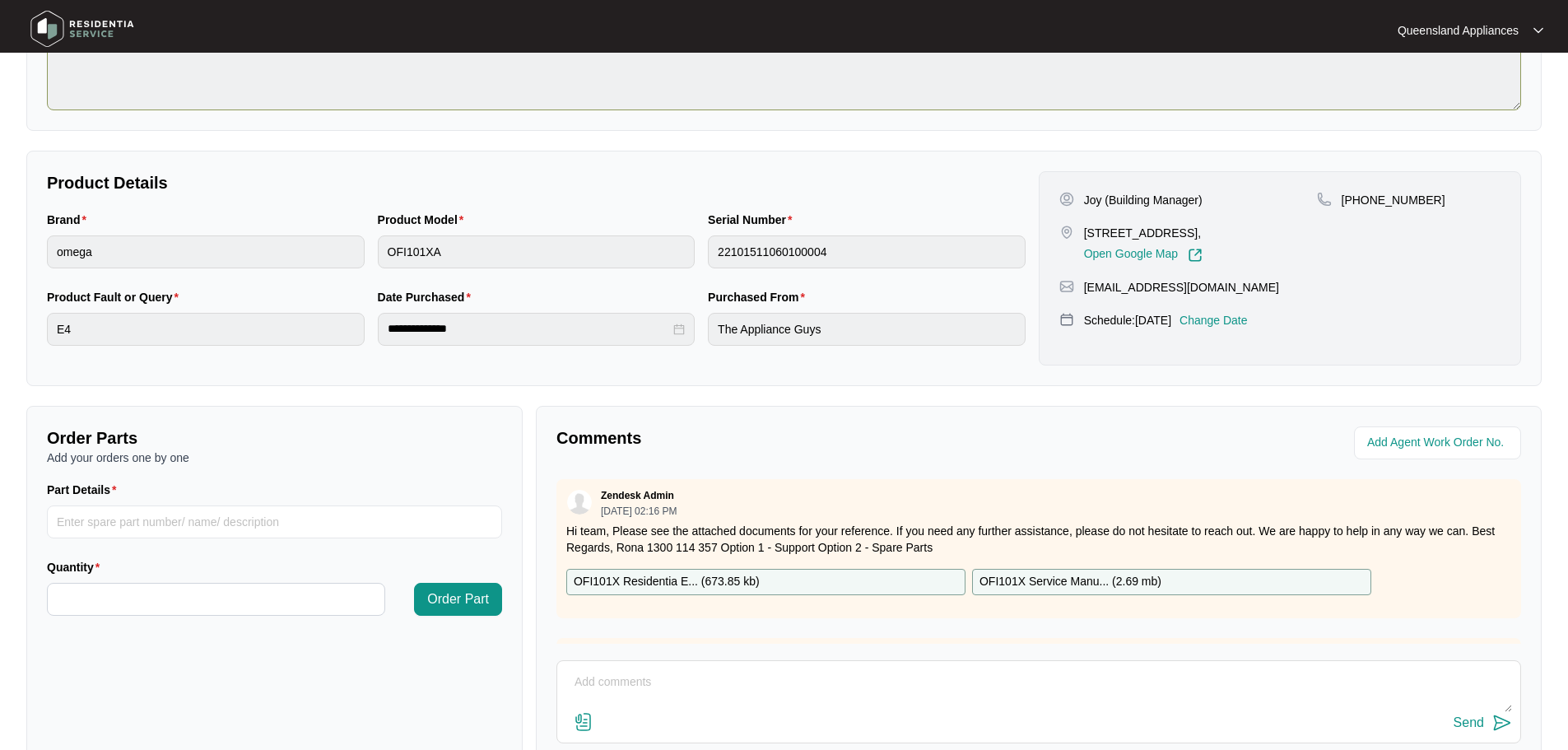
scroll to position [14, 0]
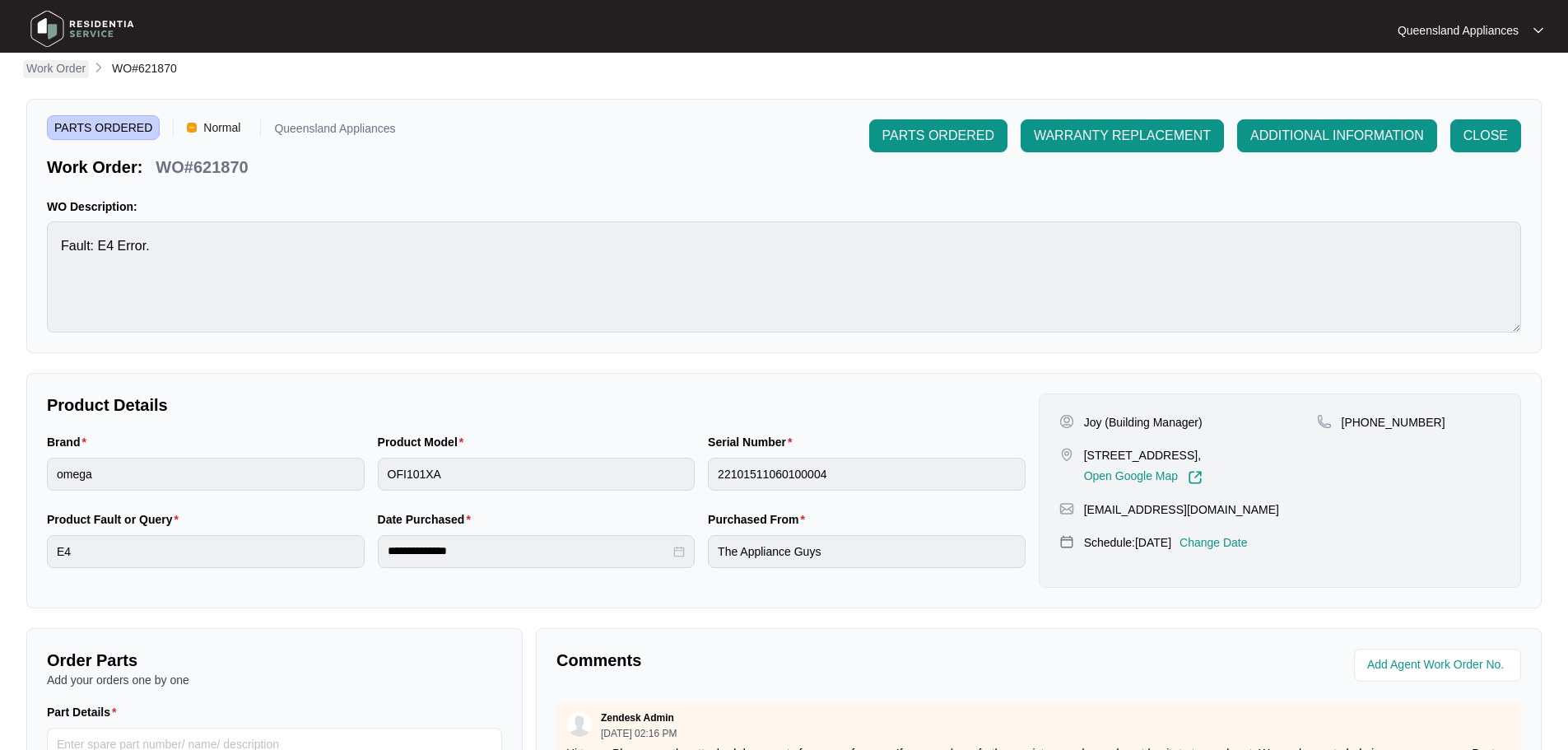
click at [72, 69] on p "Work Order" at bounding box center [56, 68] width 59 height 16
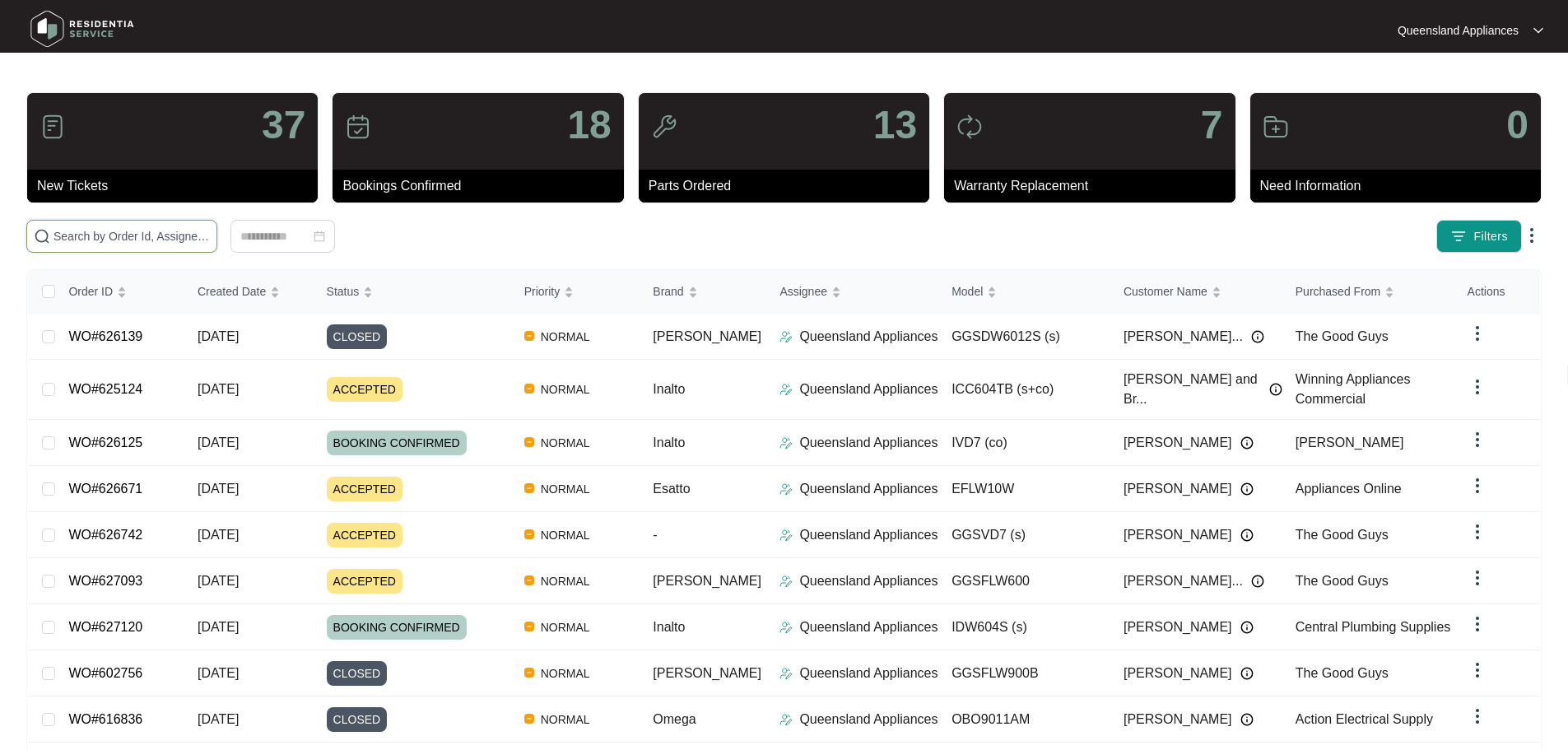
click at [210, 231] on input "text" at bounding box center [131, 236] width 157 height 18
paste input "620210"
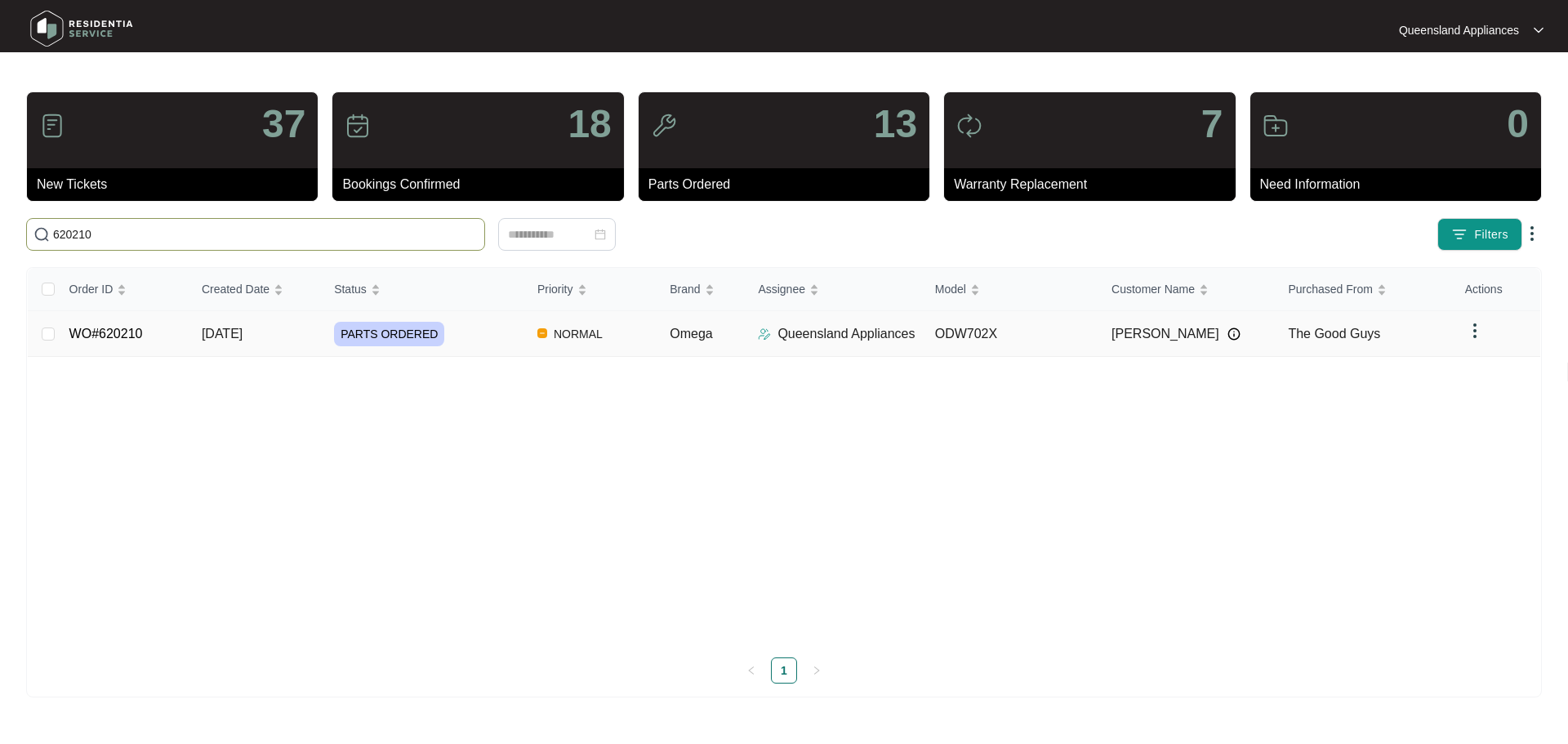
type input "620210"
click at [428, 333] on span "PARTS ORDERED" at bounding box center [389, 333] width 110 height 24
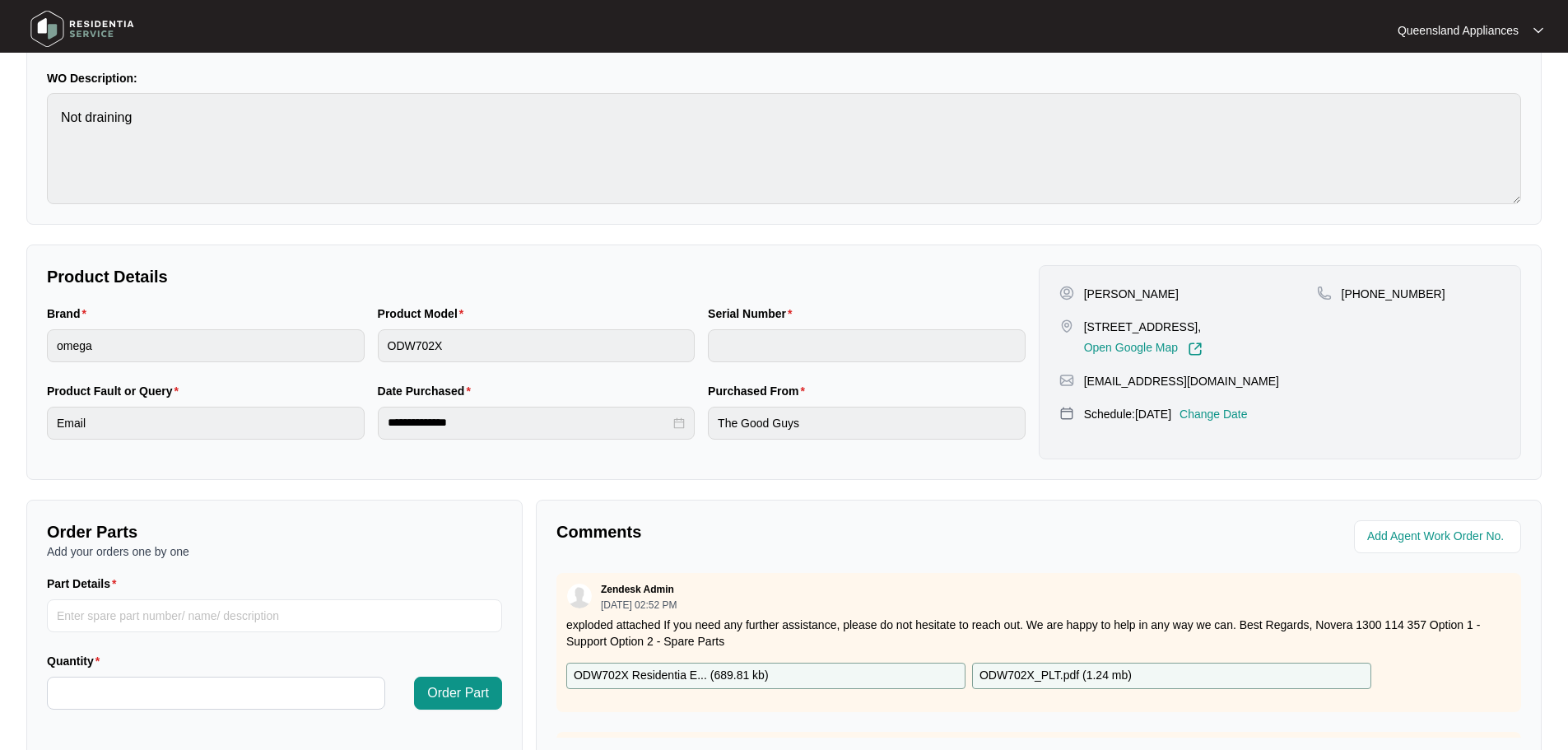
scroll to position [330, 0]
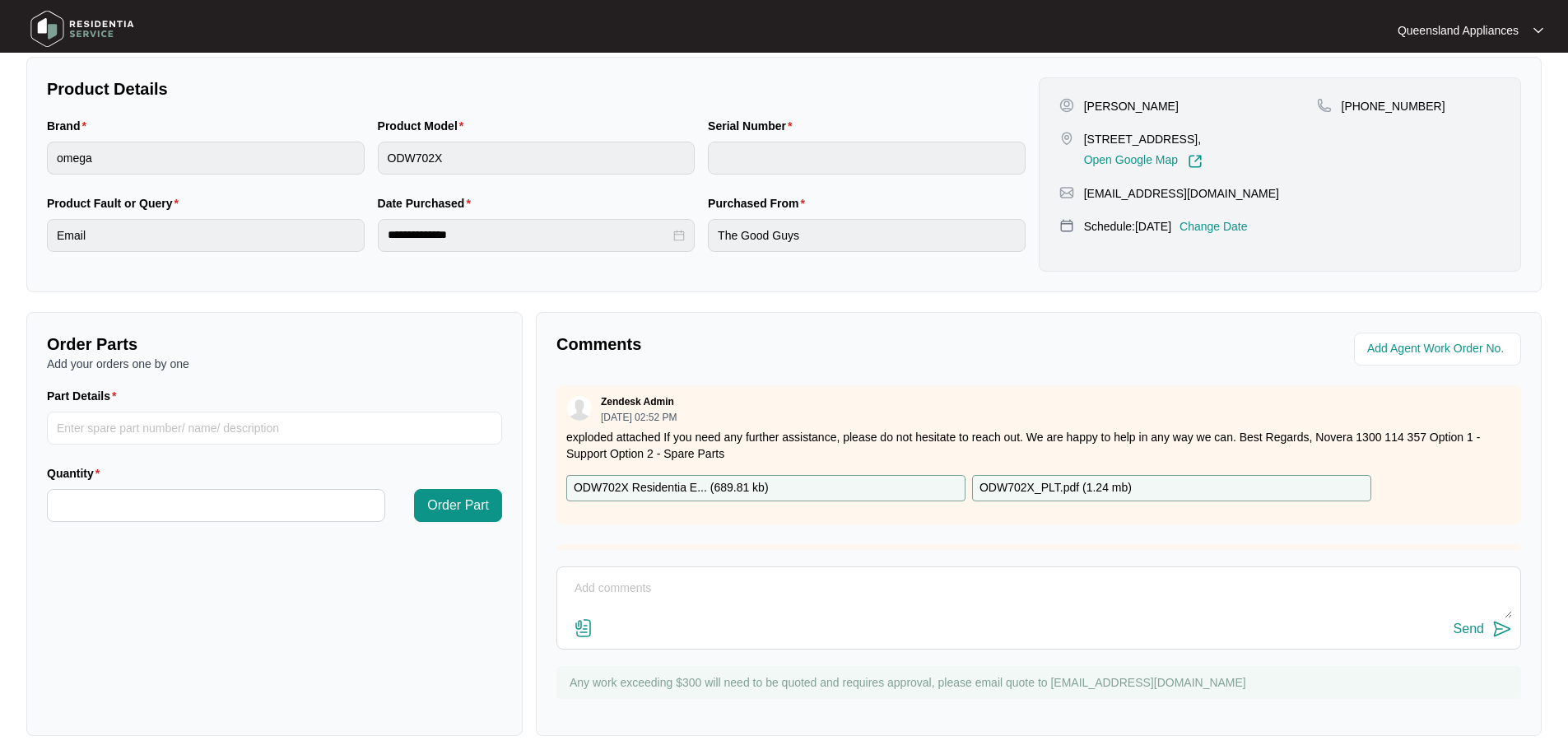
click at [767, 569] on div "Send" at bounding box center [1038, 608] width 965 height 83
click at [775, 583] on textarea at bounding box center [1038, 597] width 947 height 43
type textarea "h"
type textarea "J"
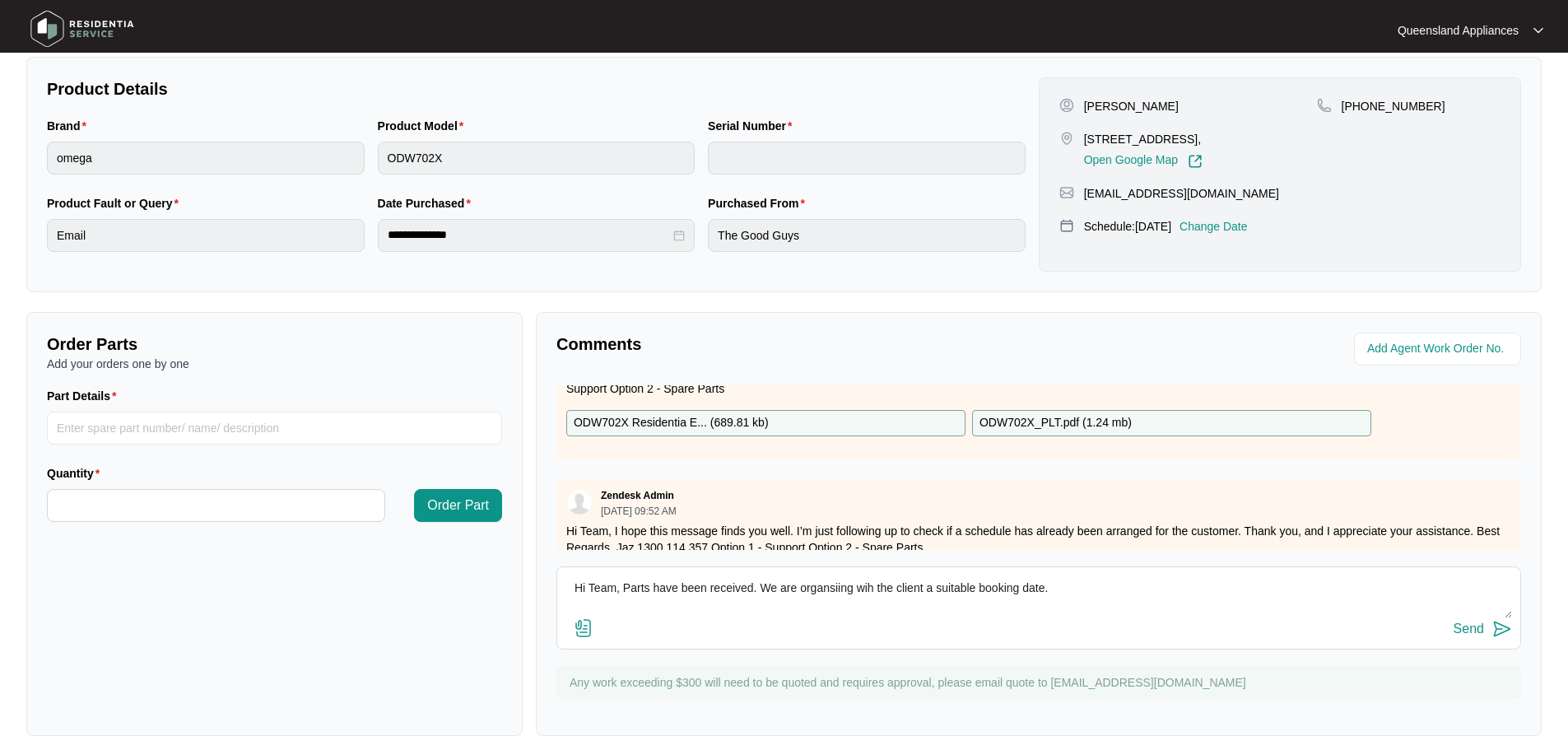
scroll to position [82, 0]
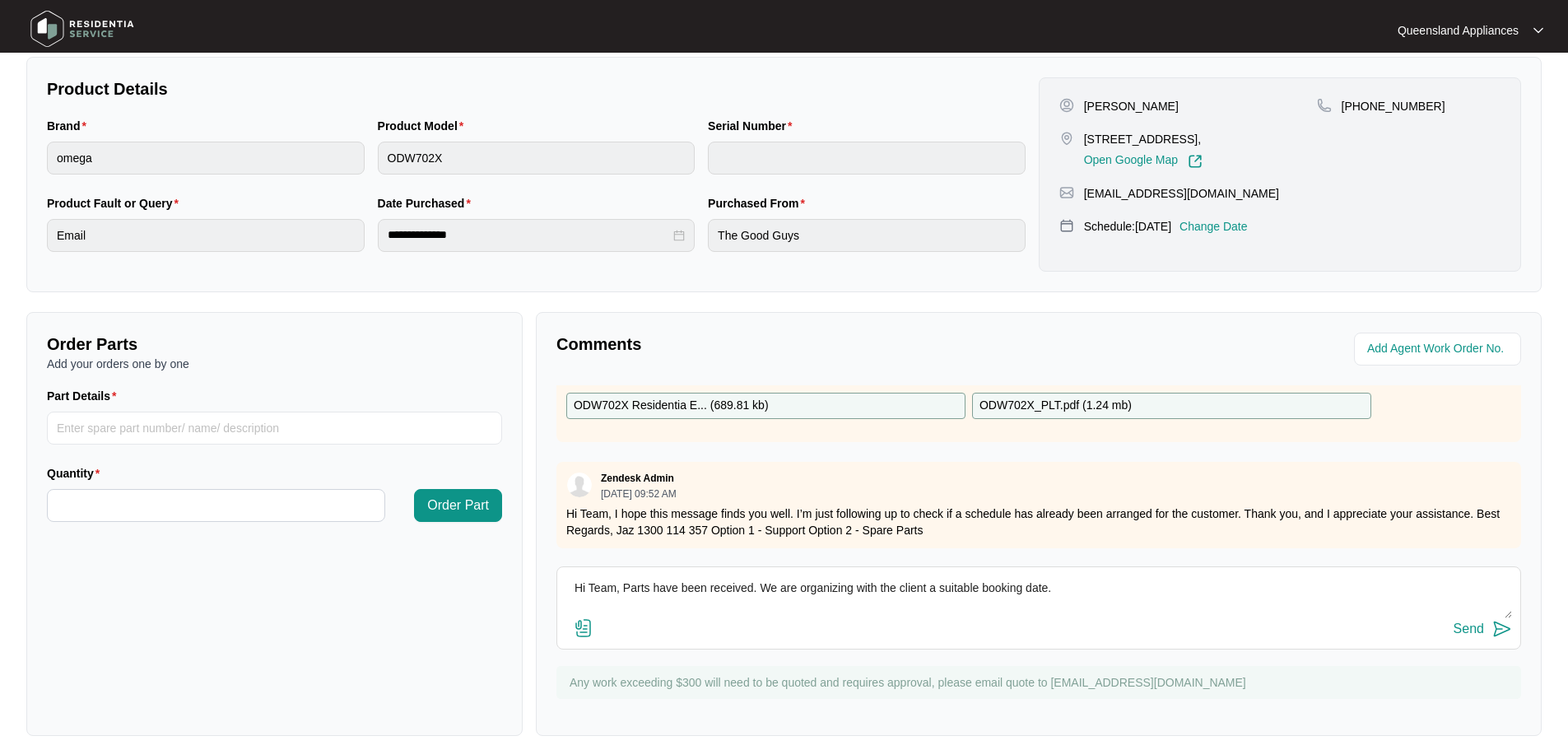
type textarea "Hi Team, Parts have been received. We are organizing with the client a suitable…"
click at [1512, 625] on div "Hi Team, Parts have been received. We are organizing with the client a suitable…" at bounding box center [1038, 608] width 965 height 83
click at [1506, 627] on img at bounding box center [1502, 628] width 20 height 20
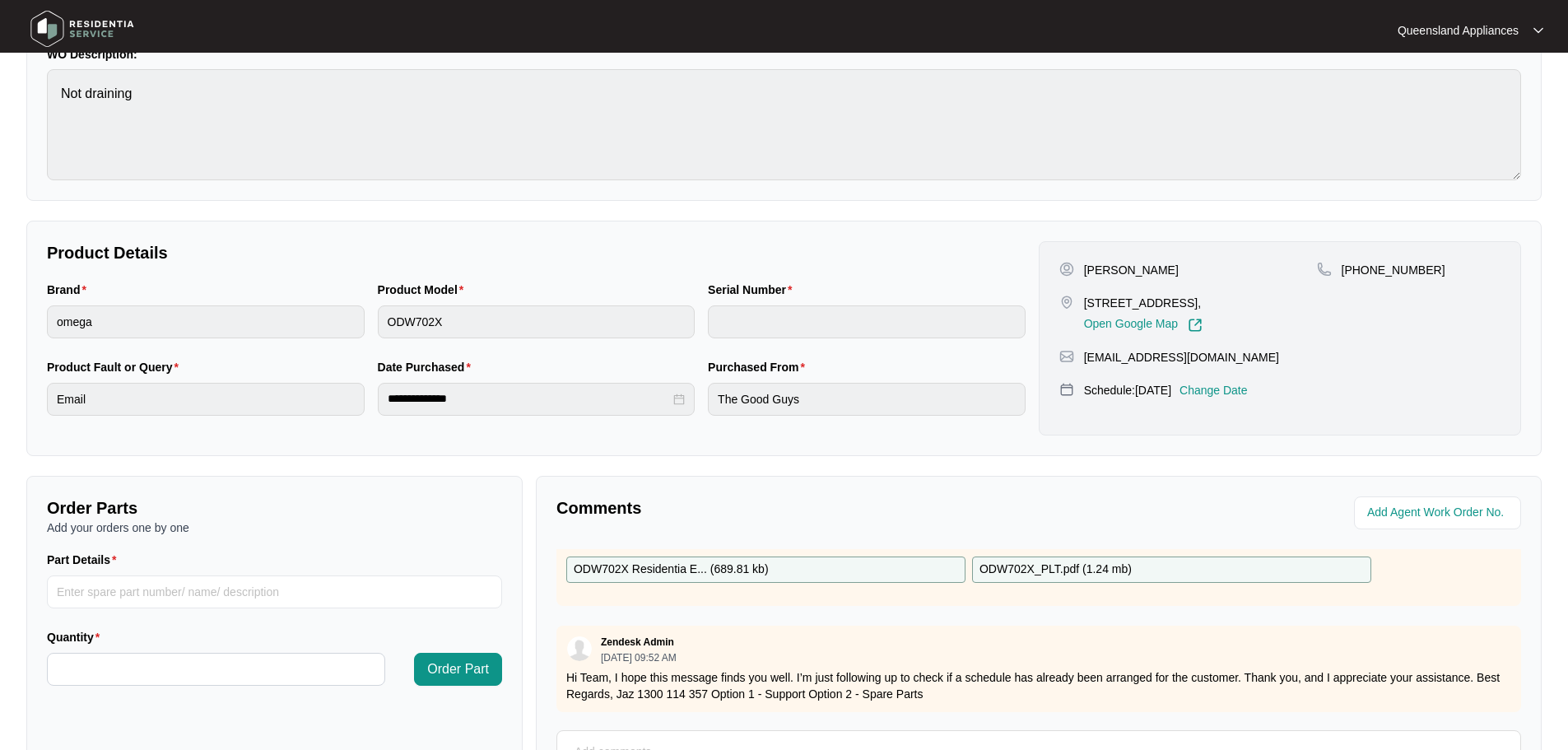
scroll to position [0, 0]
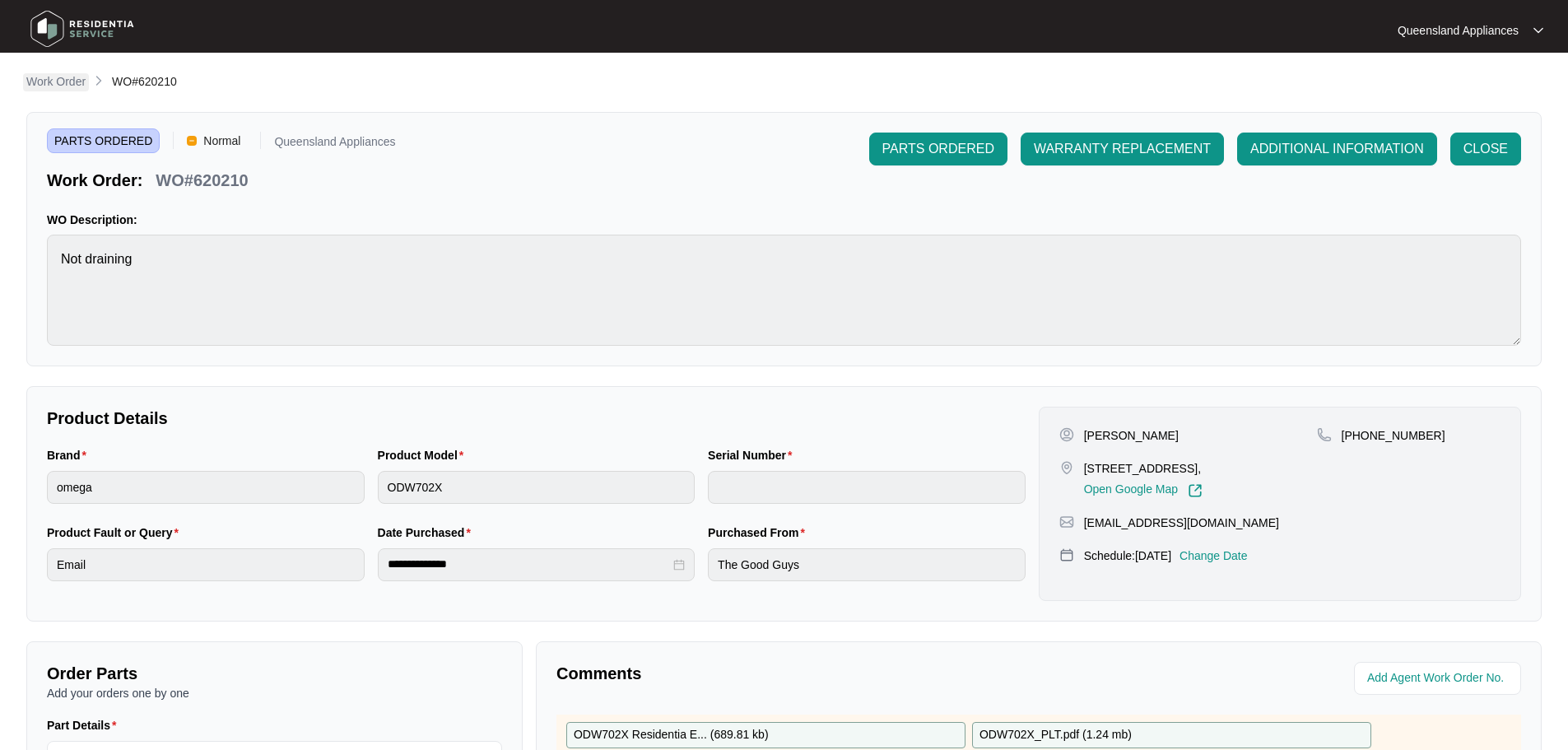
click at [46, 89] on p "Work Order" at bounding box center [56, 81] width 59 height 16
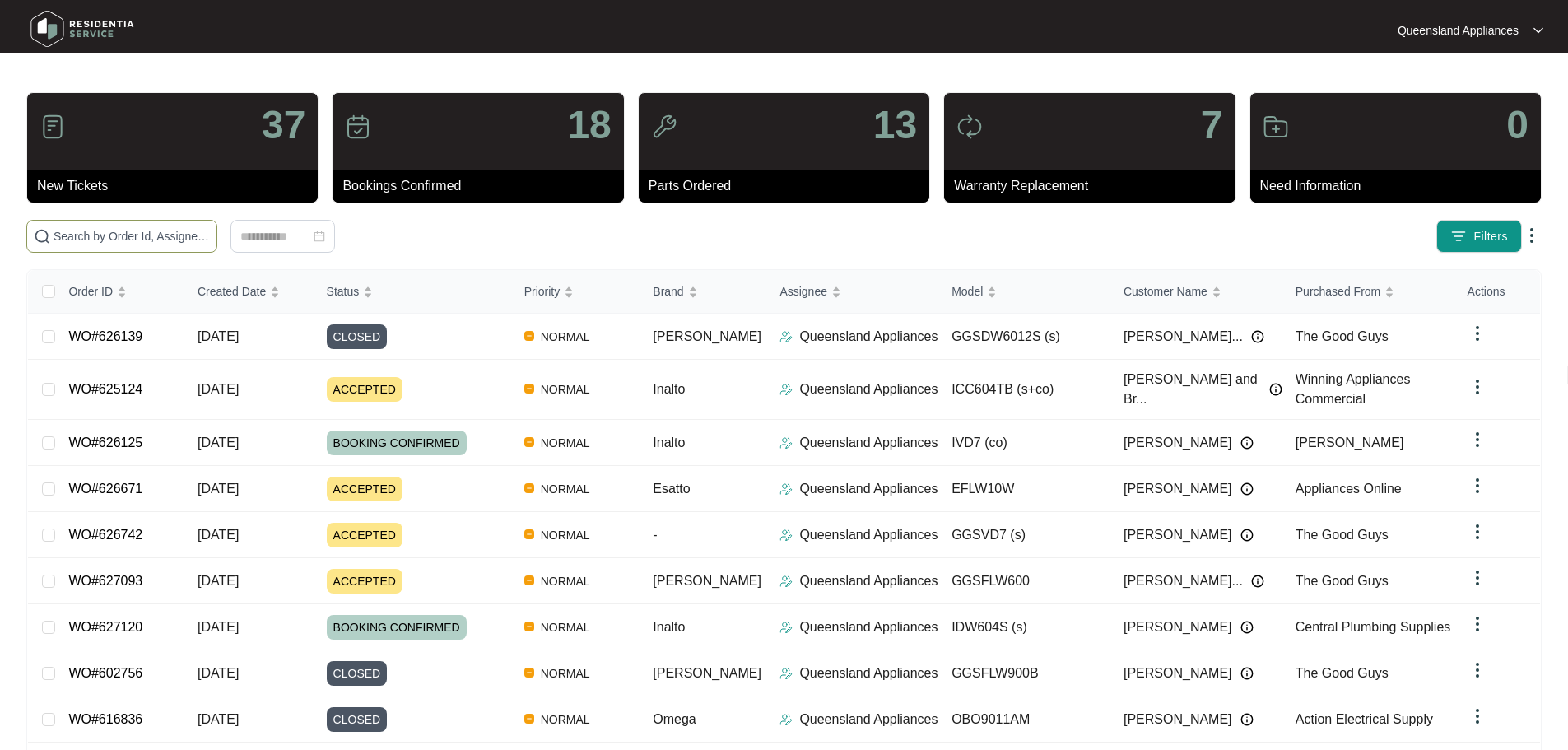
click at [210, 239] on input "text" at bounding box center [131, 236] width 157 height 18
paste input "615185"
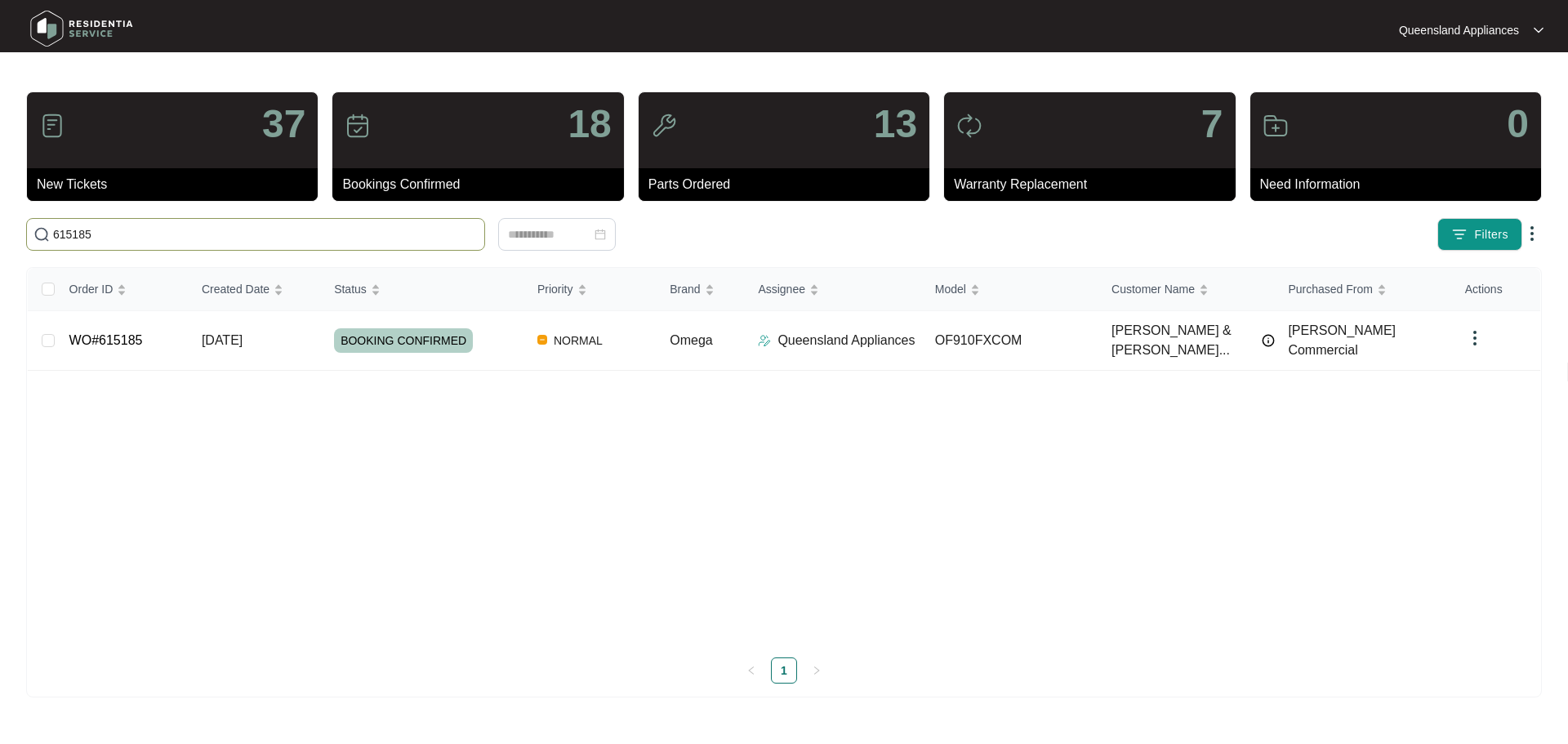
drag, startPoint x: 356, startPoint y: 234, endPoint x: 0, endPoint y: 223, distance: 356.2
click at [0, 223] on main "37 New Tickets 18 Bookings Confirmed 13 Parts Ordered 7 Warranty Replacement 0 …" at bounding box center [784, 372] width 1568 height 744
paste input "389"
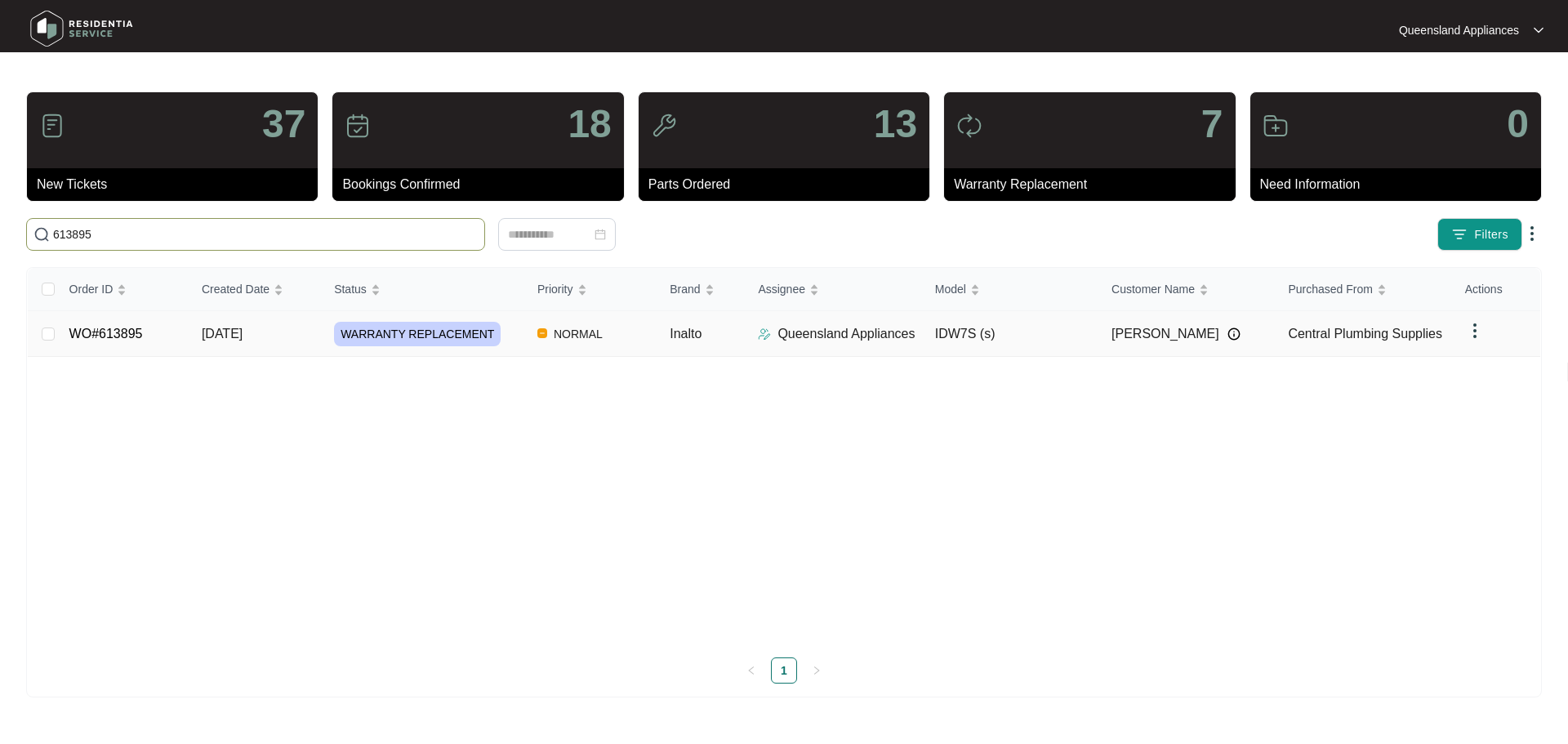
type input "613895"
click at [295, 332] on td "[DATE]" at bounding box center [255, 333] width 132 height 46
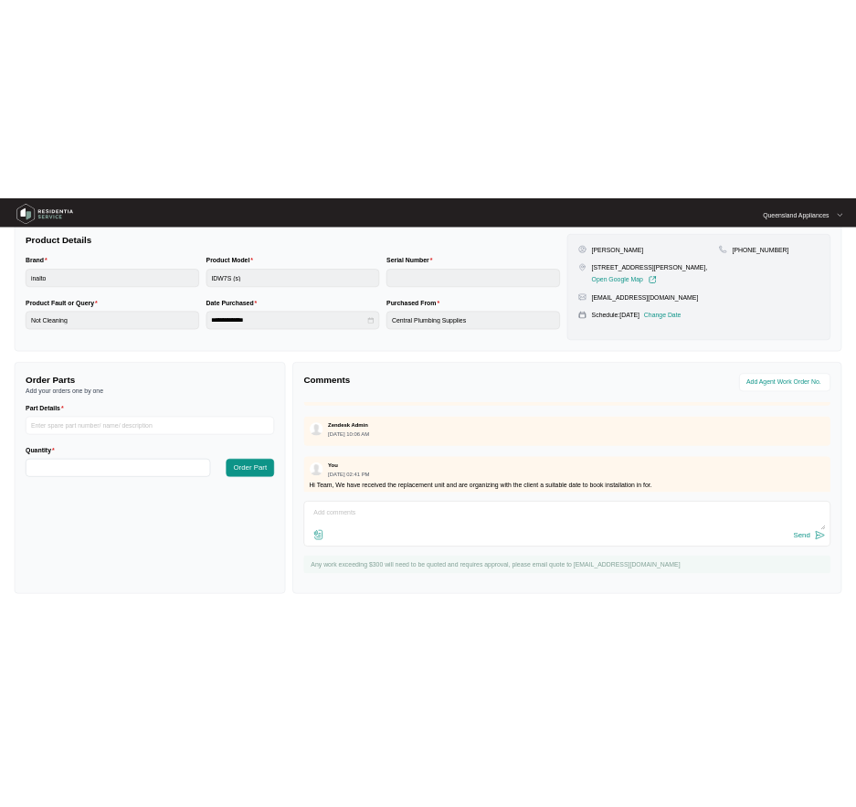
scroll to position [1205, 0]
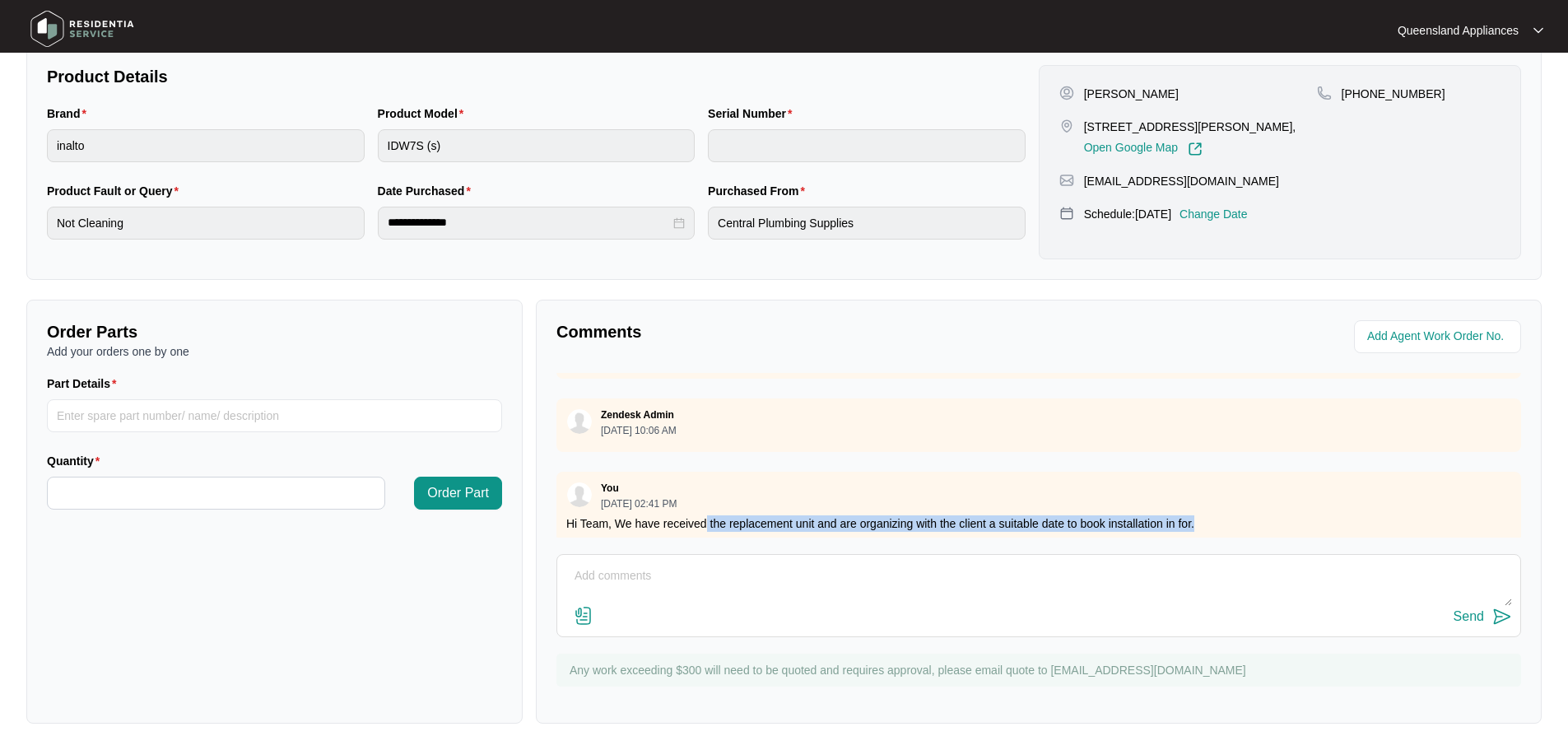
drag, startPoint x: 707, startPoint y: 510, endPoint x: 1280, endPoint y: 504, distance: 573.0
click at [1280, 515] on p "Hi Team, We have received the replacement unit and are organizing with the clie…" at bounding box center [1038, 523] width 945 height 16
click at [988, 584] on textarea at bounding box center [1038, 584] width 947 height 43
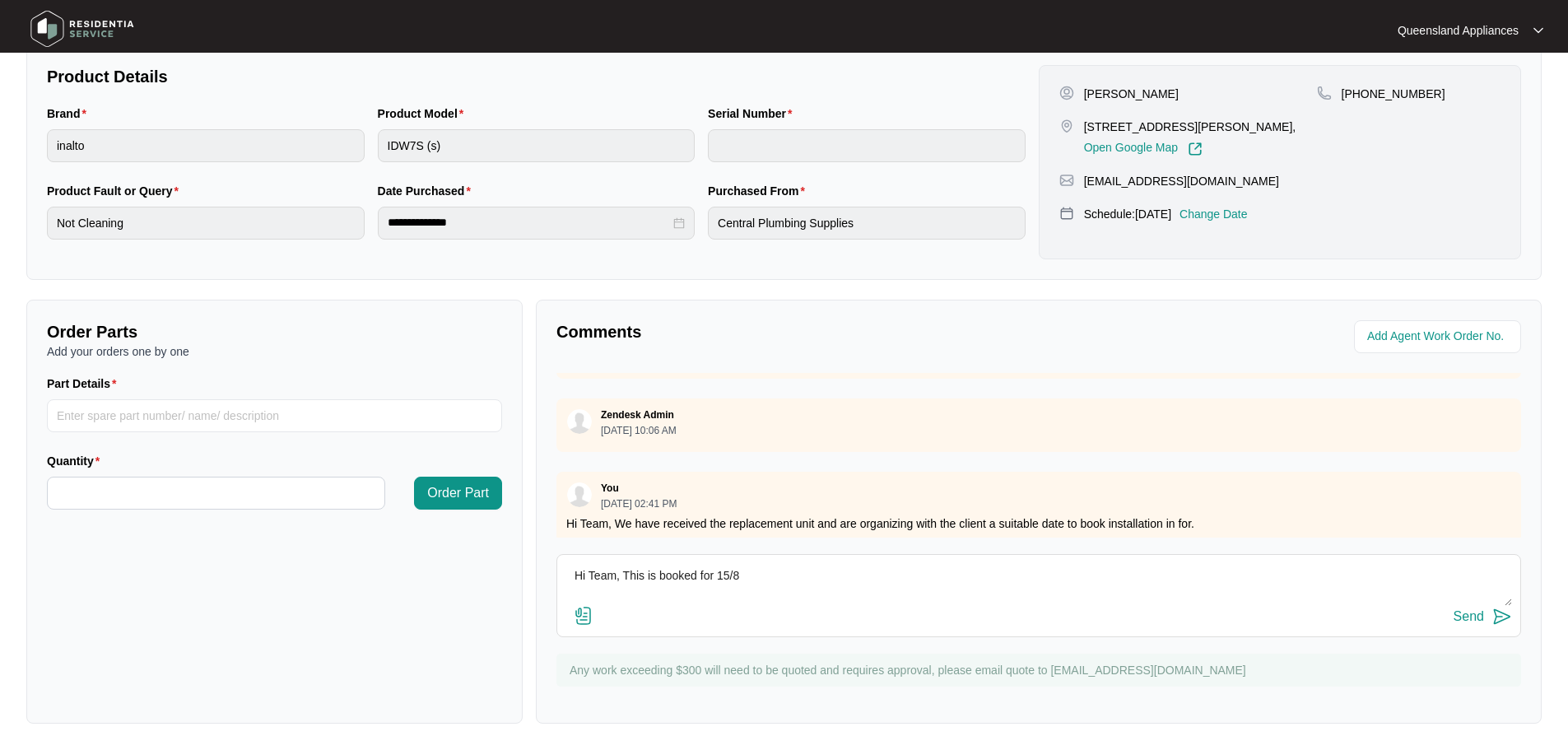
type textarea "Hi Team, This is booked for 15/8"
drag, startPoint x: 1449, startPoint y: 614, endPoint x: 1458, endPoint y: 615, distance: 9.1
click at [1453, 614] on div "Send" at bounding box center [1038, 617] width 947 height 23
click at [1460, 615] on div "Send" at bounding box center [1469, 616] width 31 height 14
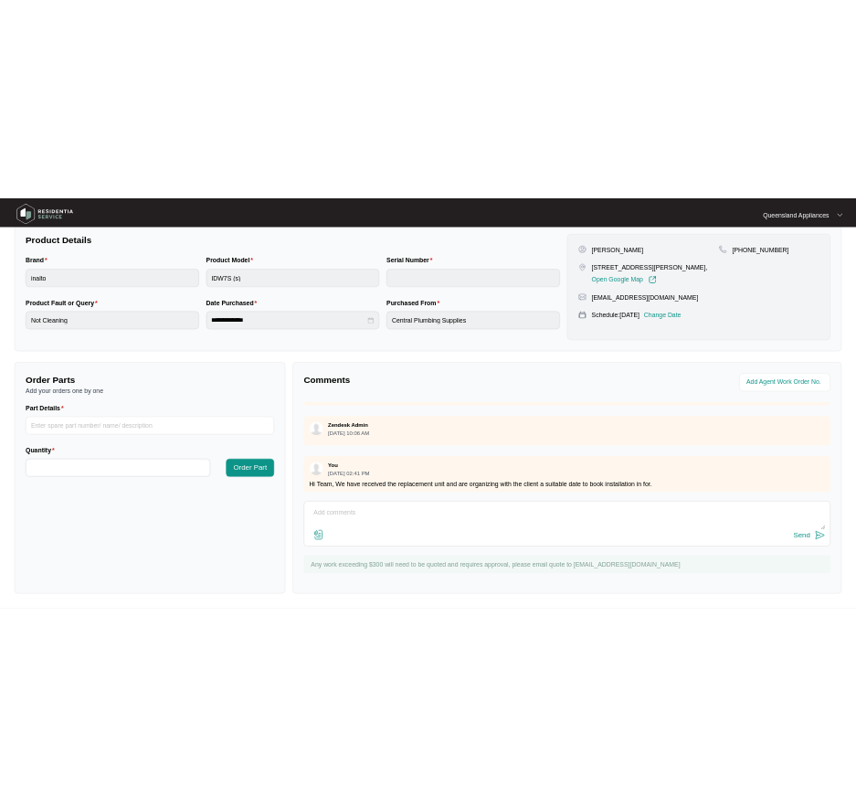
scroll to position [1340, 0]
